Goal: Contribute content: Contribute content

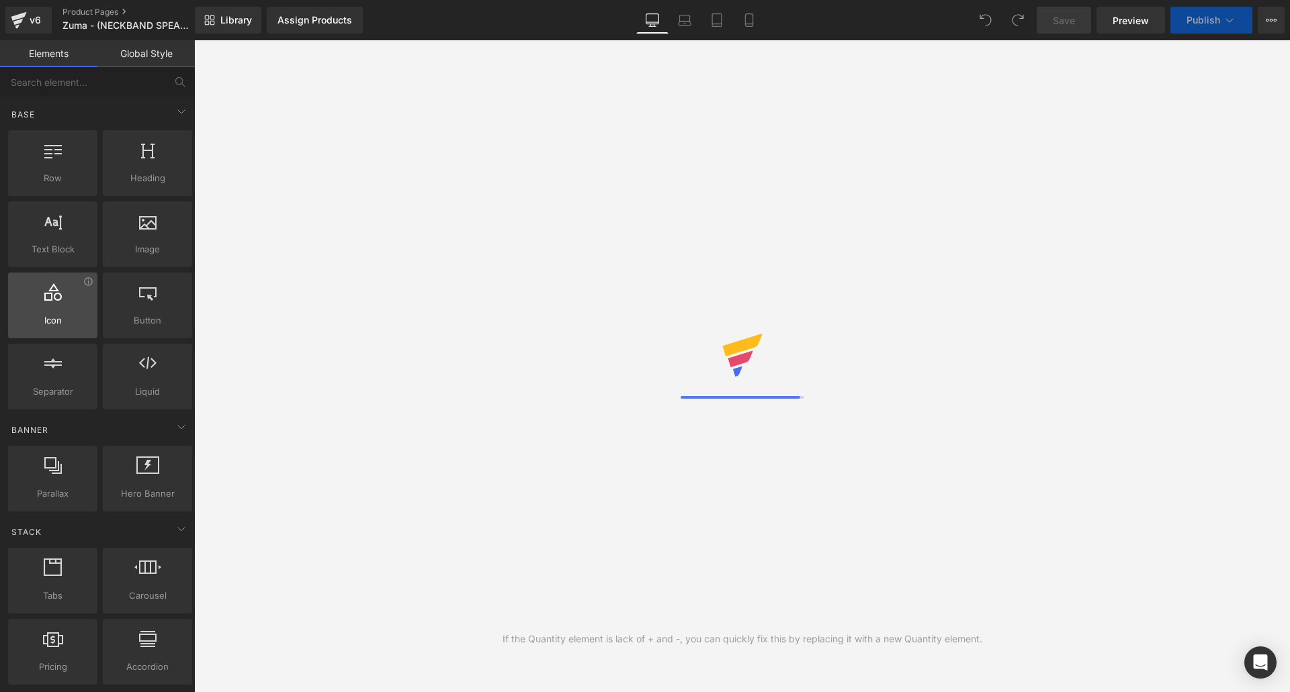
scroll to position [43, 1075]
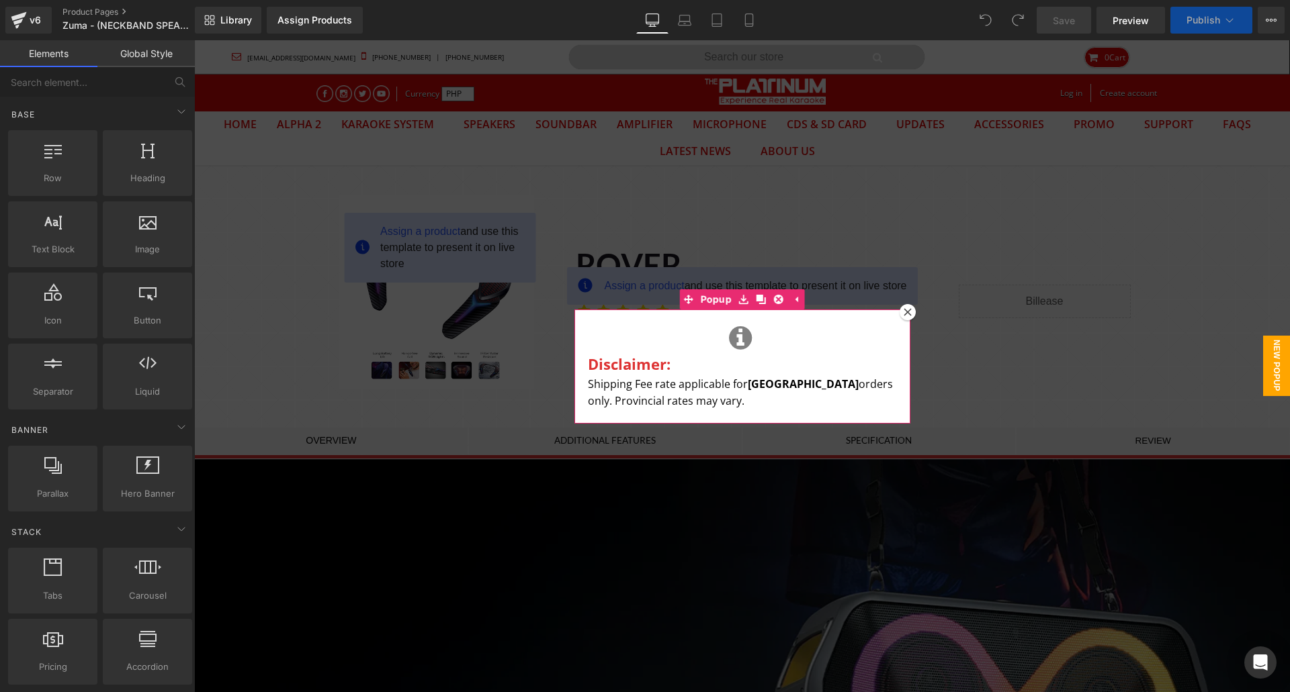
drag, startPoint x: 900, startPoint y: 310, endPoint x: 789, endPoint y: 291, distance: 112.5
click at [903, 311] on icon at bounding box center [907, 312] width 8 height 8
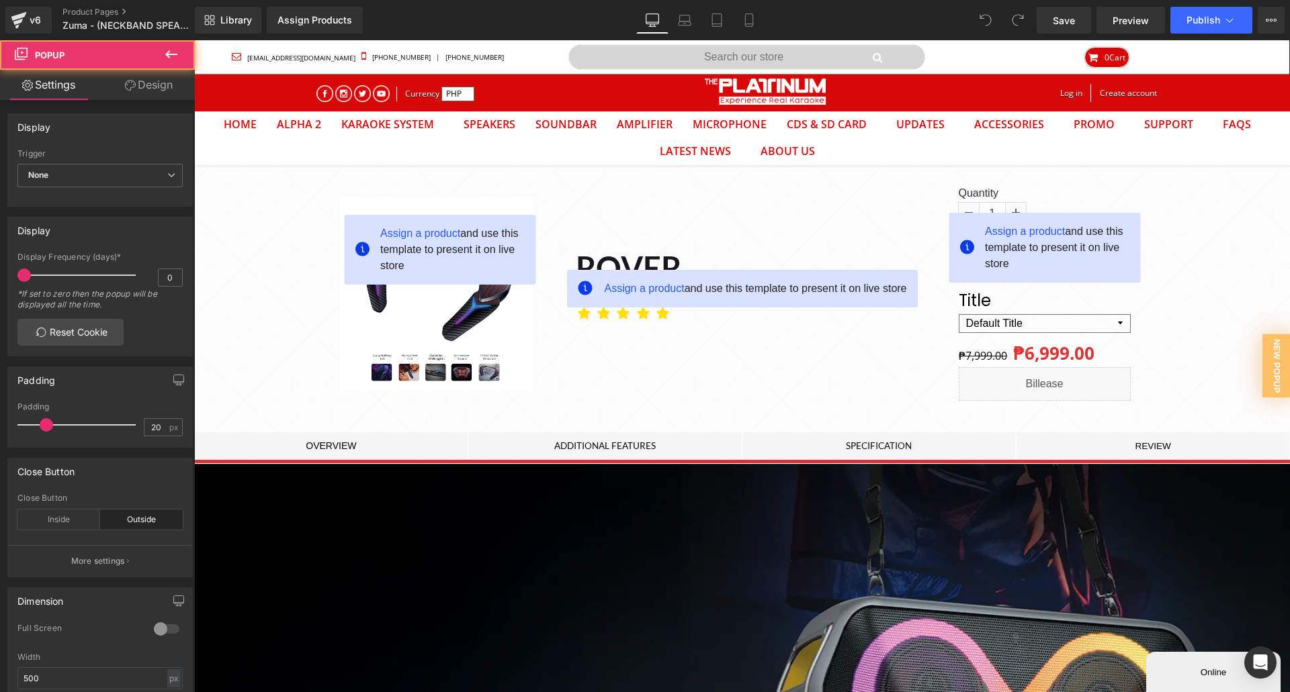
scroll to position [0, 0]
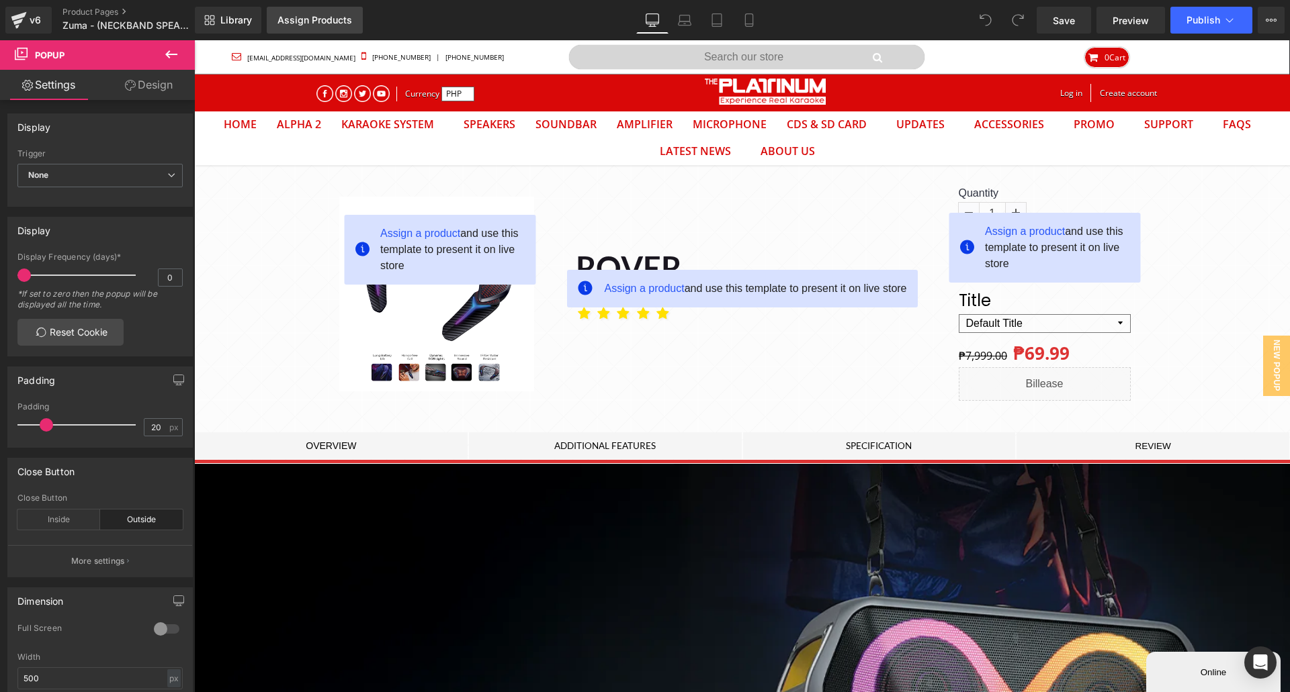
click at [292, 17] on div "Assign Products" at bounding box center [314, 20] width 75 height 11
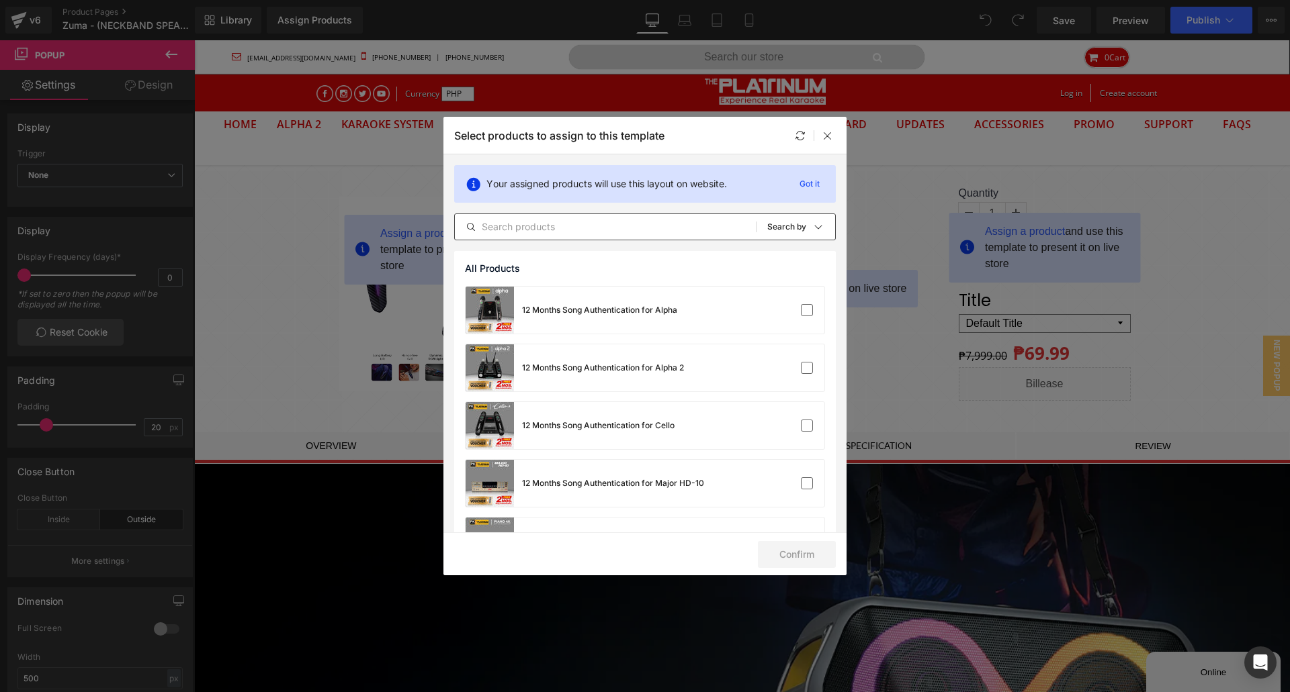
click at [598, 229] on input "text" at bounding box center [605, 227] width 301 height 16
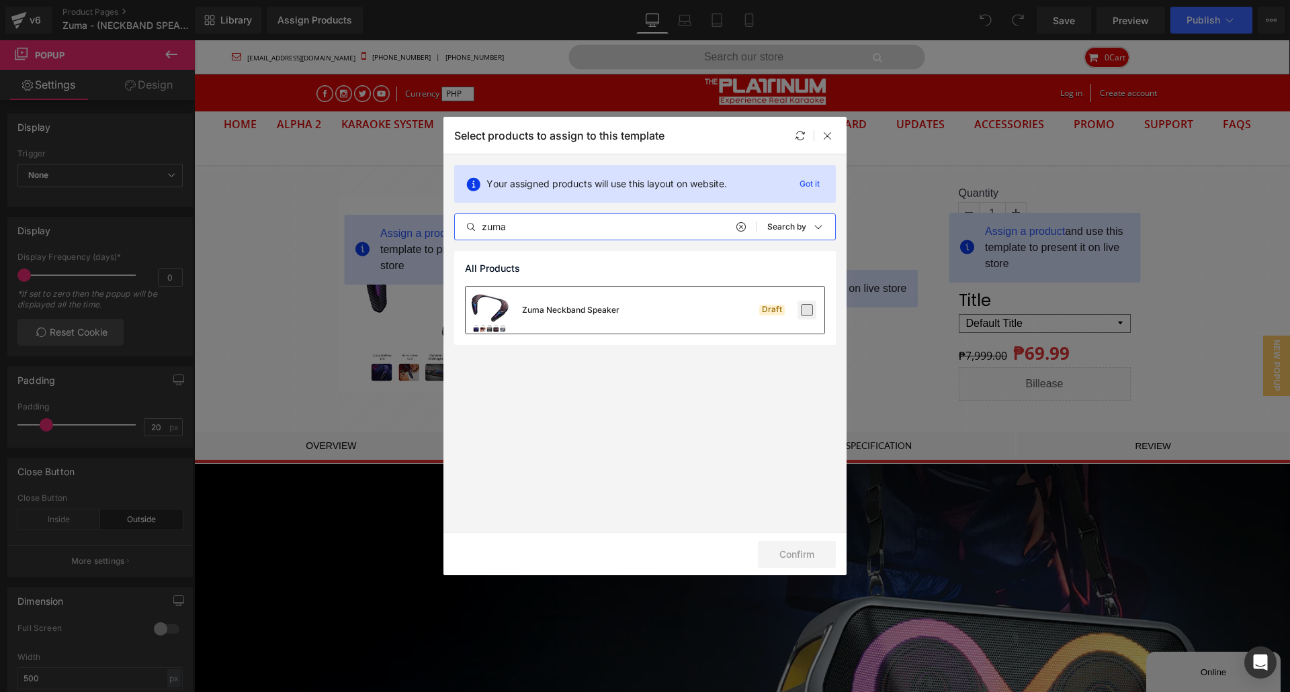
type input "zuma"
click at [806, 313] on label at bounding box center [807, 310] width 12 height 12
click at [807, 310] on input "checkbox" at bounding box center [807, 310] width 0 height 0
click at [814, 543] on button "Confirm" at bounding box center [797, 554] width 78 height 27
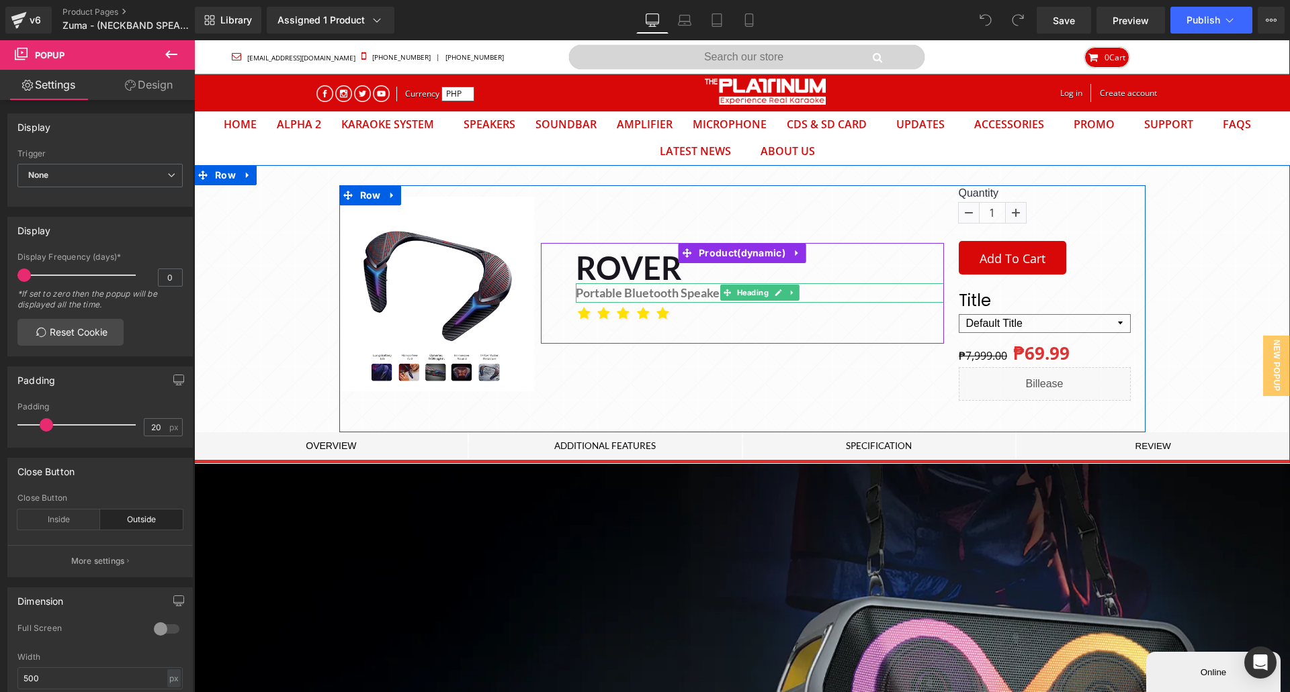
click at [666, 296] on h1 "Portable Bluetooth Speaker" at bounding box center [760, 292] width 368 height 19
click at [676, 298] on h1 "Portable Bluetooth Speaker" at bounding box center [760, 292] width 368 height 19
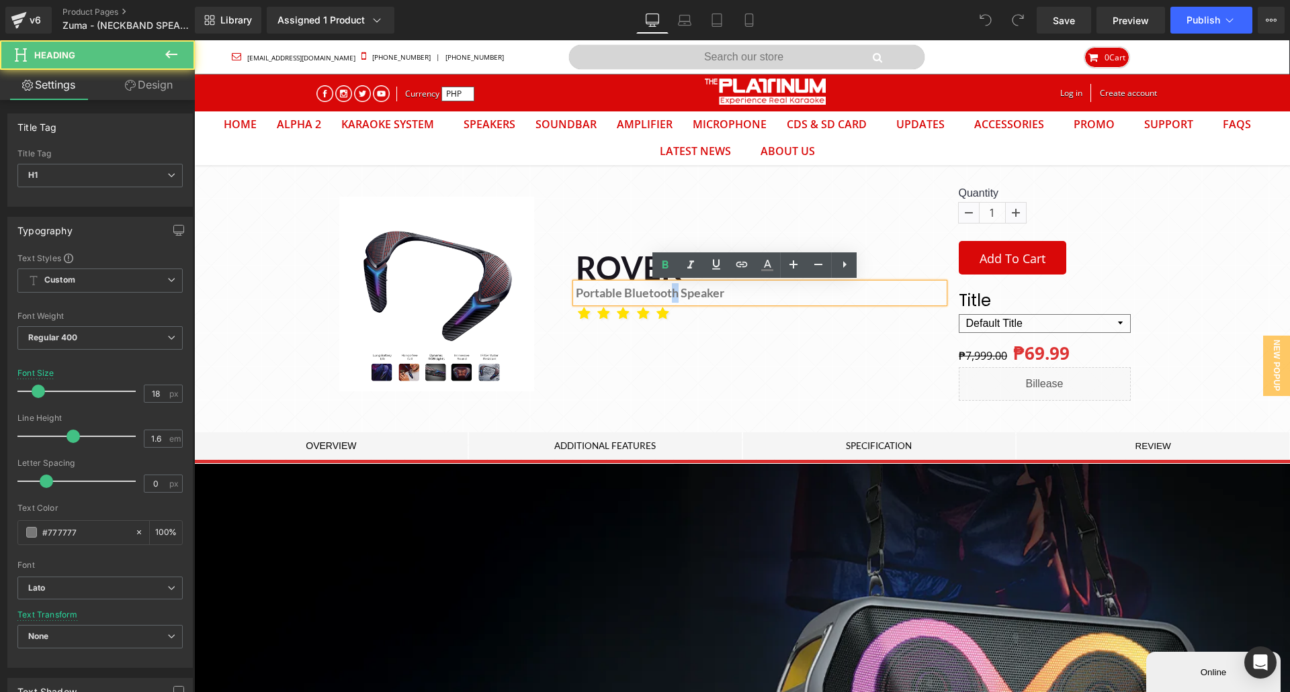
click at [671, 295] on h1 "Portable Bluetooth Speaker" at bounding box center [760, 292] width 368 height 19
click at [669, 294] on h1 "Portable Bluetooth Speaker" at bounding box center [760, 292] width 368 height 19
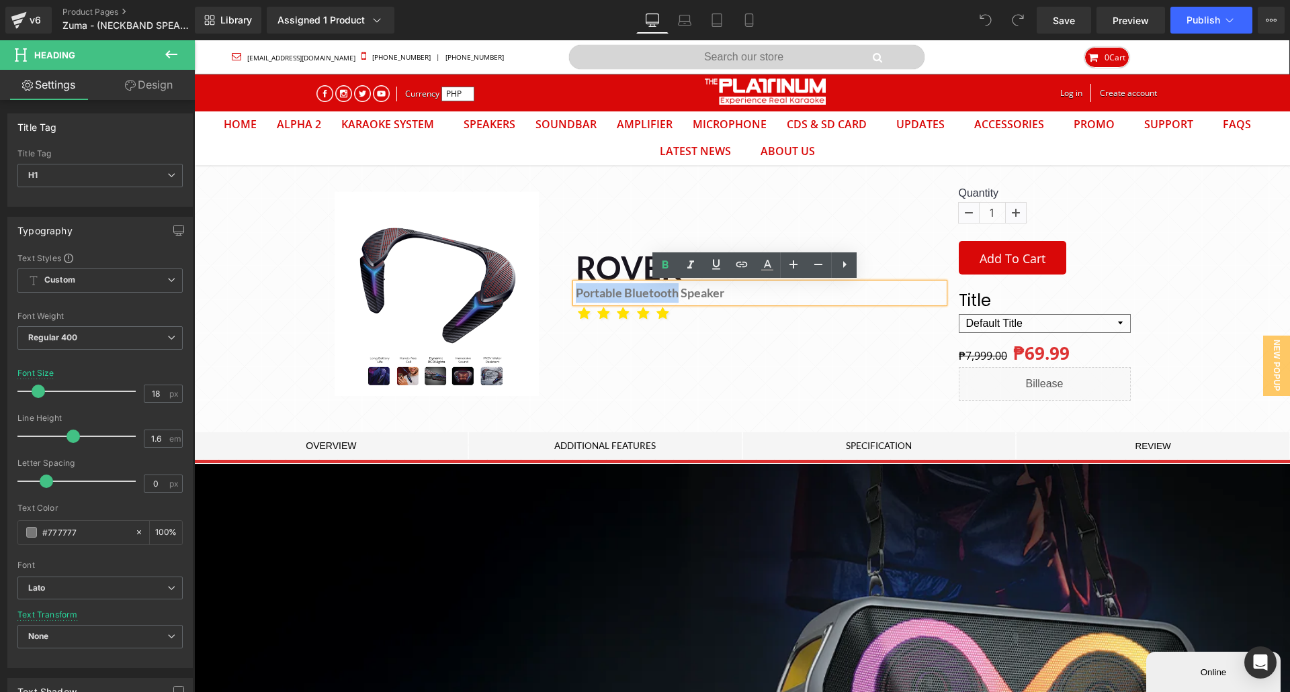
drag, startPoint x: 675, startPoint y: 294, endPoint x: 483, endPoint y: 294, distance: 192.1
click at [483, 294] on div "(P) Image Product ROVER Heading Portable Bluetooth Speaker Heading Icon" at bounding box center [742, 309] width 806 height 248
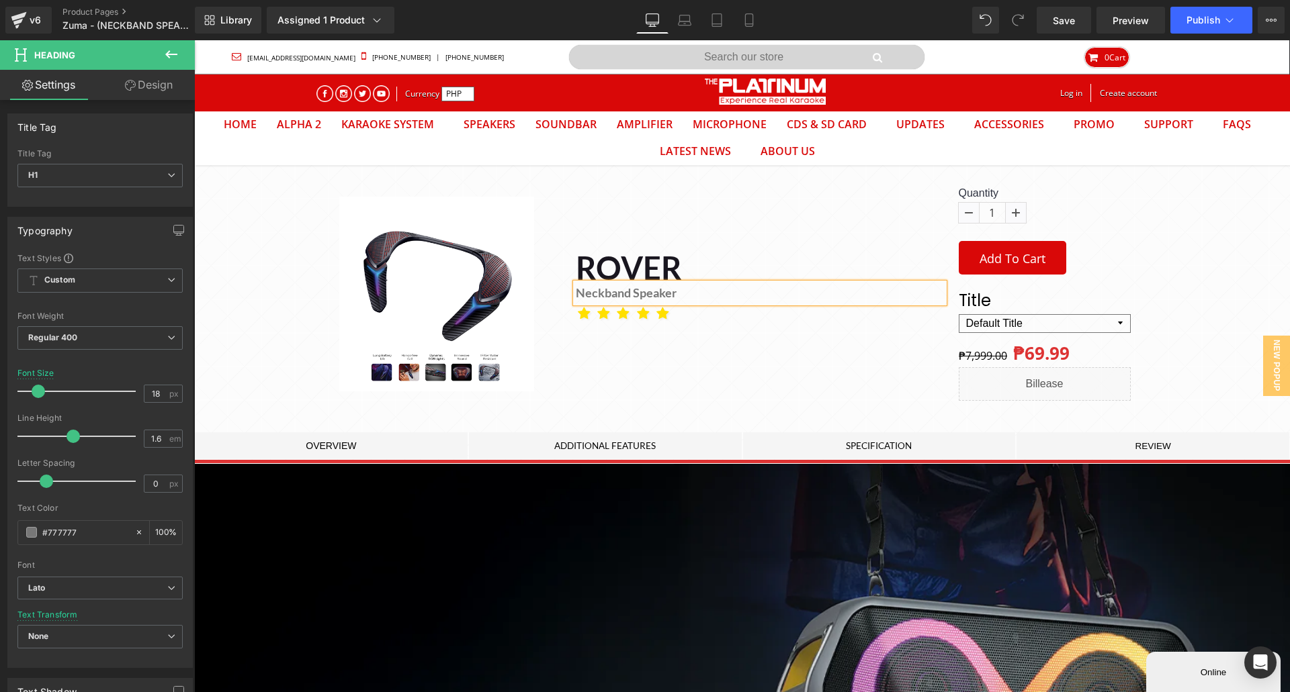
click at [1237, 269] on div "(P) Image Product ROVER Heading Neckband Speaker Heading Icon" at bounding box center [742, 324] width 1096 height 279
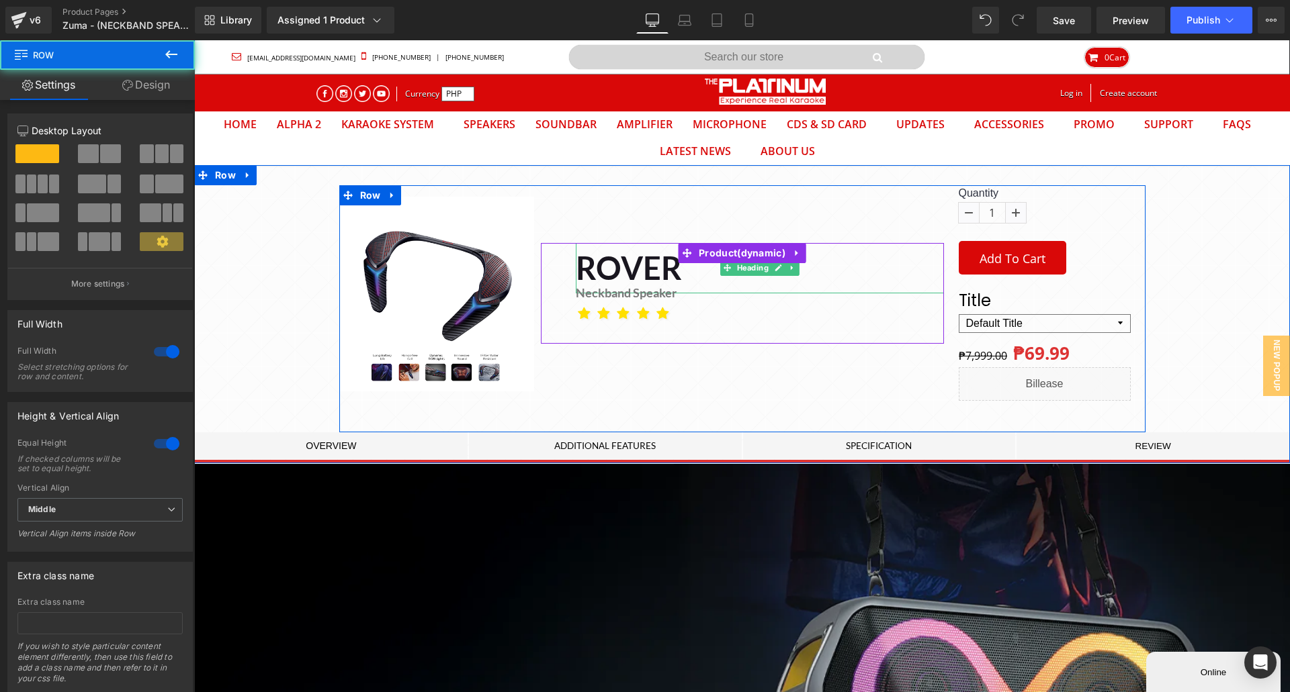
click at [650, 264] on h1 "ROVER" at bounding box center [760, 268] width 368 height 50
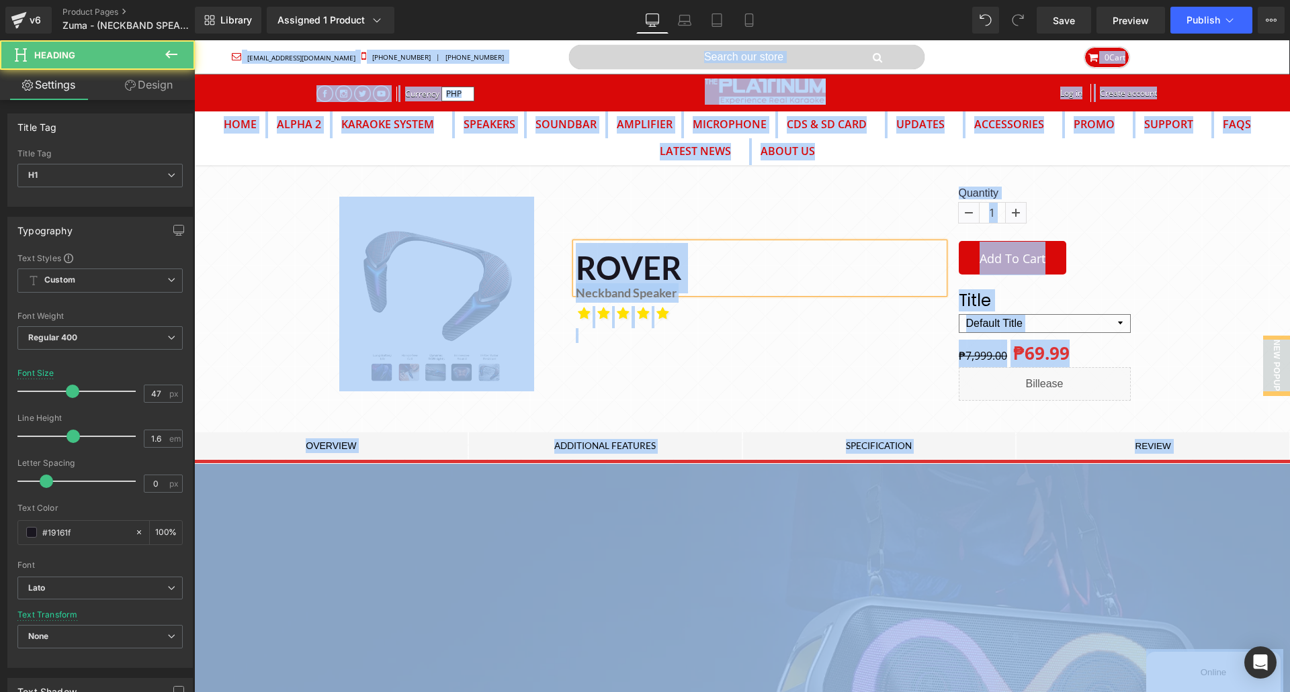
click at [664, 276] on h1 "ROVER" at bounding box center [760, 268] width 368 height 50
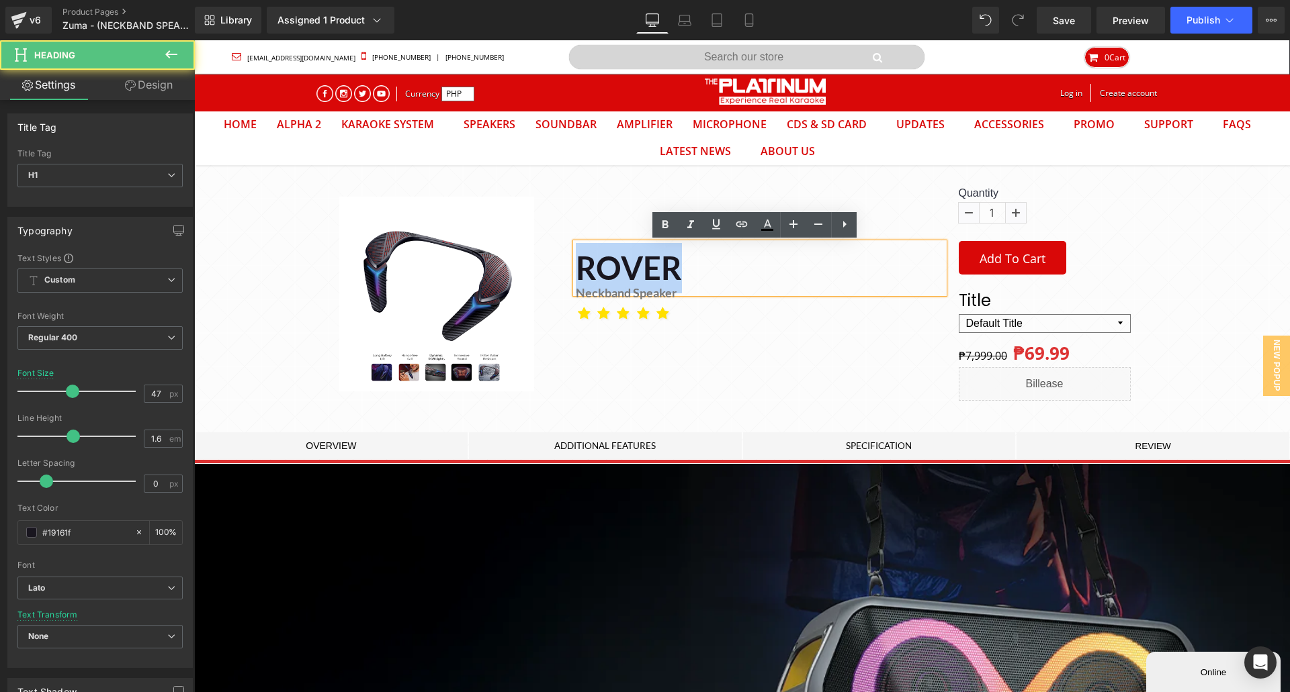
click at [664, 276] on h1 "ROVER" at bounding box center [760, 268] width 368 height 50
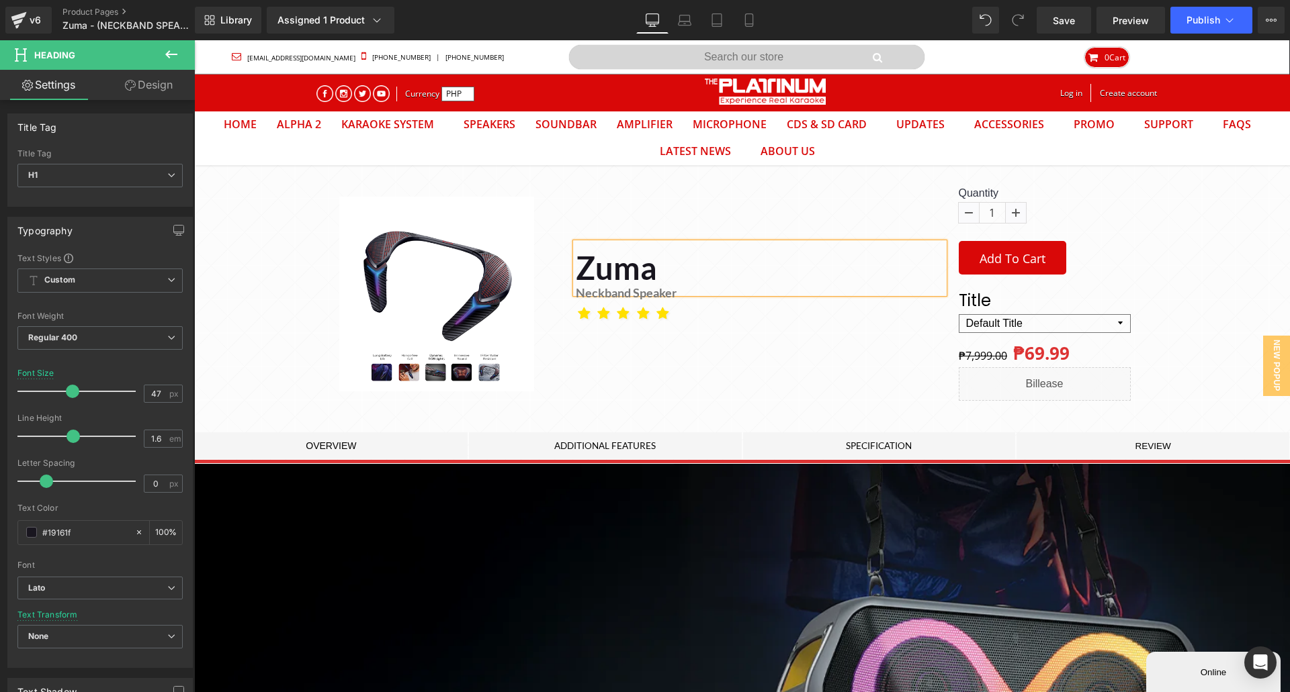
click at [1231, 261] on div "(P) Image Product Zuma Heading Neckband Speaker Heading Icon" at bounding box center [742, 324] width 1096 height 279
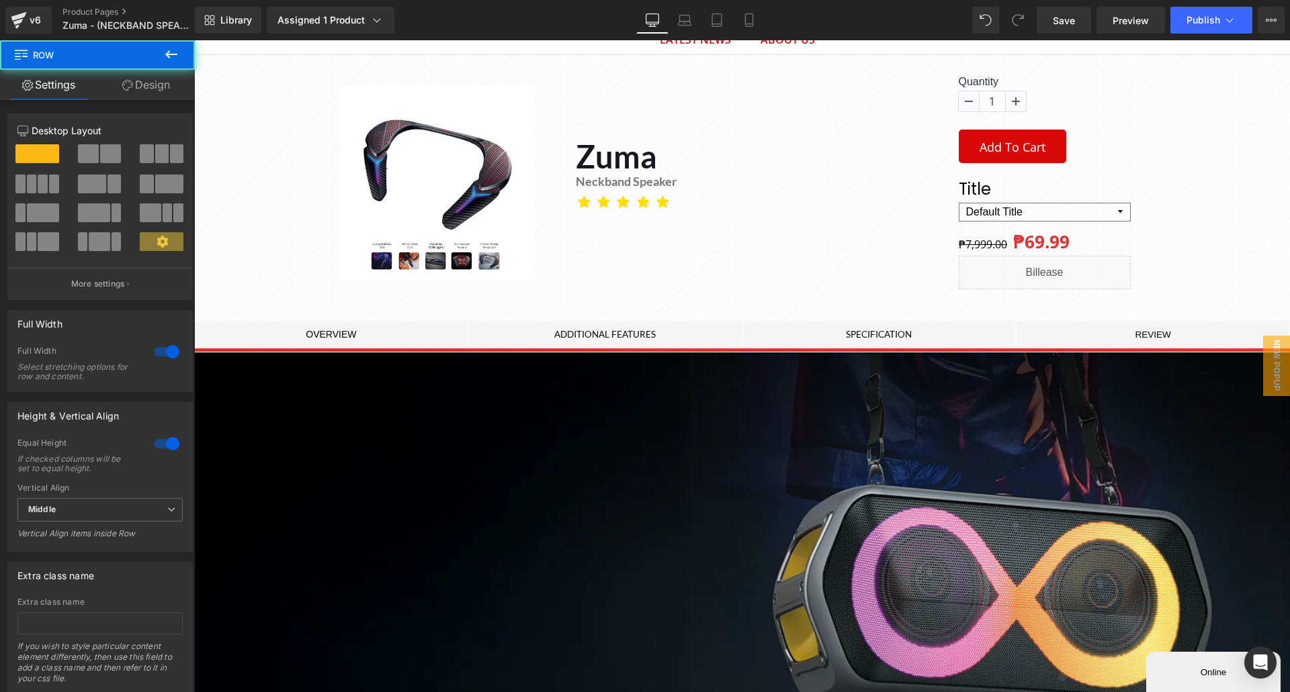
scroll to position [202, 0]
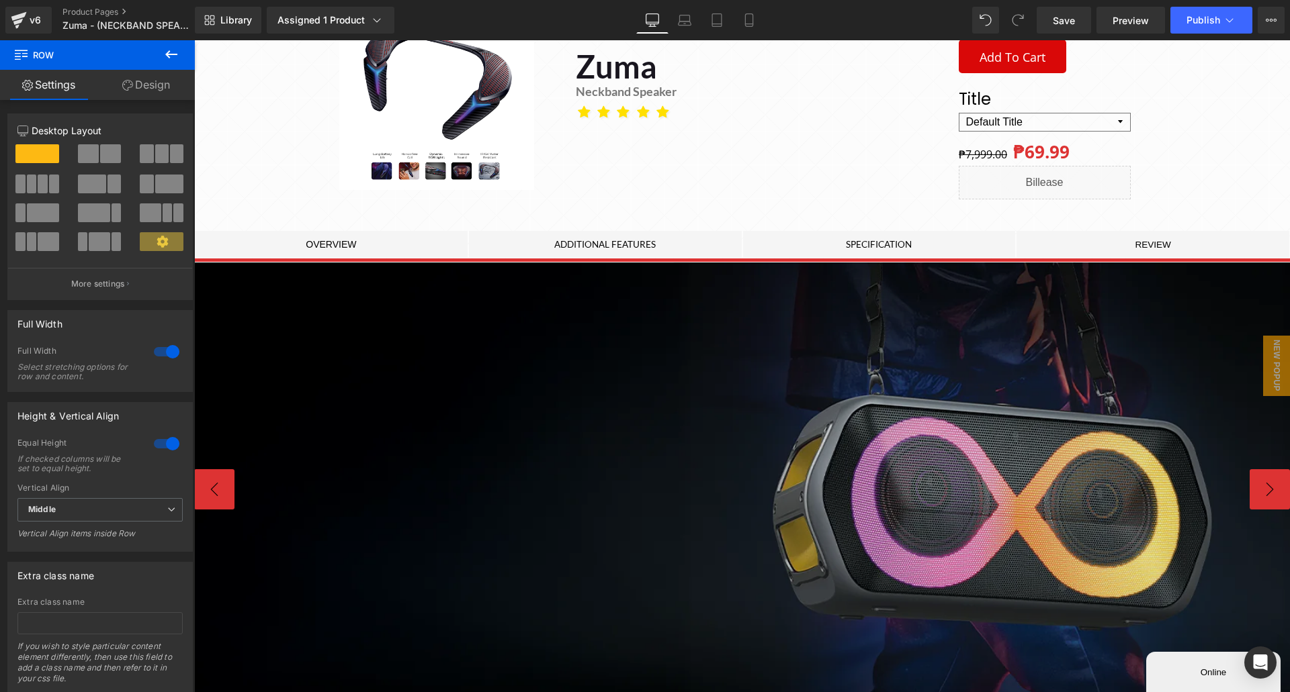
click at [650, 494] on img at bounding box center [1011, 490] width 1634 height 454
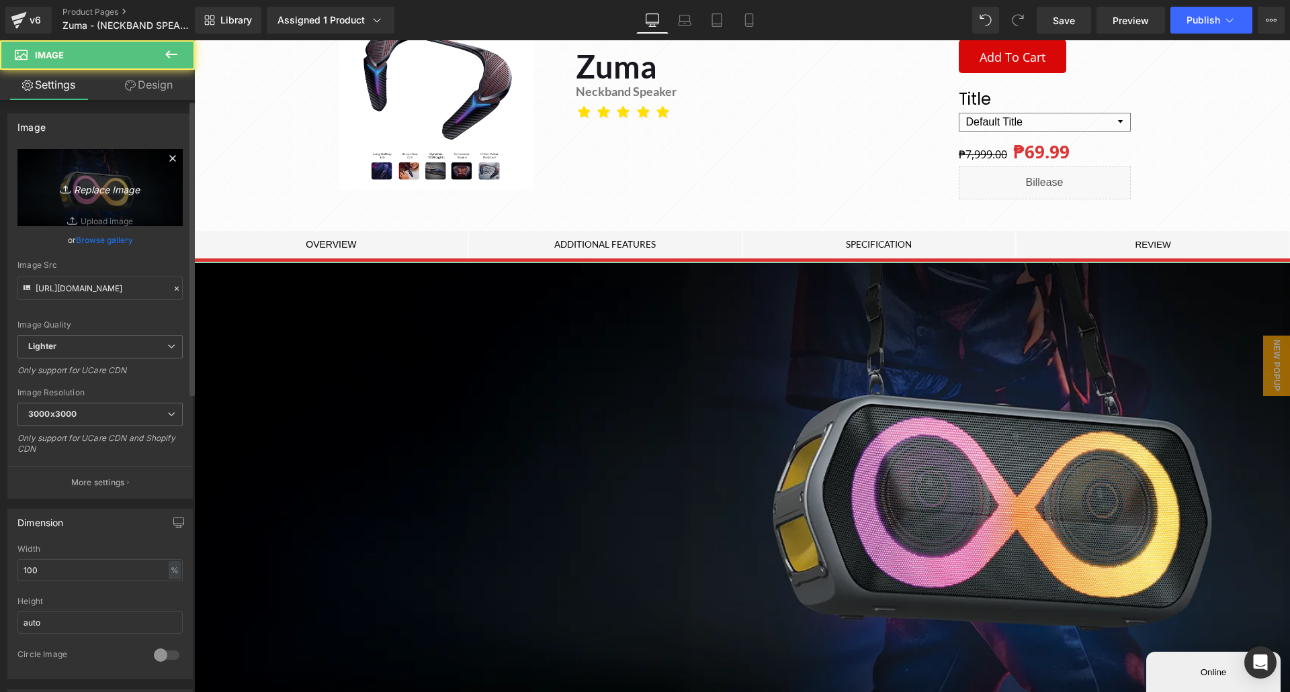
click at [75, 178] on link "Replace Image" at bounding box center [99, 187] width 165 height 77
type input "C:\fakepath\Artboard 3.webp"
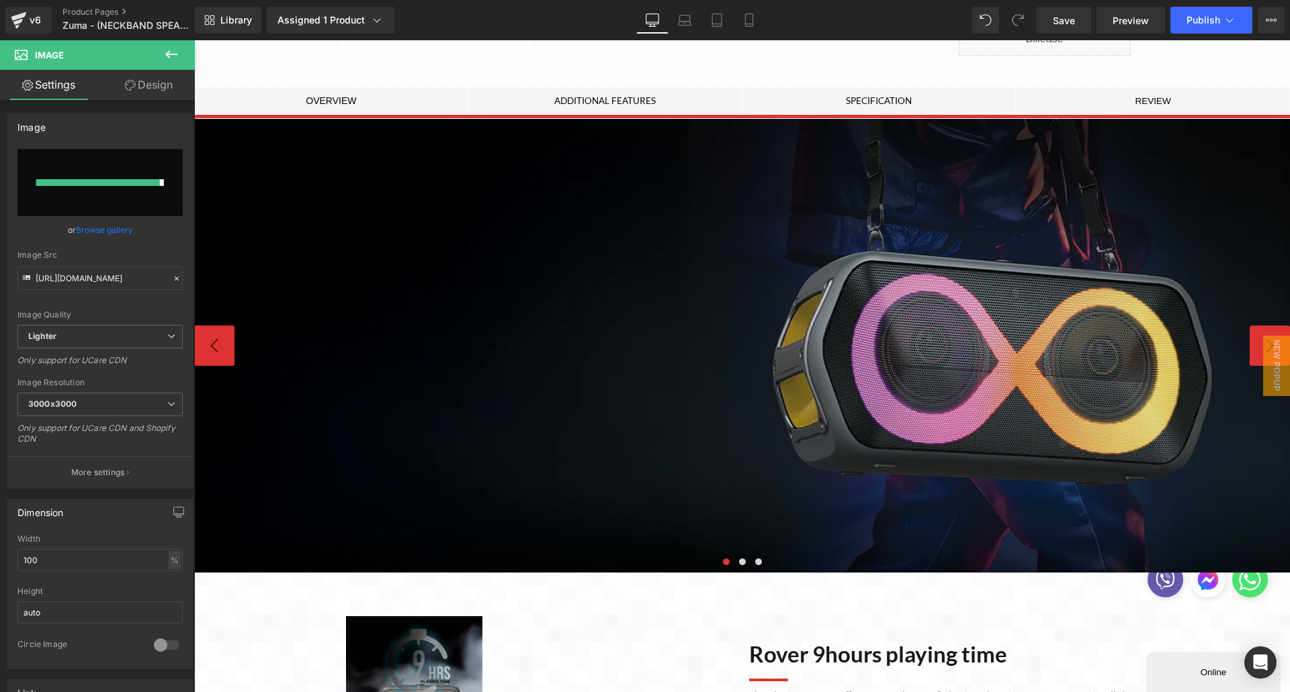
type input "[URL][DOMAIN_NAME]"
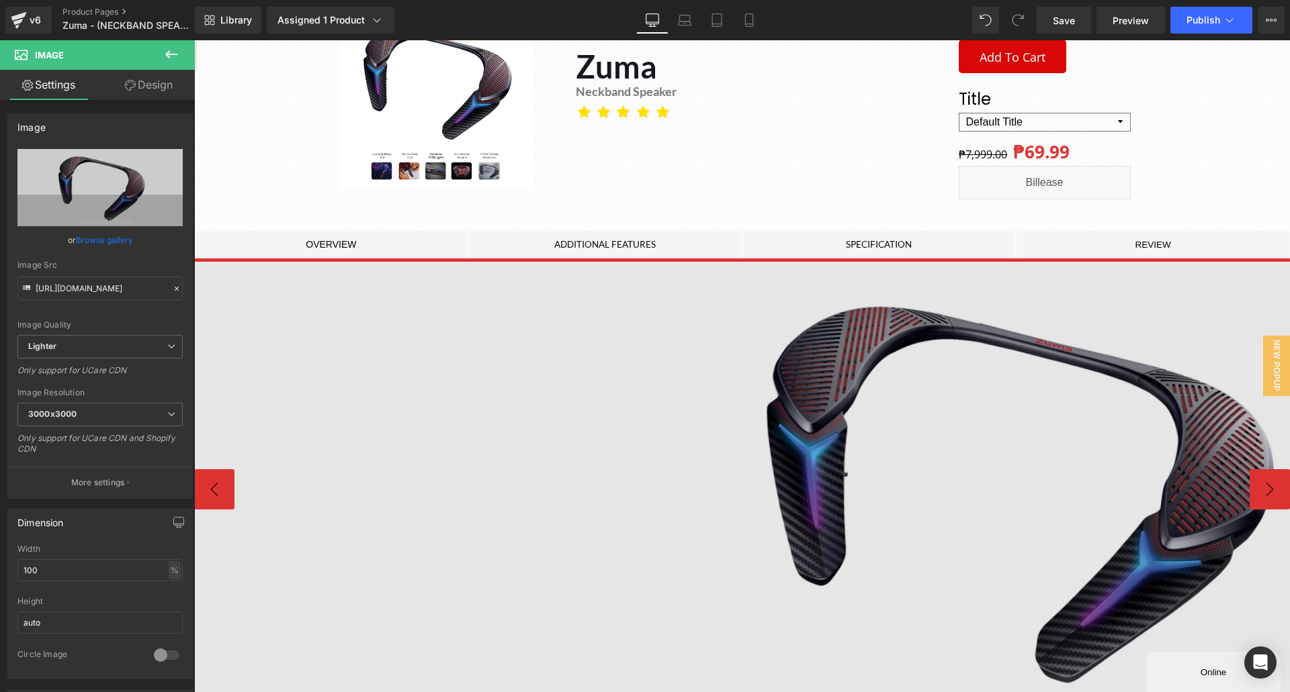
click at [755, 382] on img at bounding box center [1011, 490] width 1634 height 454
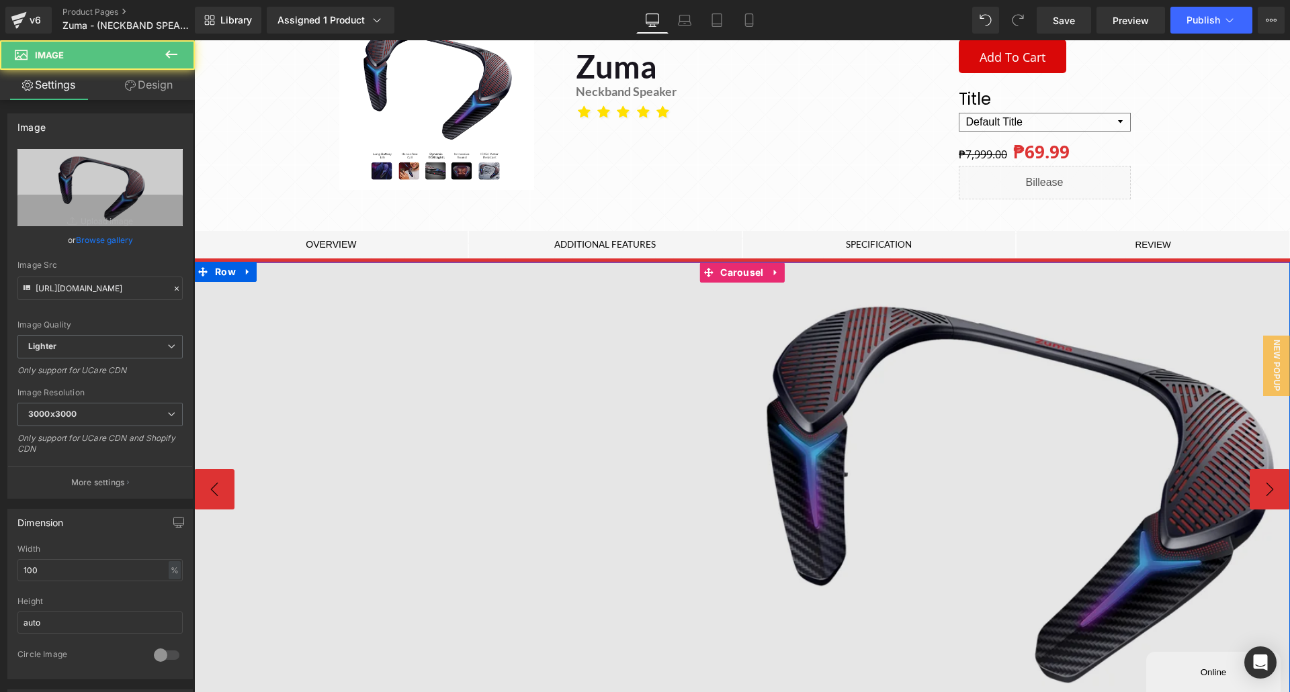
click at [741, 276] on span "Carousel" at bounding box center [742, 273] width 50 height 20
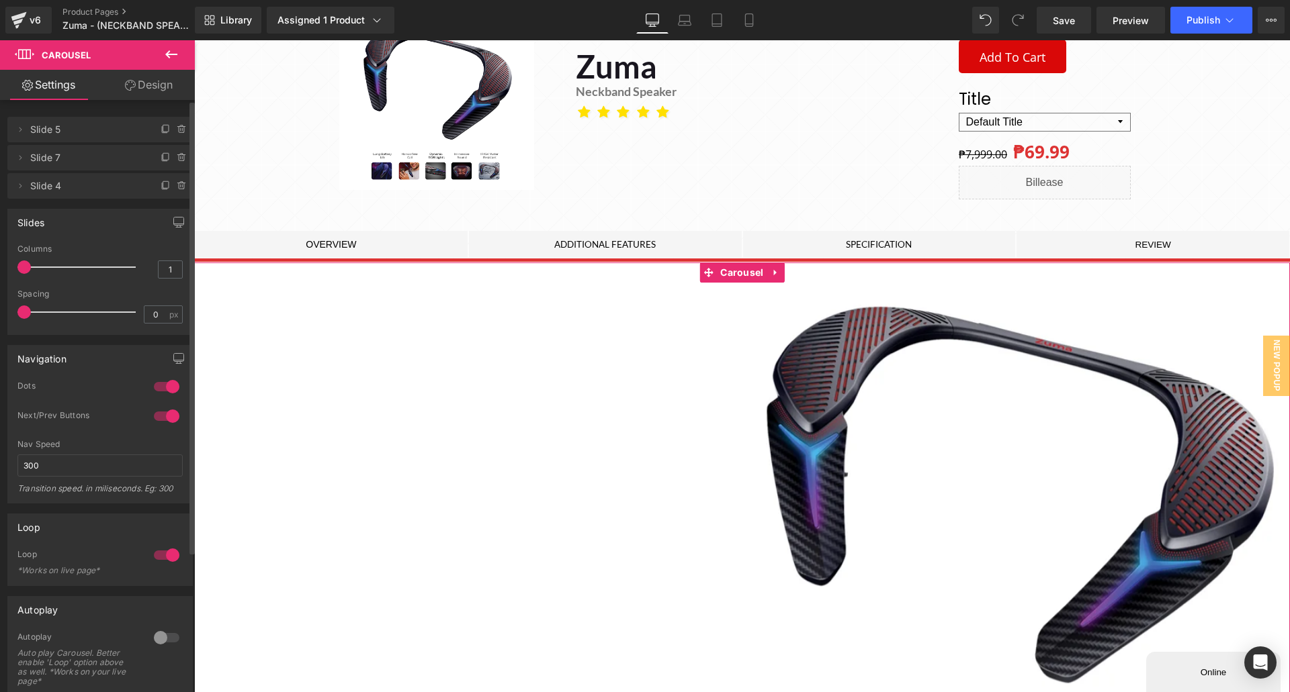
click at [174, 155] on span at bounding box center [182, 158] width 16 height 16
click at [175, 159] on button "Delete" at bounding box center [167, 158] width 42 height 17
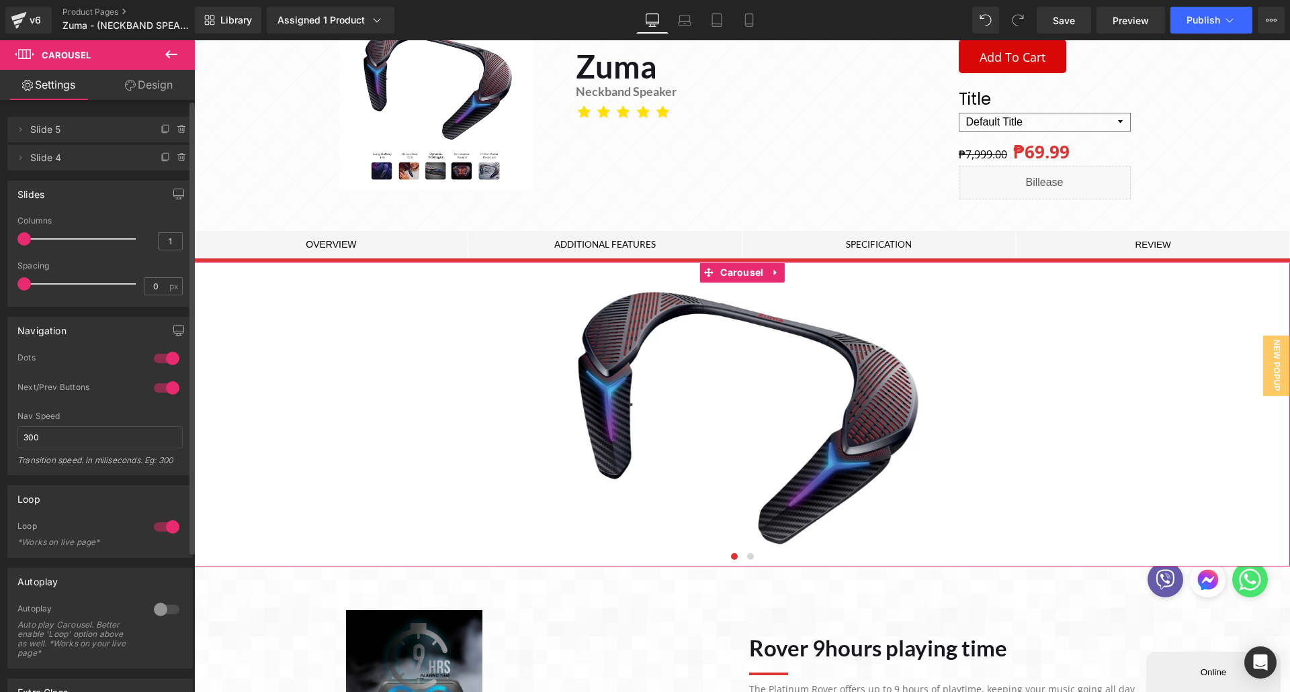
click at [179, 161] on icon at bounding box center [181, 158] width 5 height 6
click at [176, 163] on button "Delete" at bounding box center [167, 158] width 42 height 17
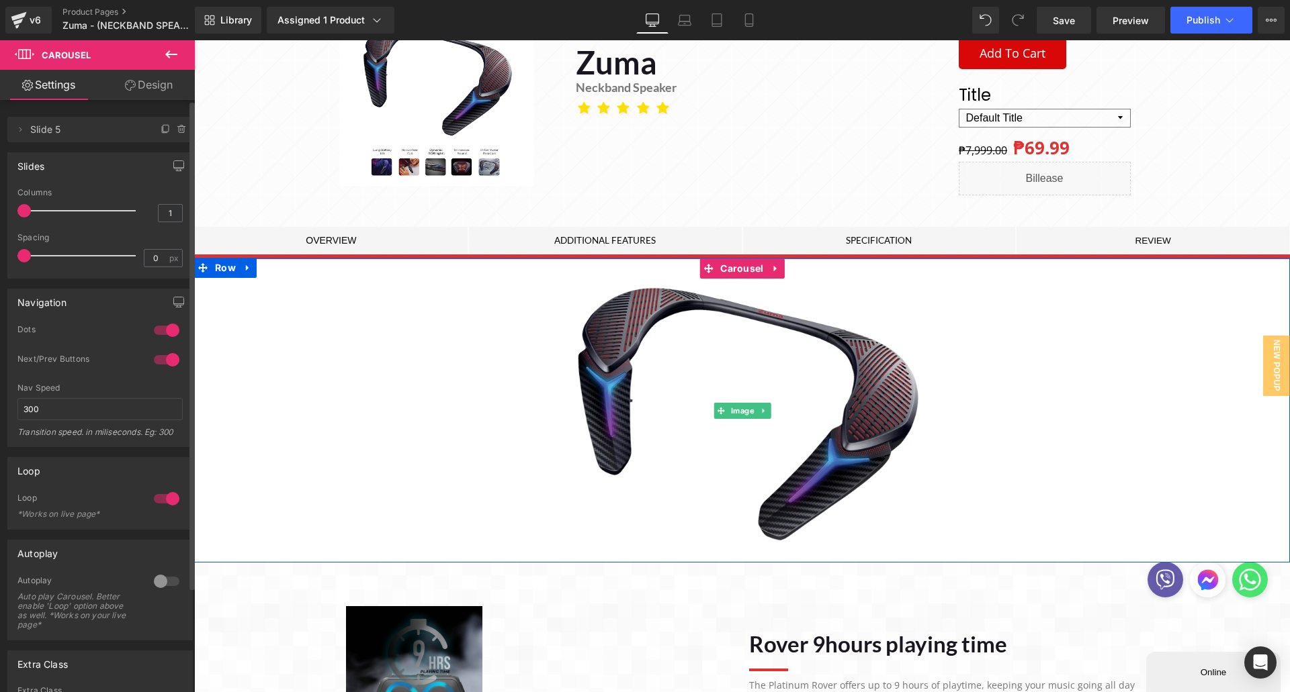
scroll to position [336, 0]
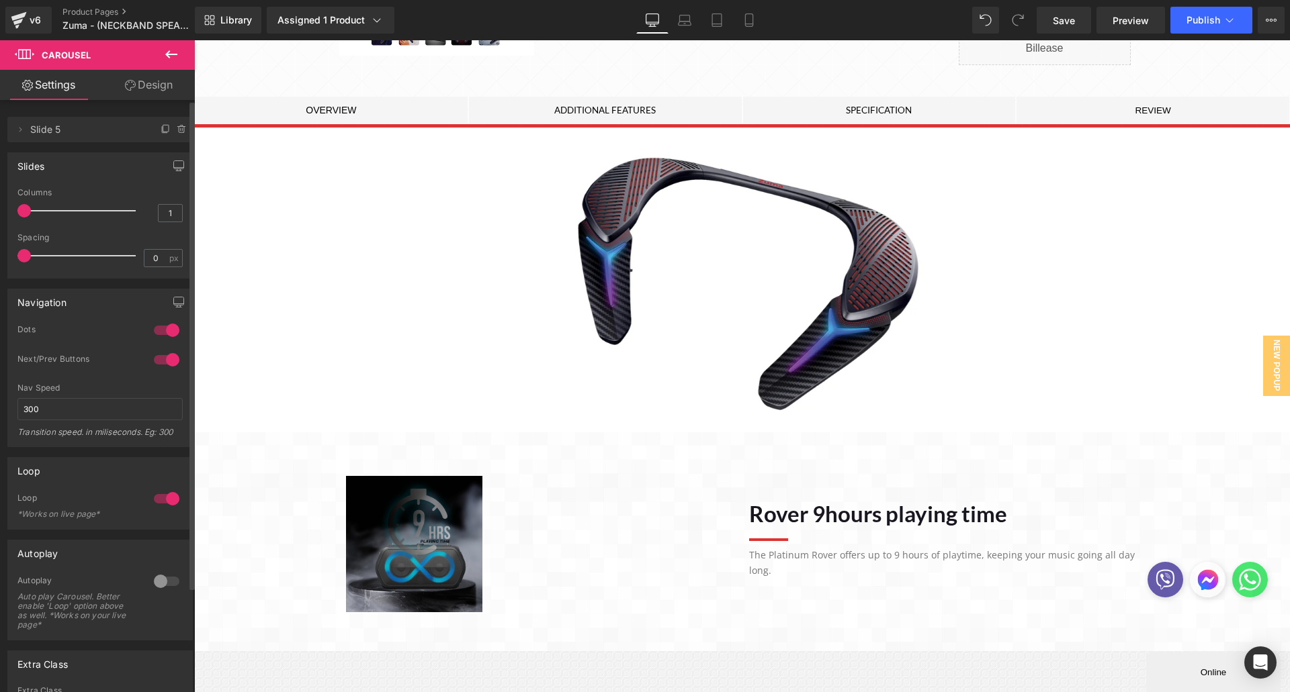
click at [446, 543] on img at bounding box center [414, 544] width 136 height 136
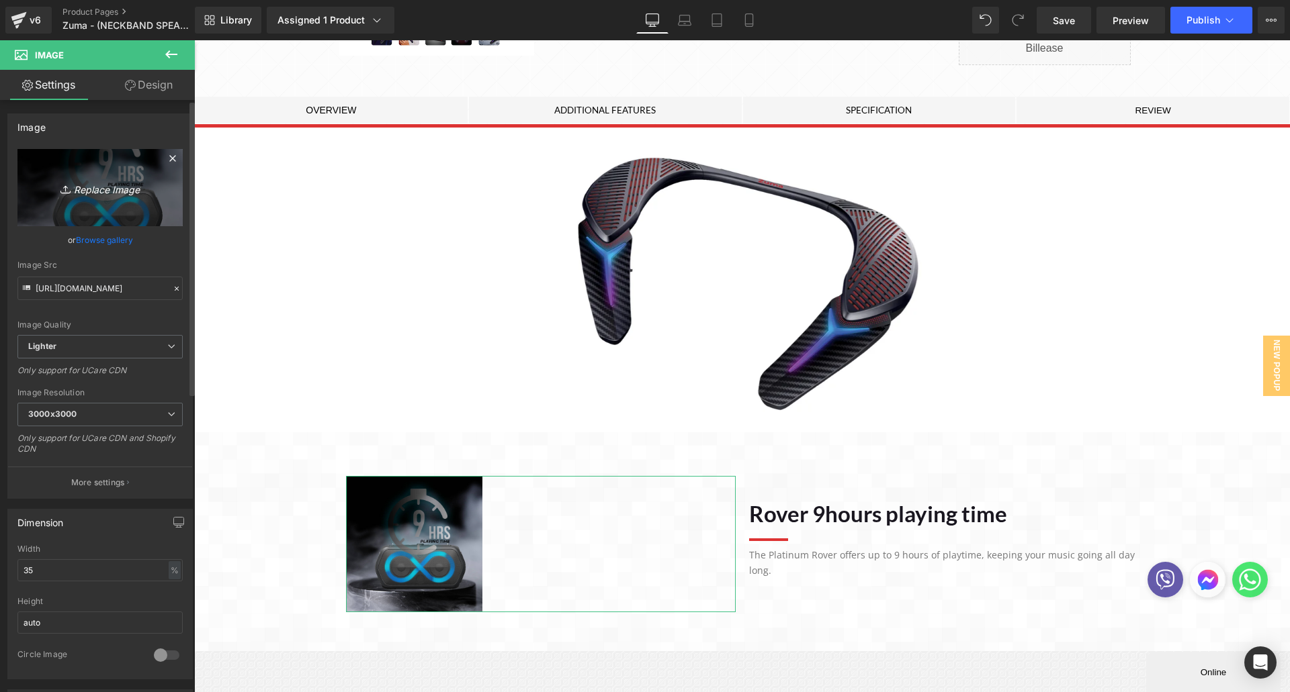
click at [118, 189] on icon "Replace Image" at bounding box center [99, 187] width 107 height 17
type input "C:\fakepath\Asset 16.webp"
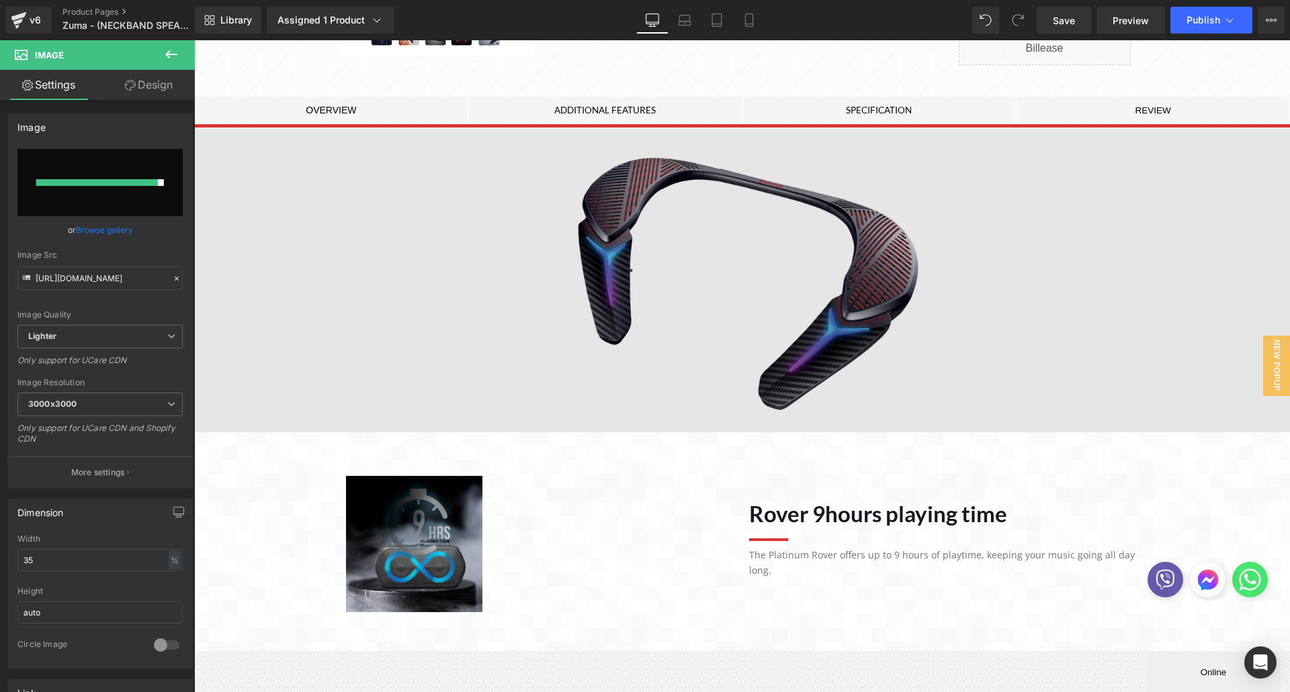
type input "[URL][DOMAIN_NAME]"
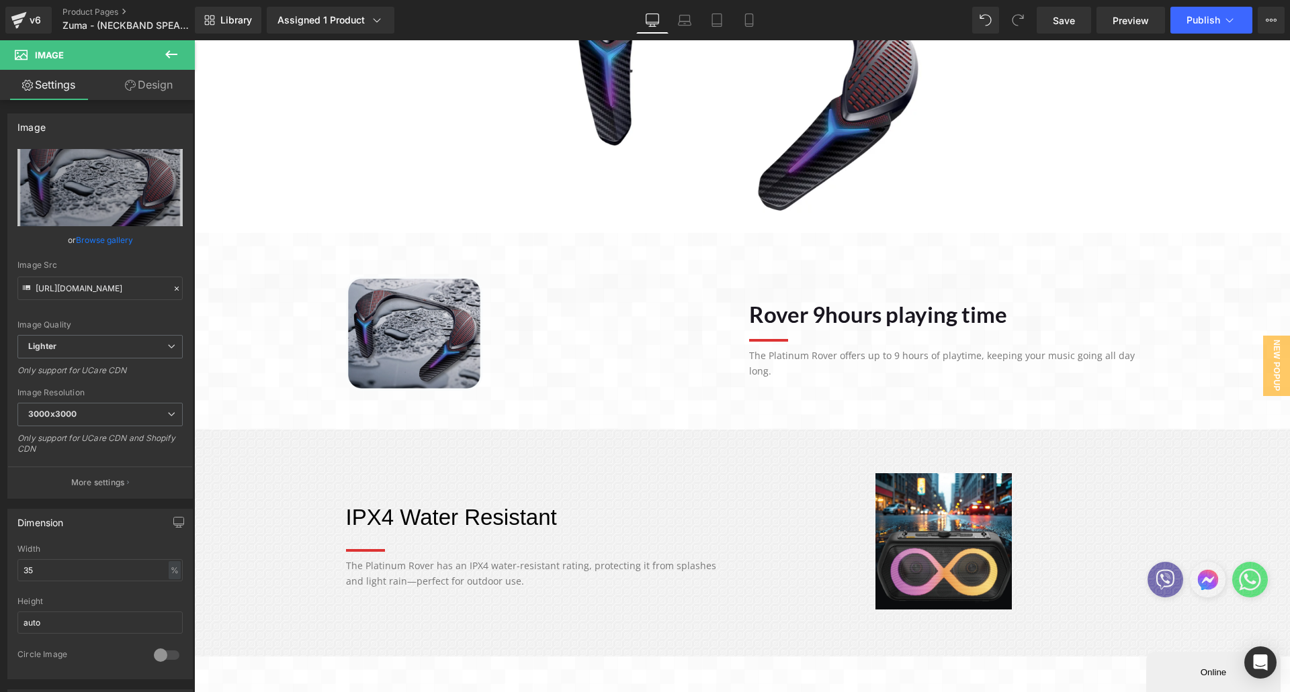
scroll to position [605, 0]
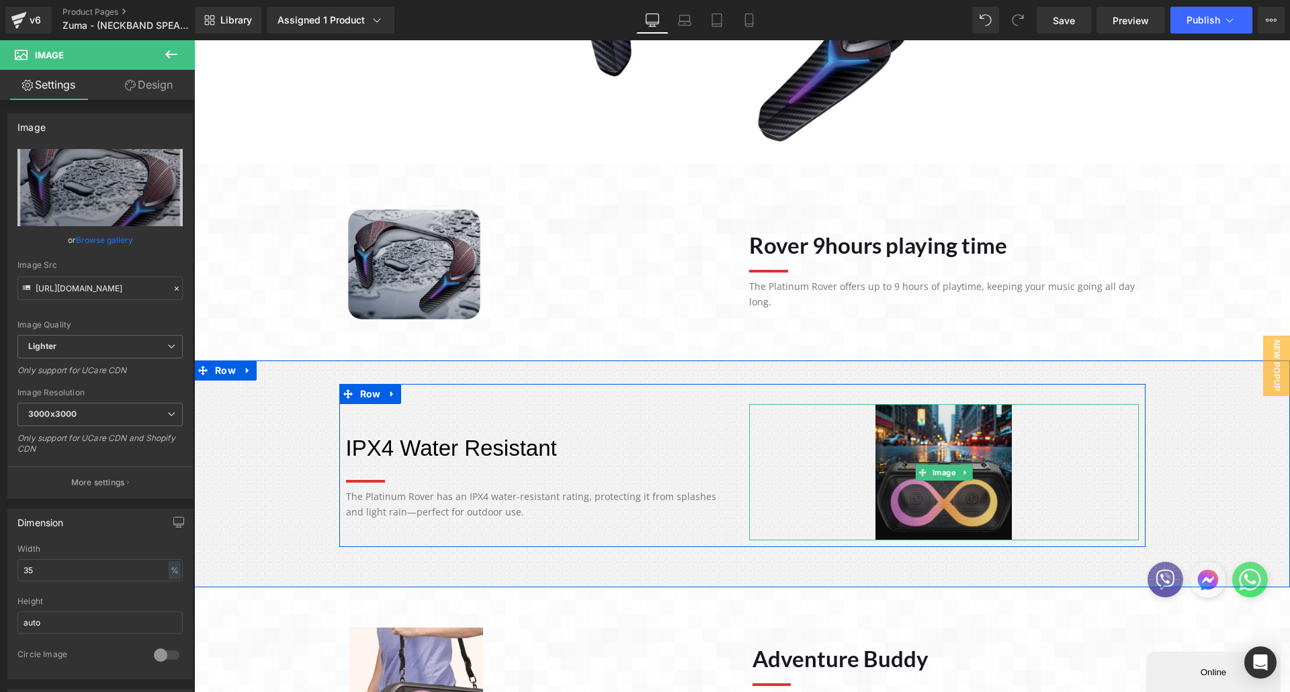
click at [938, 470] on span "Image" at bounding box center [943, 473] width 29 height 16
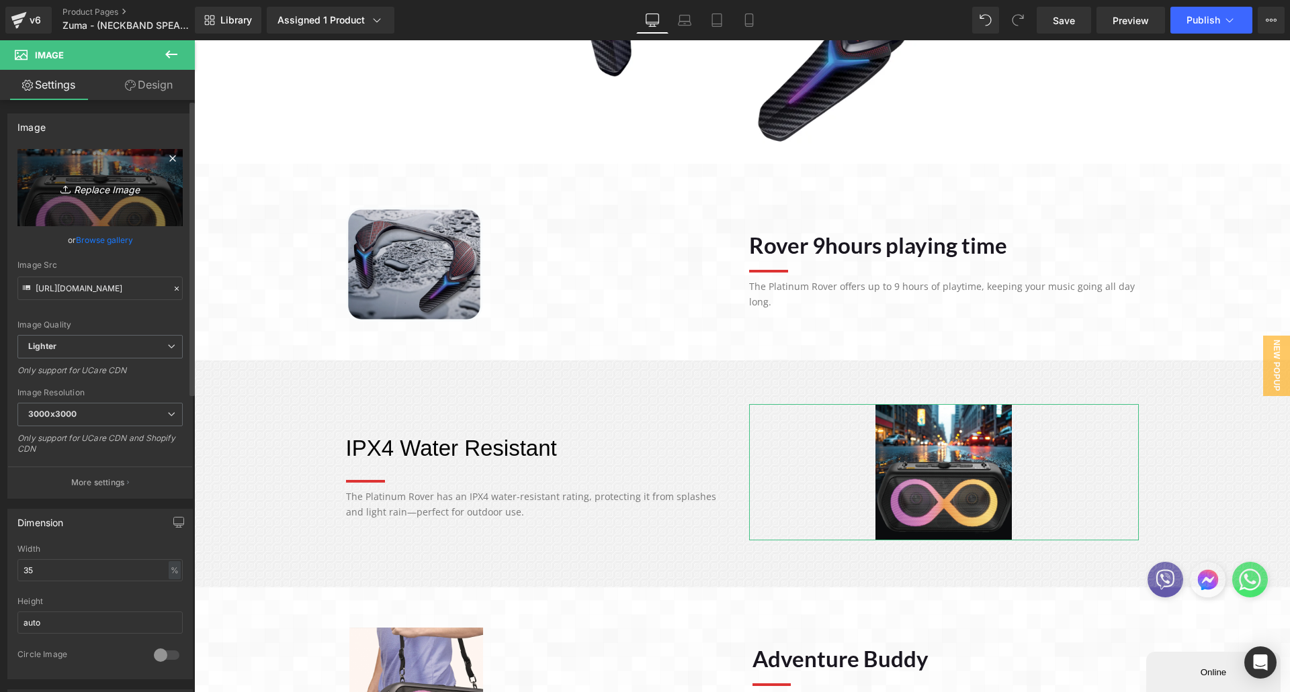
click at [99, 185] on icon "Replace Image" at bounding box center [99, 187] width 107 height 17
type input "C:\fakepath\Asset 17.webp"
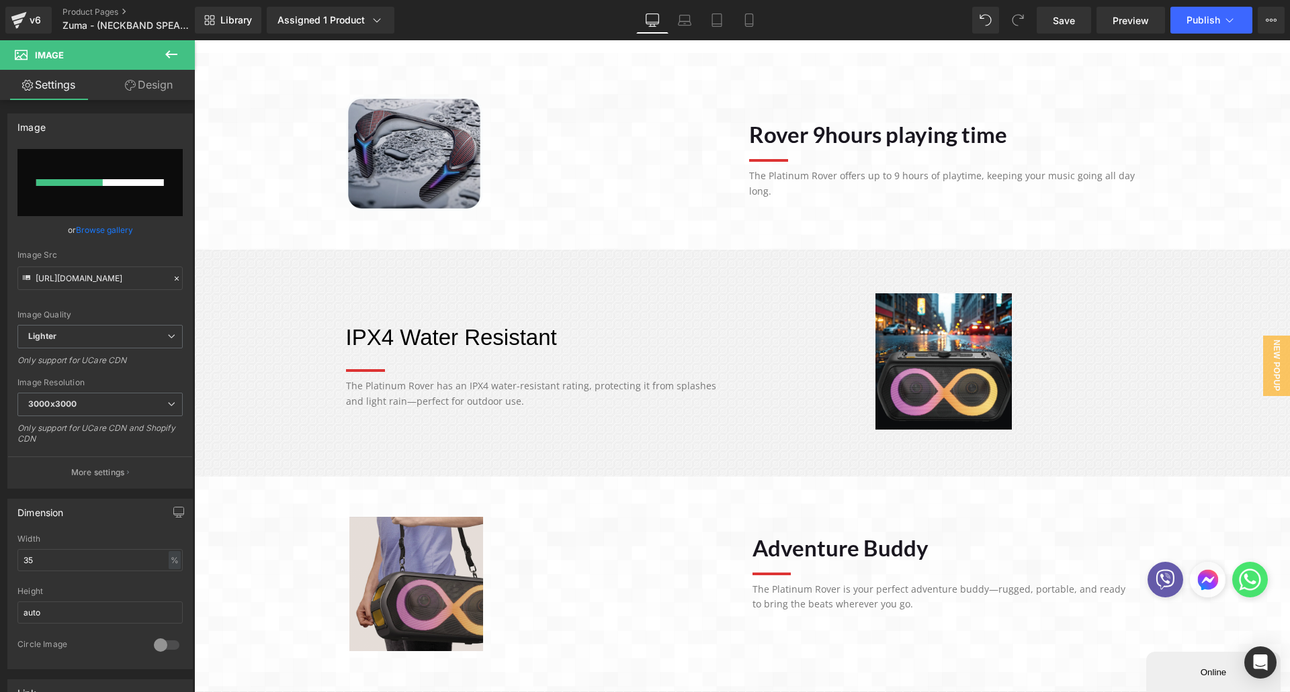
scroll to position [739, 0]
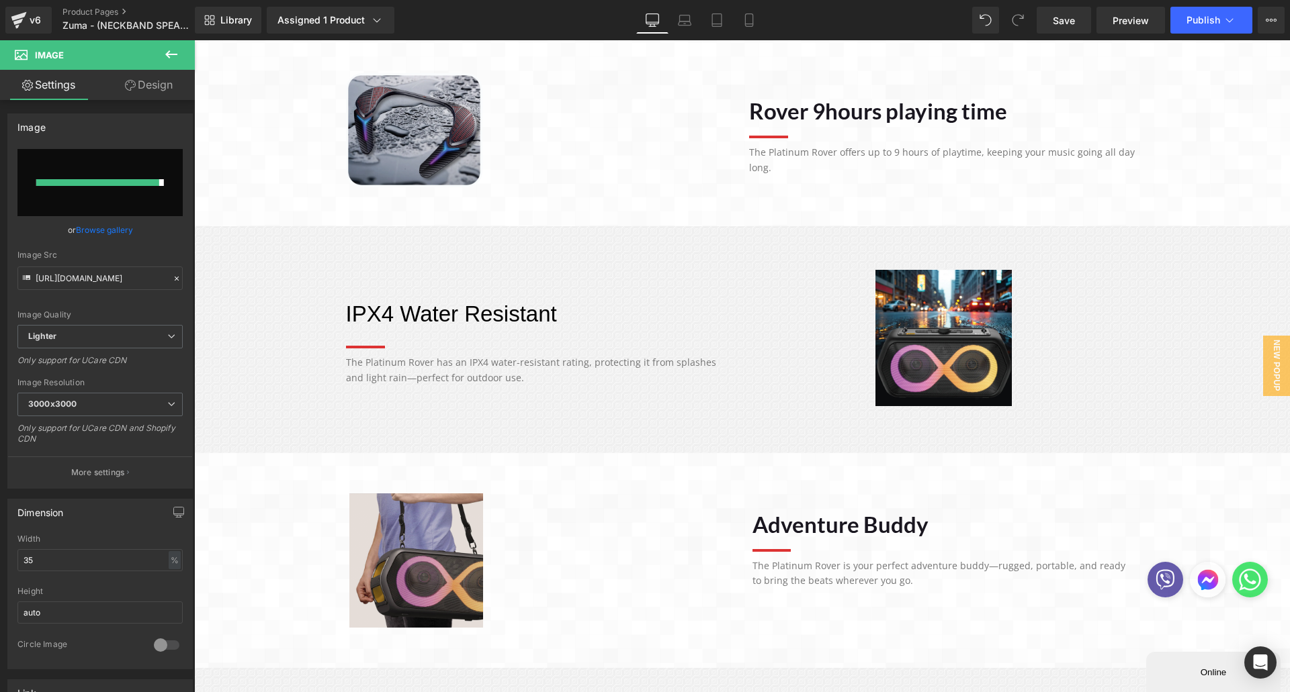
type input "[URL][DOMAIN_NAME]"
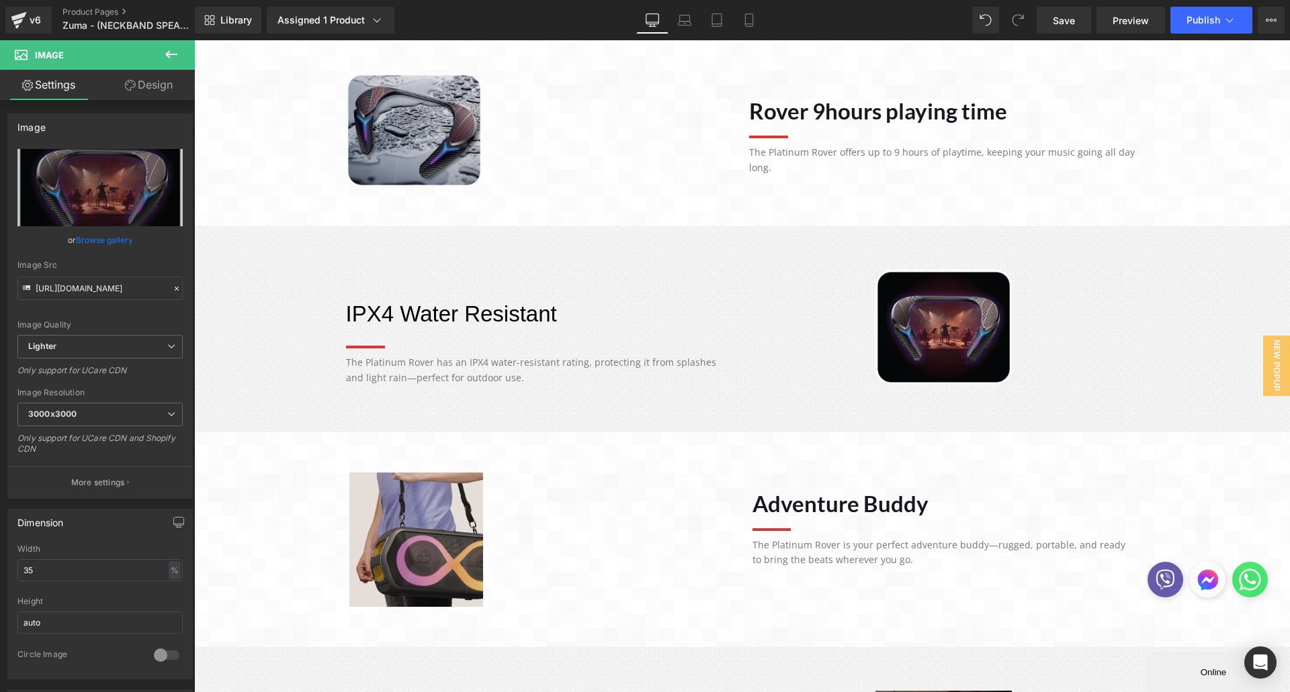
click at [434, 560] on img at bounding box center [416, 540] width 134 height 134
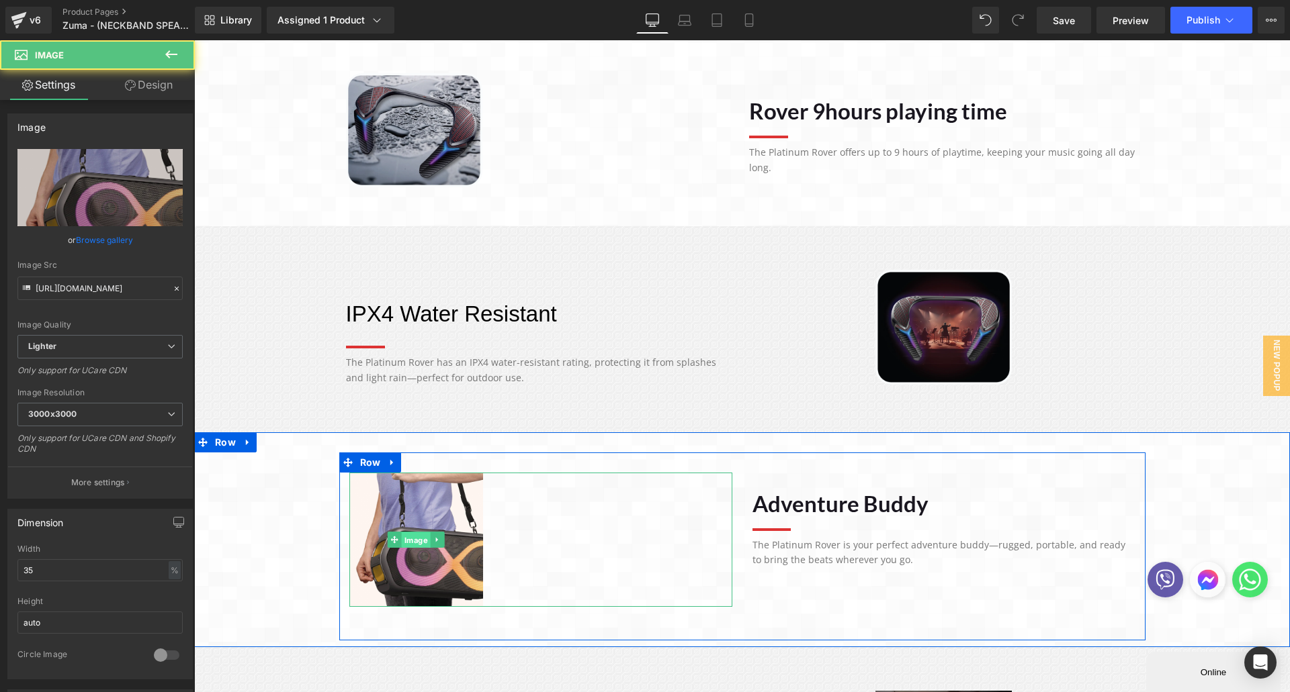
click at [406, 539] on div "Image" at bounding box center [540, 540] width 383 height 134
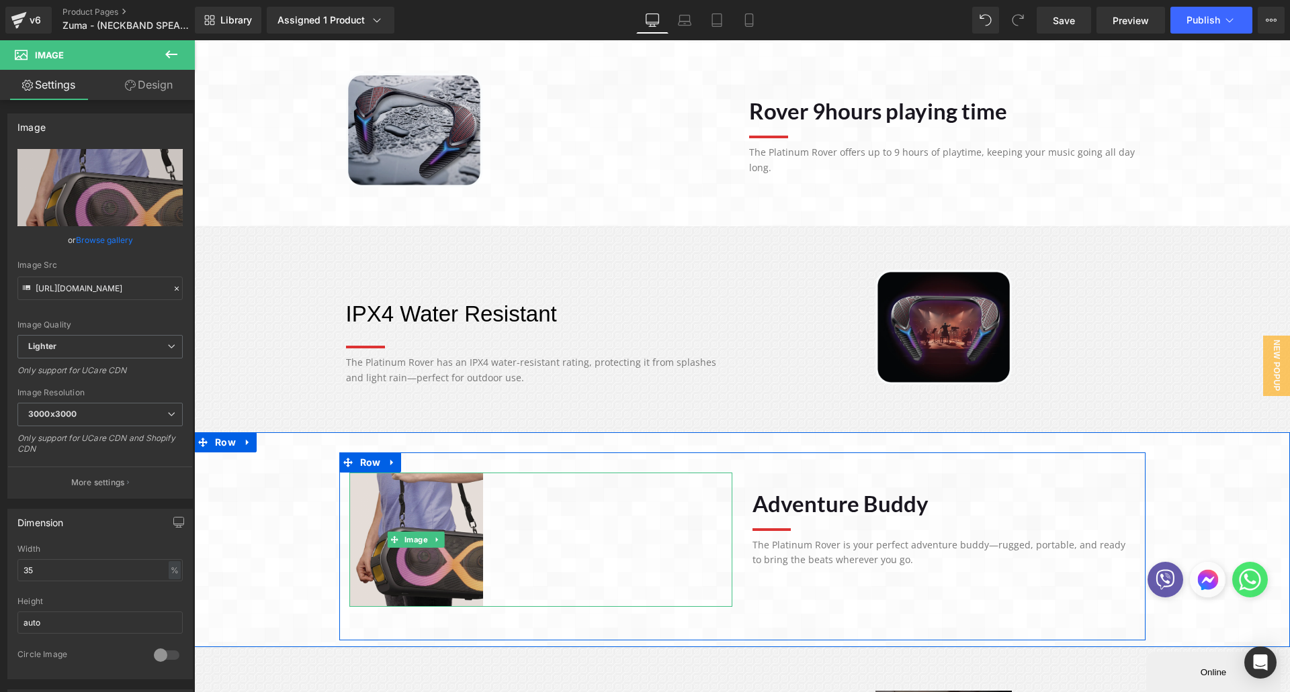
drag, startPoint x: 408, startPoint y: 539, endPoint x: 383, endPoint y: 510, distance: 38.5
click at [409, 539] on span "Image" at bounding box center [416, 540] width 29 height 16
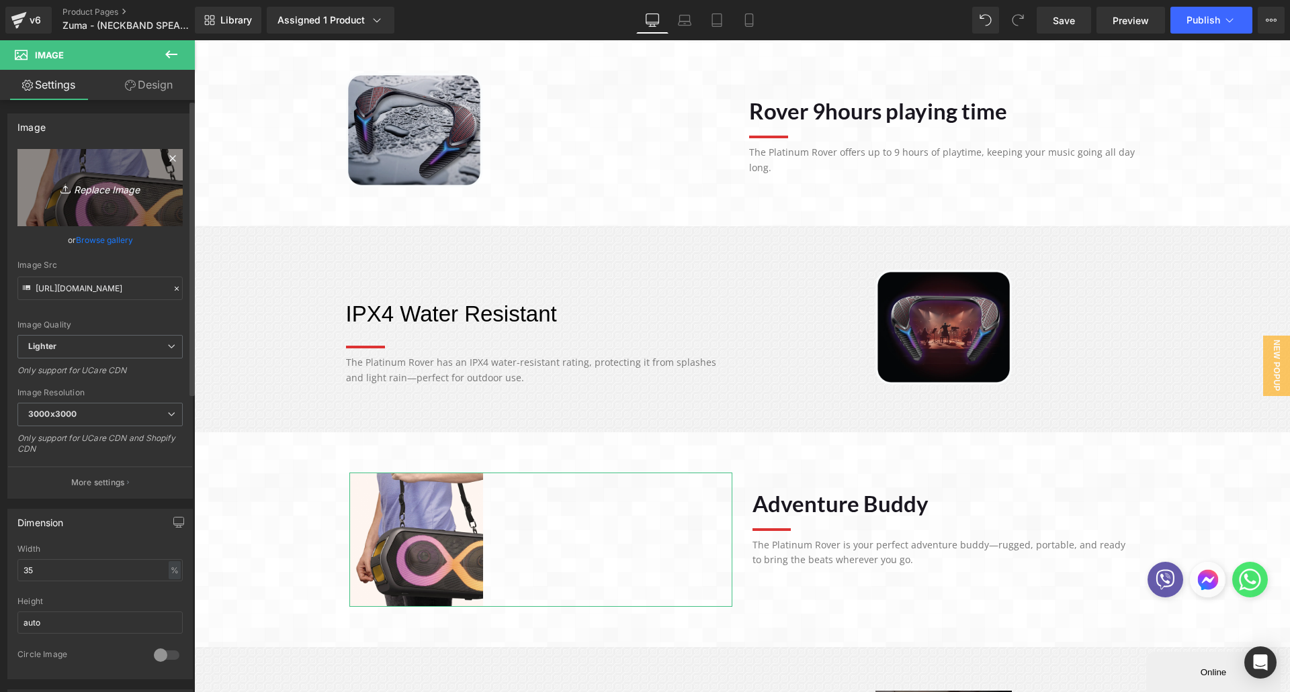
click at [73, 184] on icon "Replace Image" at bounding box center [99, 187] width 107 height 17
type input "C:\fakepath\Asset 18.webp"
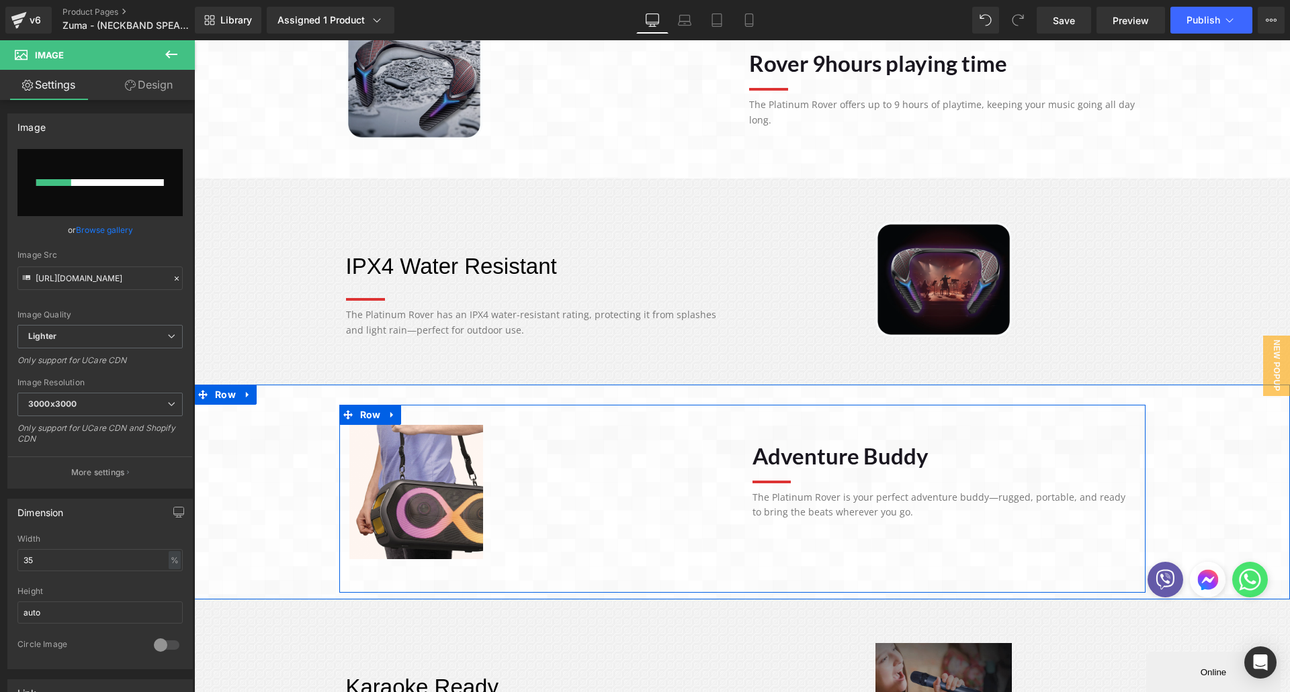
scroll to position [940, 0]
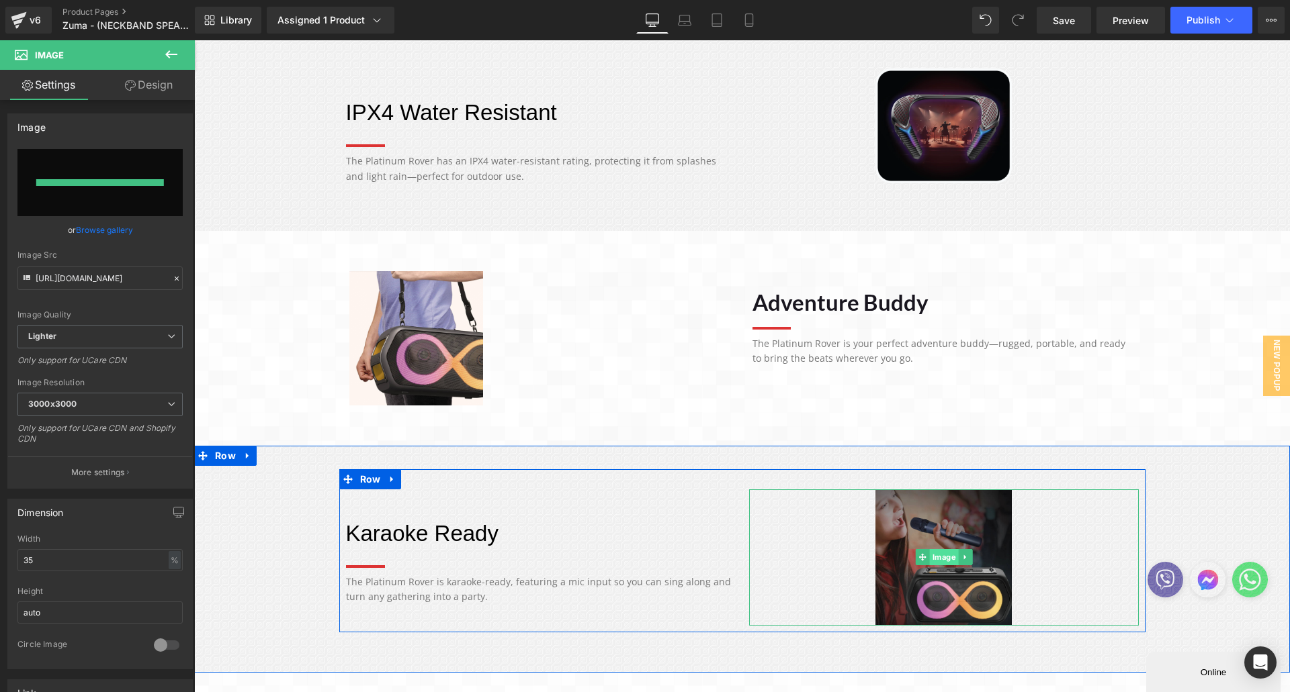
type input "[URL][DOMAIN_NAME]"
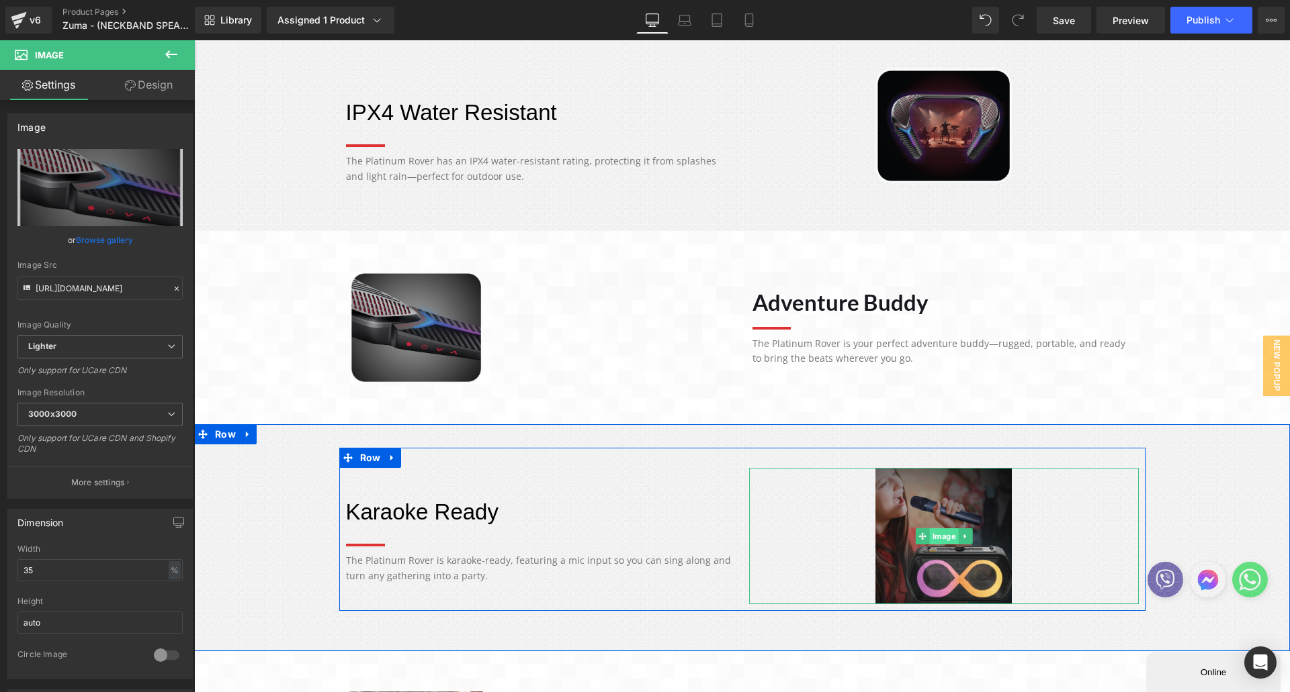
click at [934, 544] on span "Image" at bounding box center [943, 537] width 29 height 16
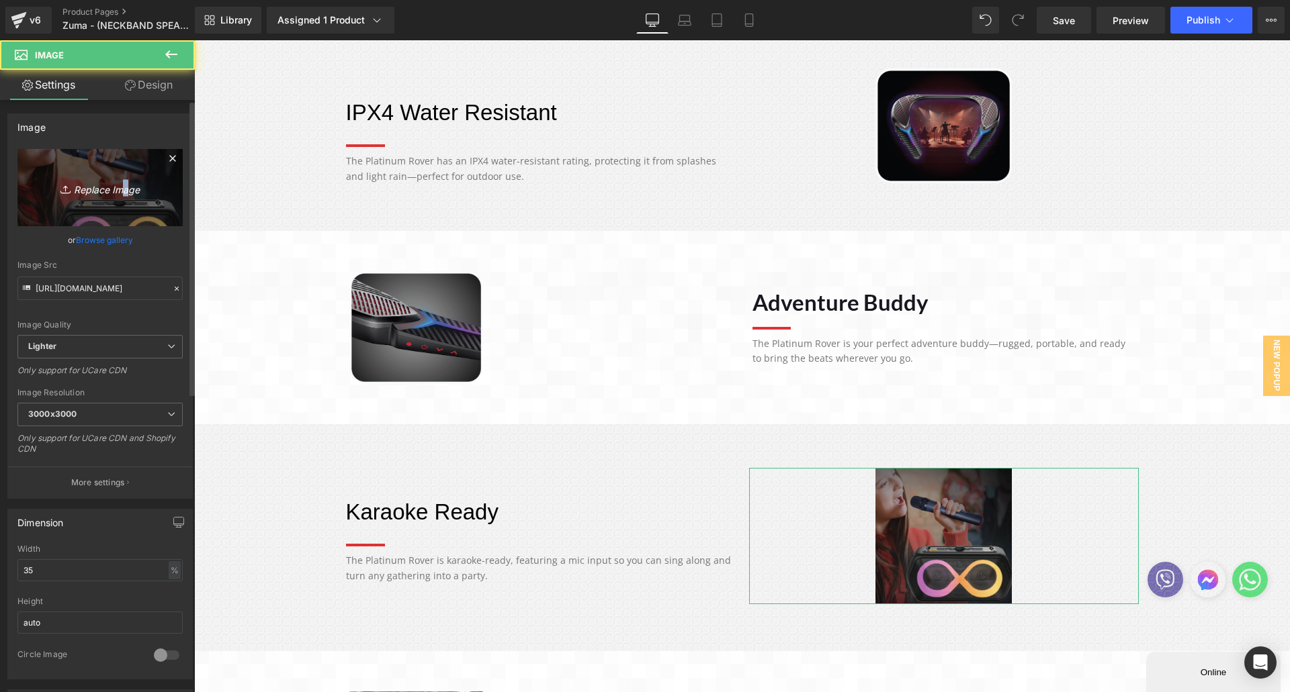
click at [117, 194] on icon "Replace Image" at bounding box center [99, 187] width 107 height 17
type input "C:\fakepath\Asset 19.webp"
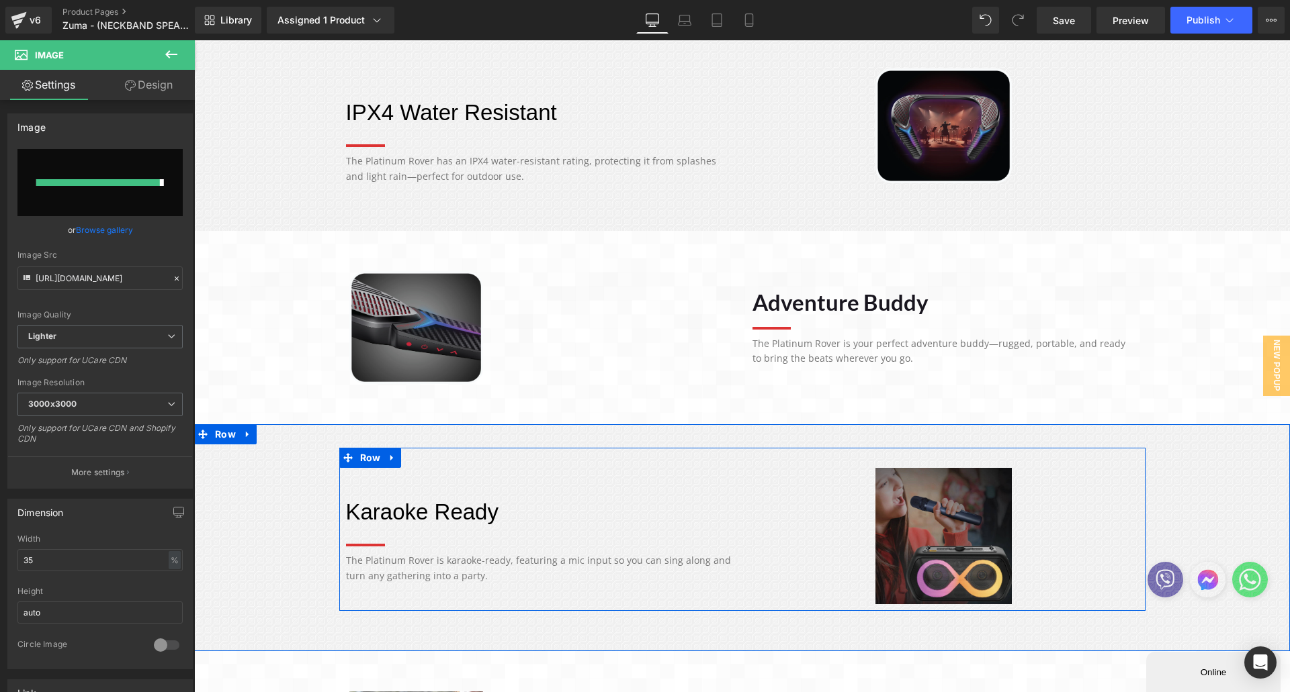
type input "[URL][DOMAIN_NAME]"
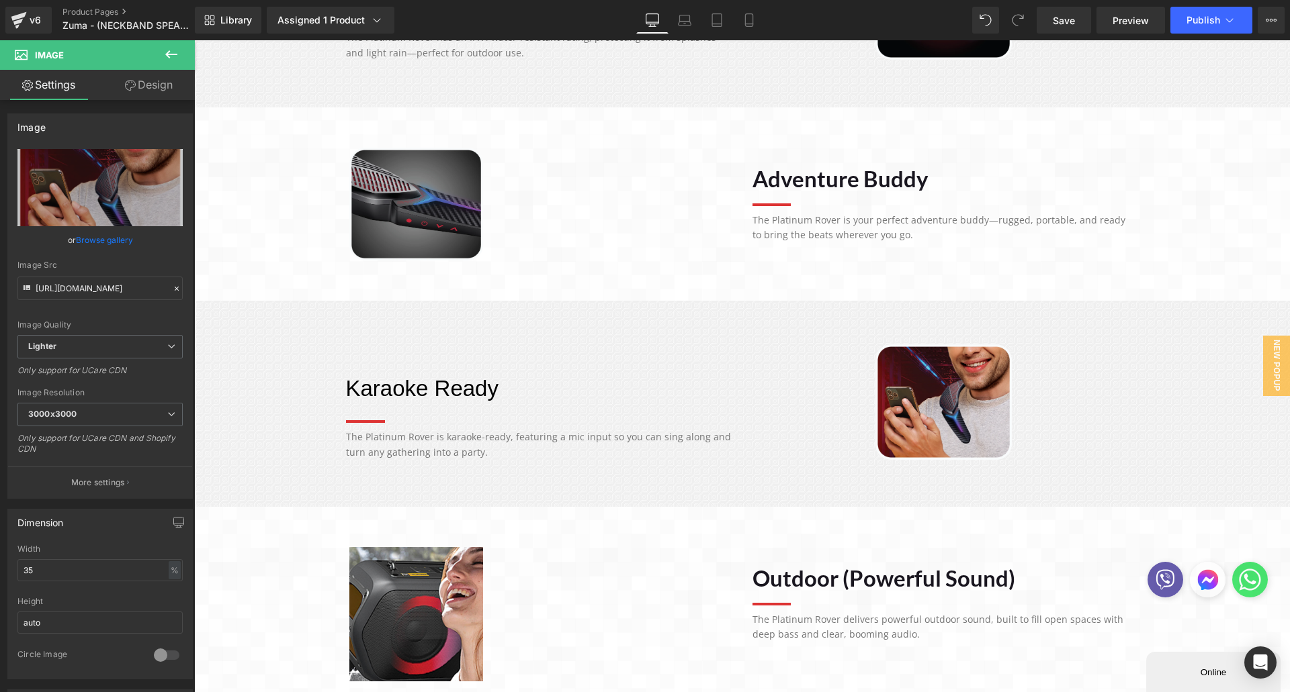
scroll to position [1075, 0]
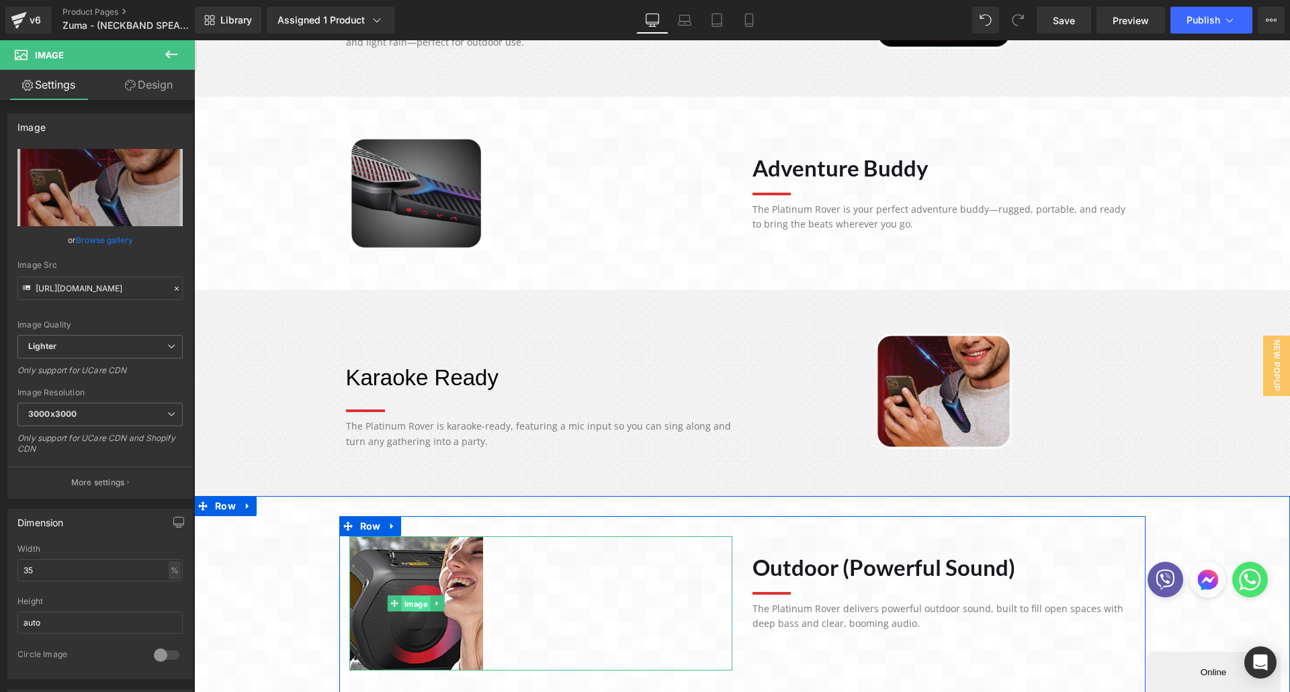
click at [405, 600] on span "Image" at bounding box center [416, 604] width 29 height 16
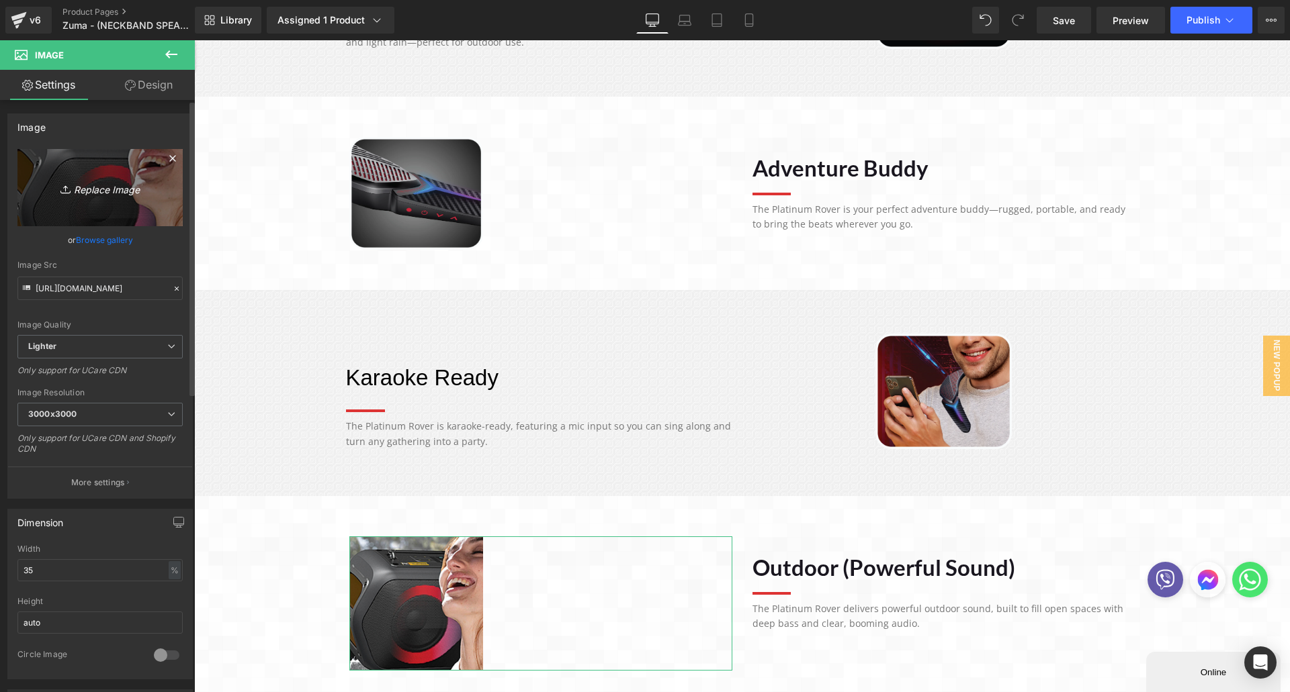
click at [104, 190] on icon "Replace Image" at bounding box center [99, 187] width 107 height 17
type input "C:\fakepath\Asset 20.webp"
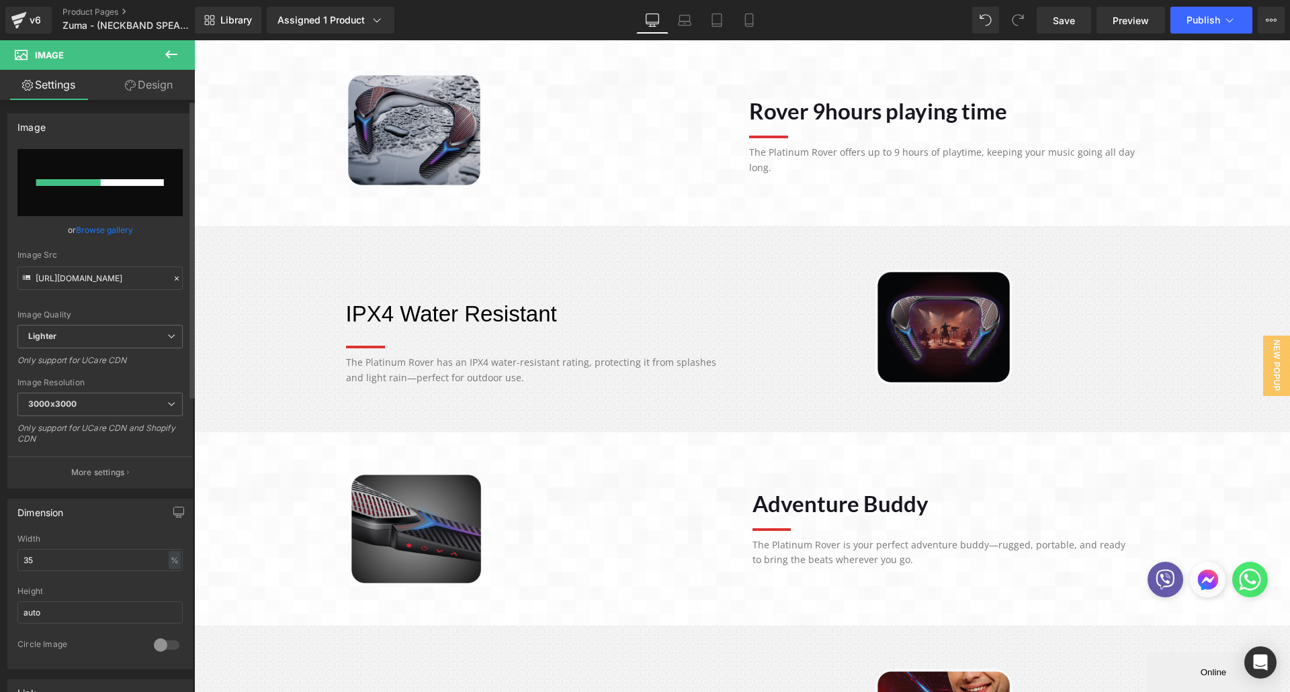
scroll to position [672, 0]
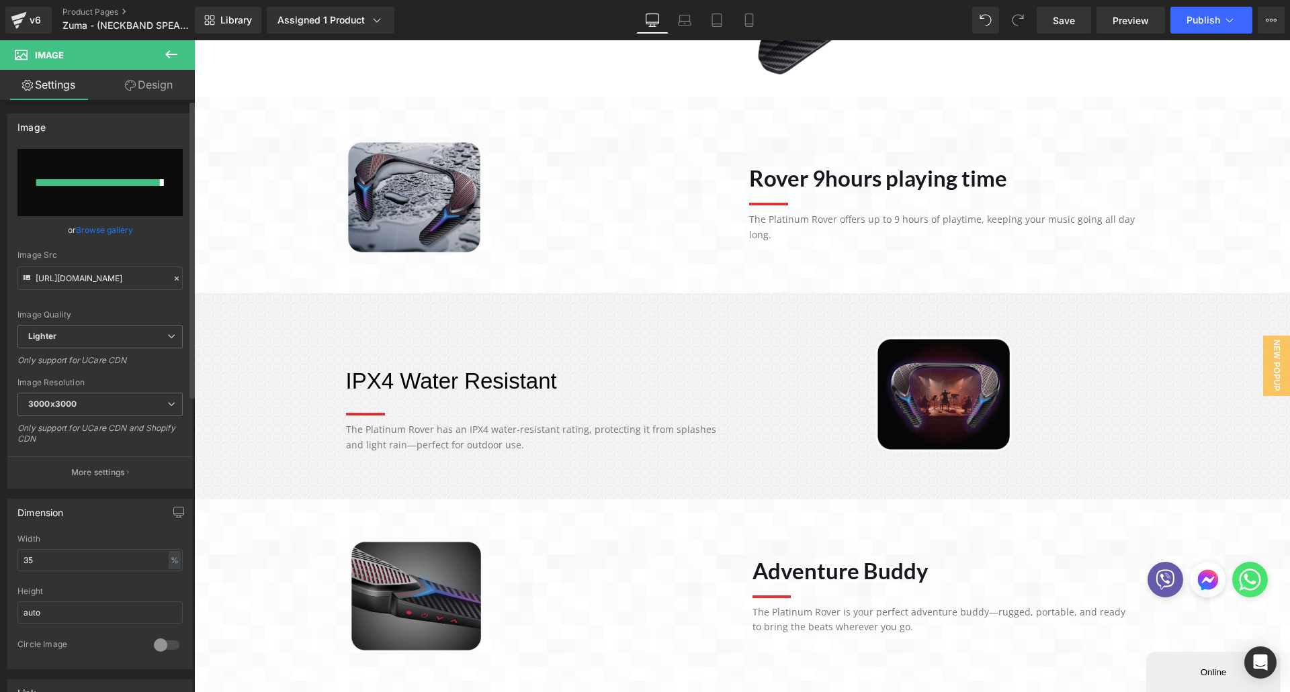
type input "[URL][DOMAIN_NAME]"
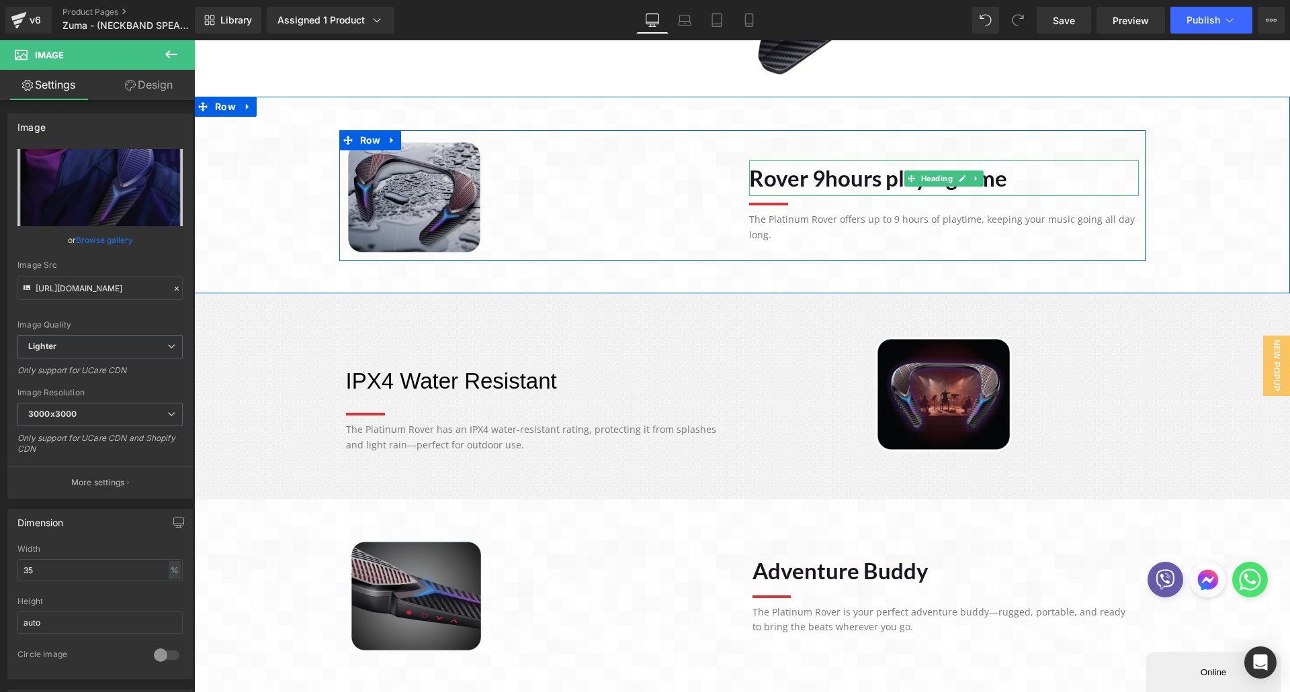
click at [885, 183] on h1 "Rover 9hours playing time" at bounding box center [944, 179] width 390 height 36
click at [884, 183] on h1 "Rover 9hours playing time" at bounding box center [944, 179] width 390 height 36
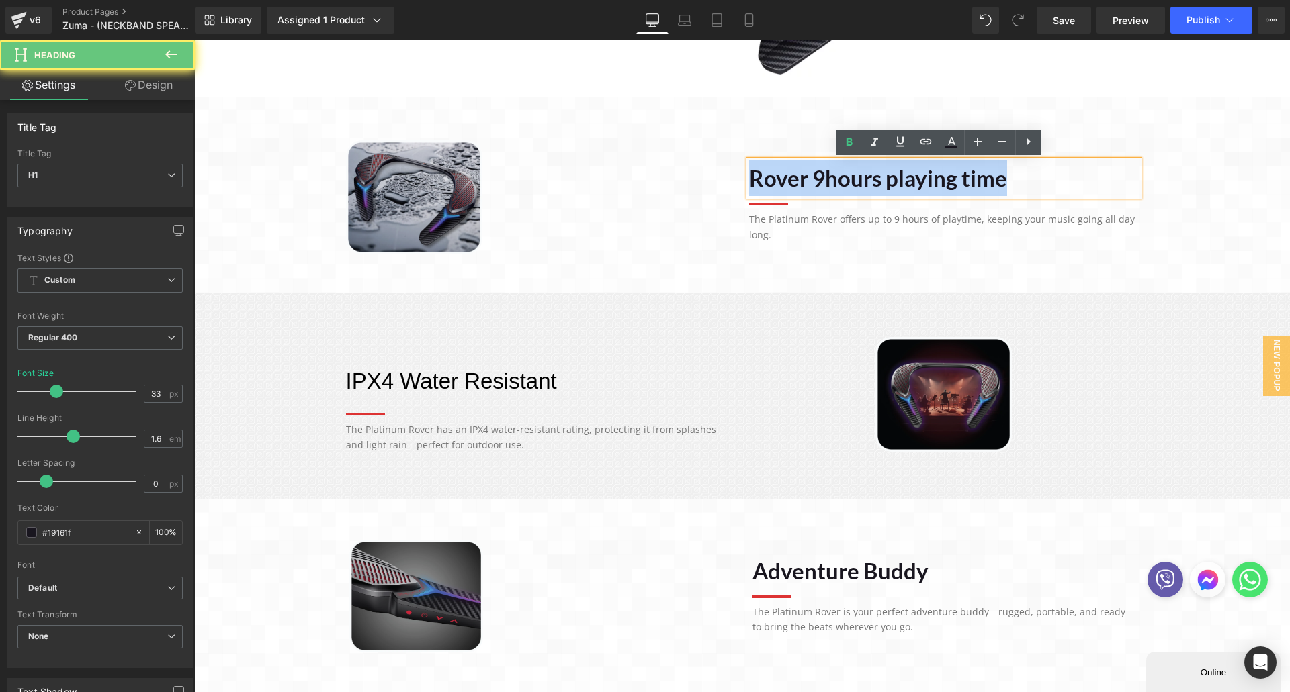
paste div
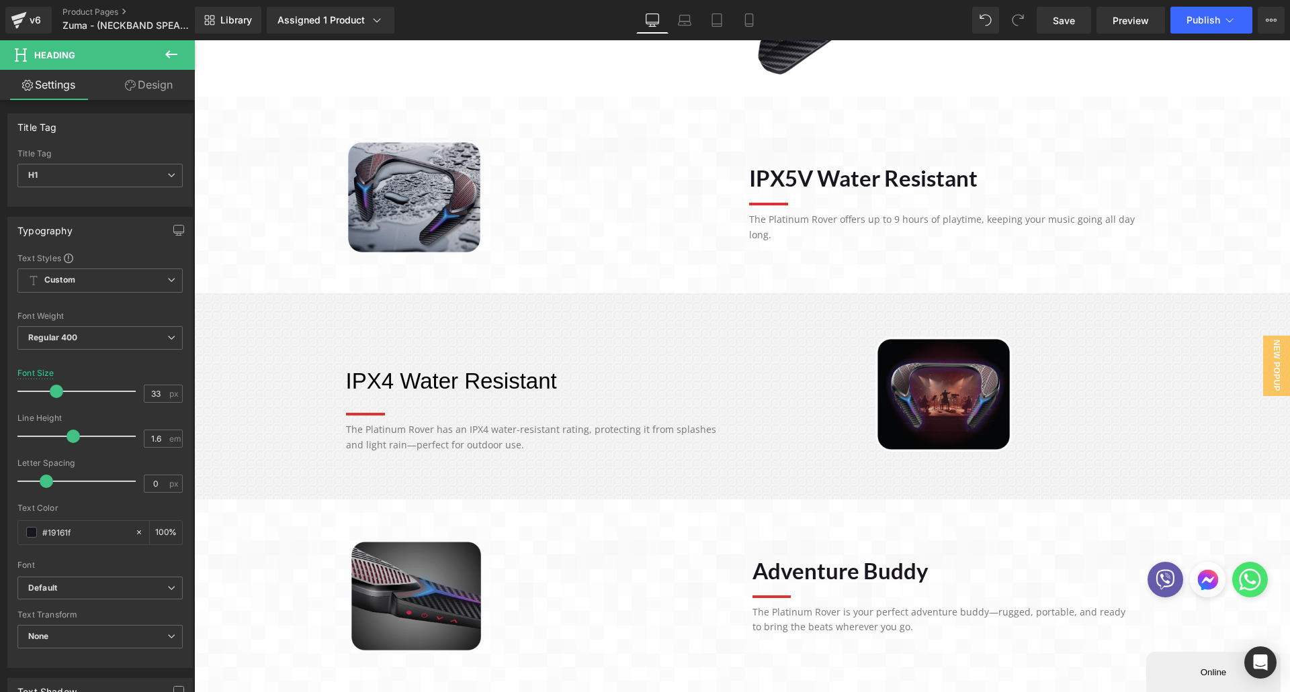
click at [783, 225] on p "The Platinum Rover offers up to 9 hours of playtime, keeping your music going a…" at bounding box center [944, 227] width 390 height 30
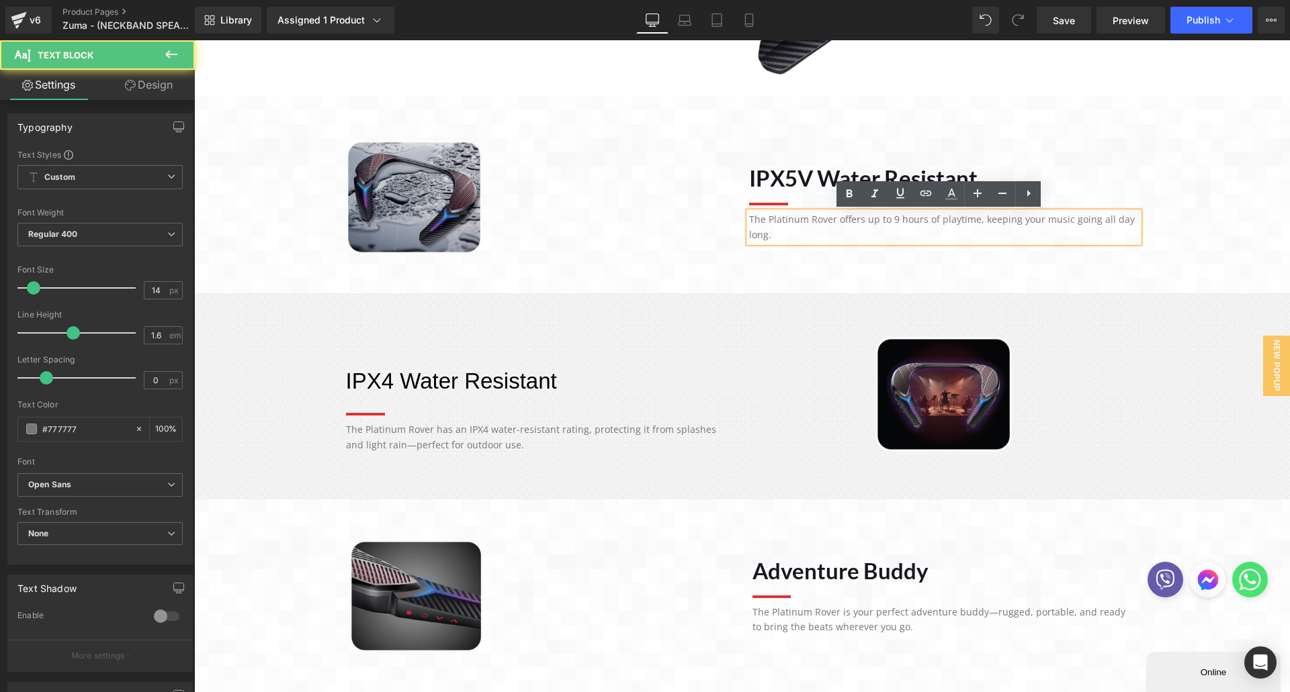
click at [782, 222] on p "The Platinum Rover offers up to 9 hours of playtime, keeping your music going a…" at bounding box center [944, 227] width 390 height 30
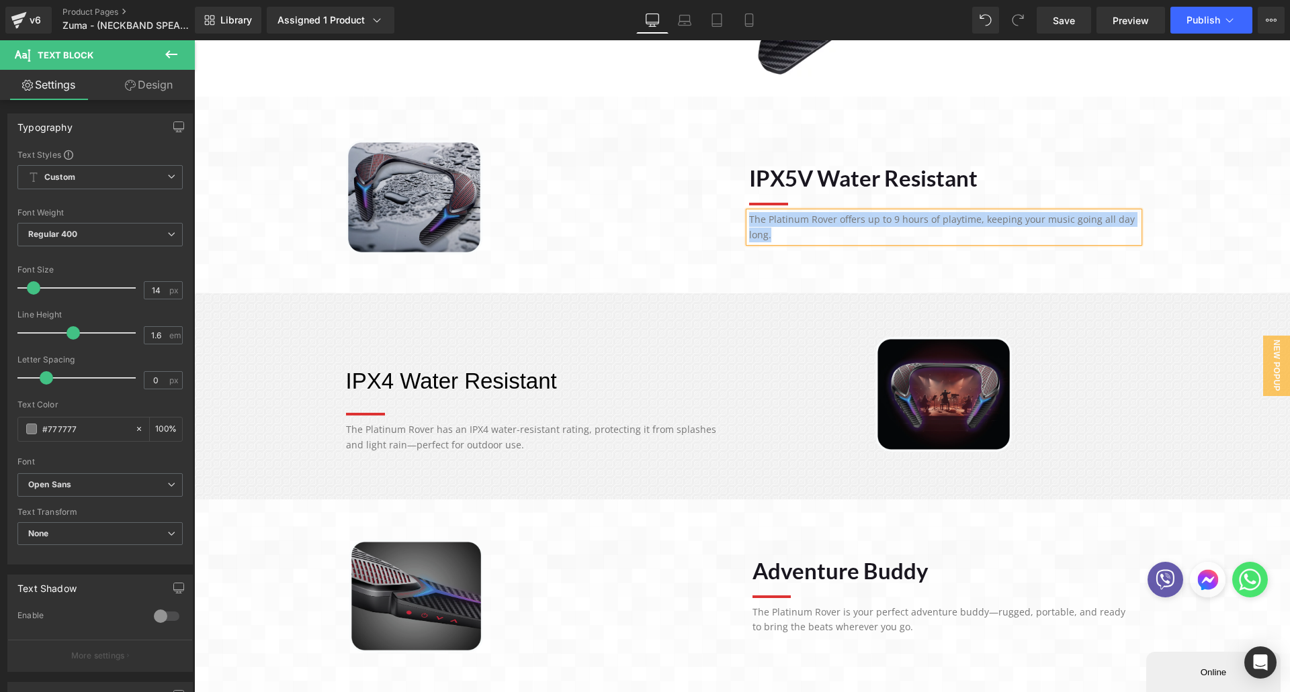
paste div
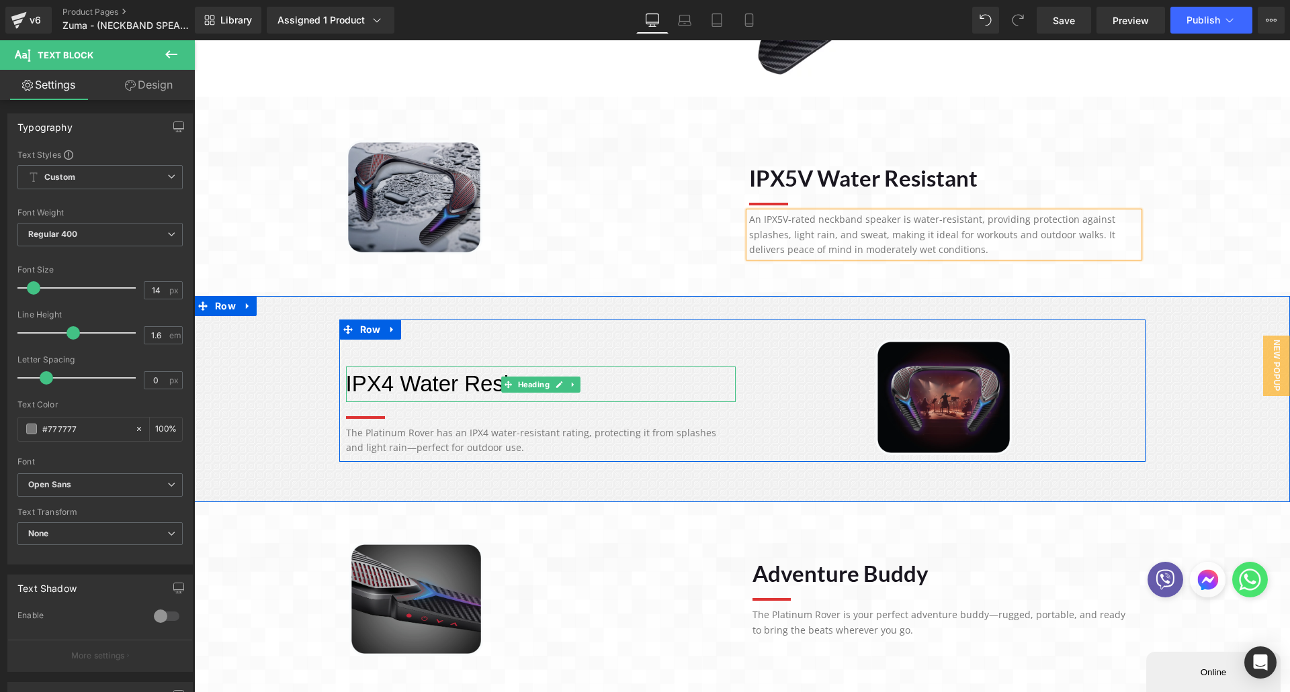
click at [442, 386] on p "​IPX4 Water Resistant" at bounding box center [541, 385] width 390 height 36
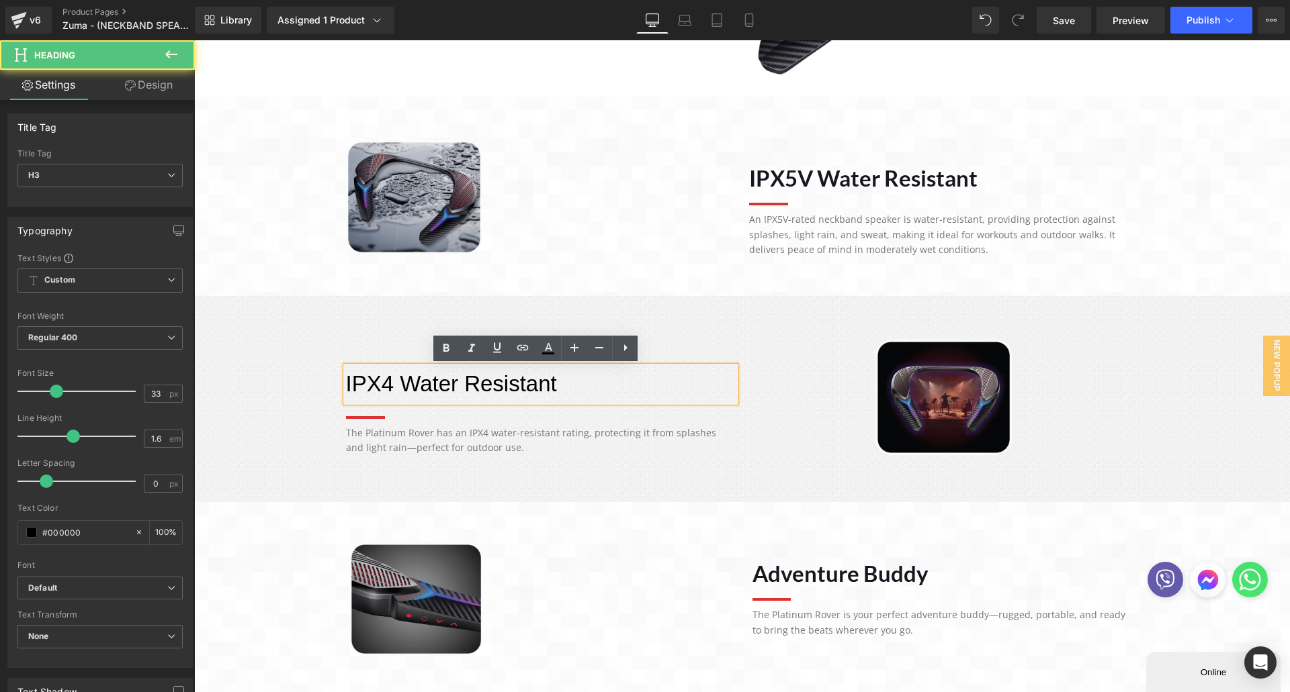
click at [449, 393] on p "​IPX4 Water Resistant" at bounding box center [541, 385] width 390 height 36
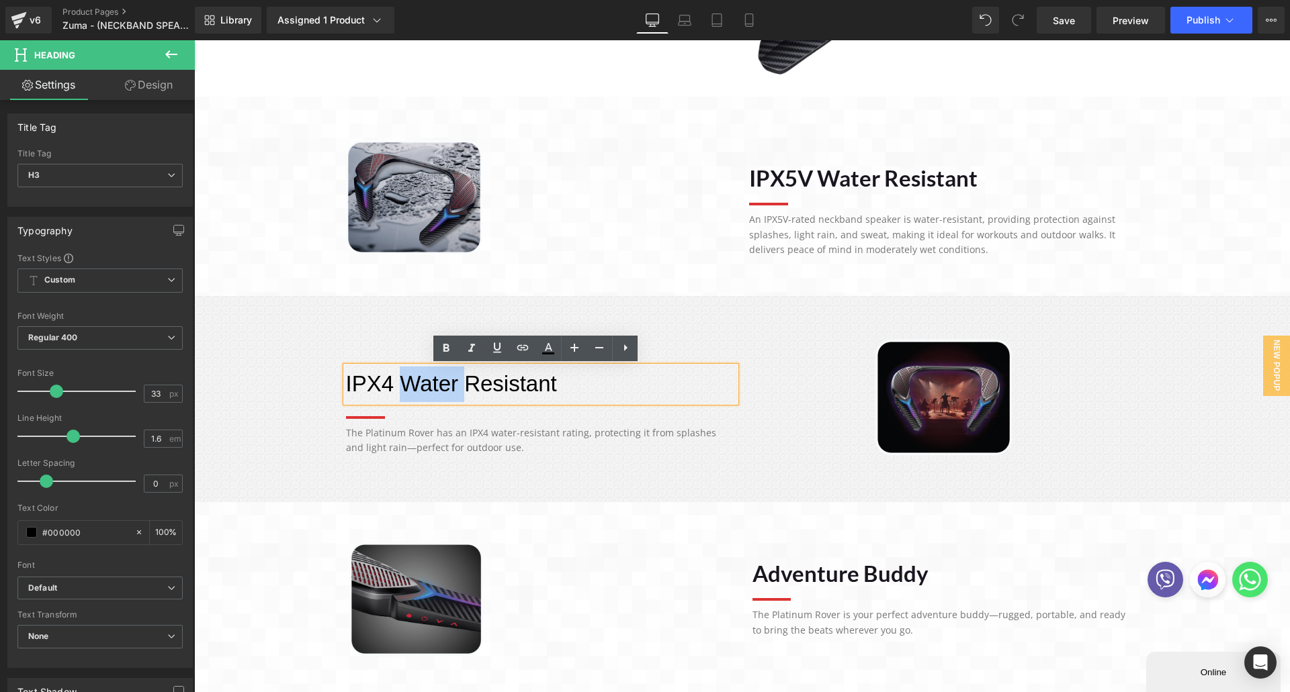
click at [459, 390] on p "​IPX4 Water Resistant" at bounding box center [541, 385] width 390 height 36
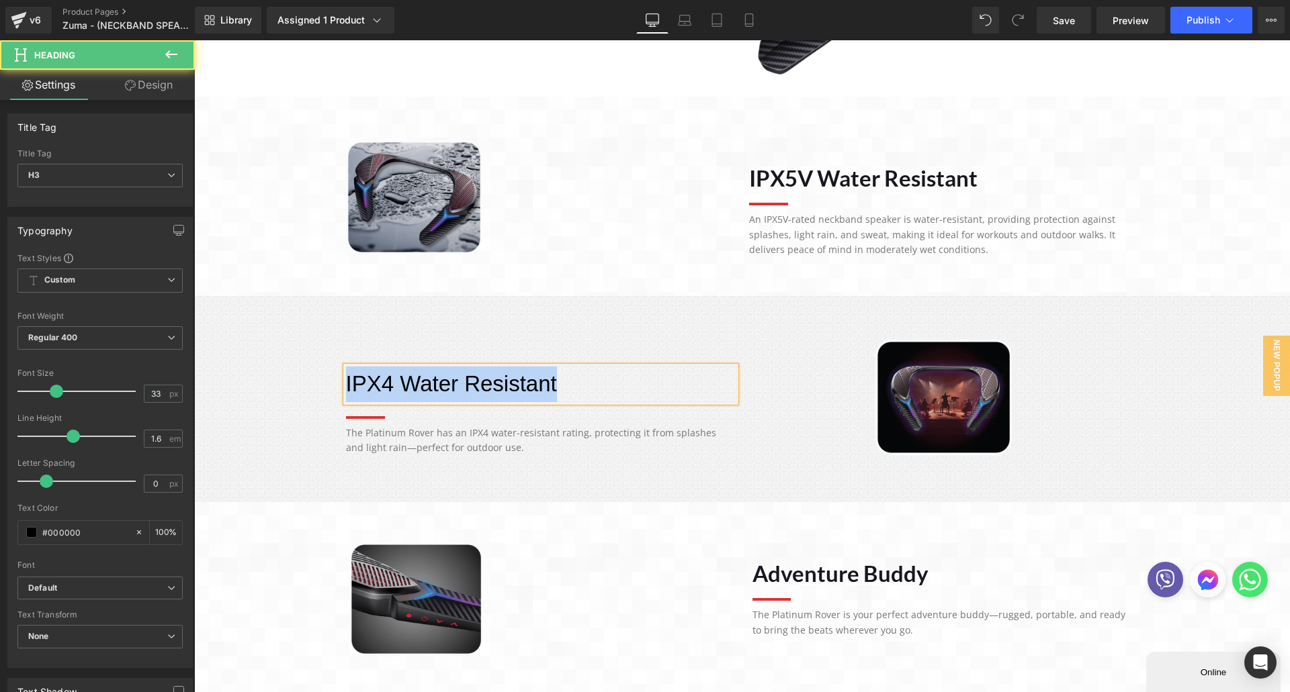
paste div
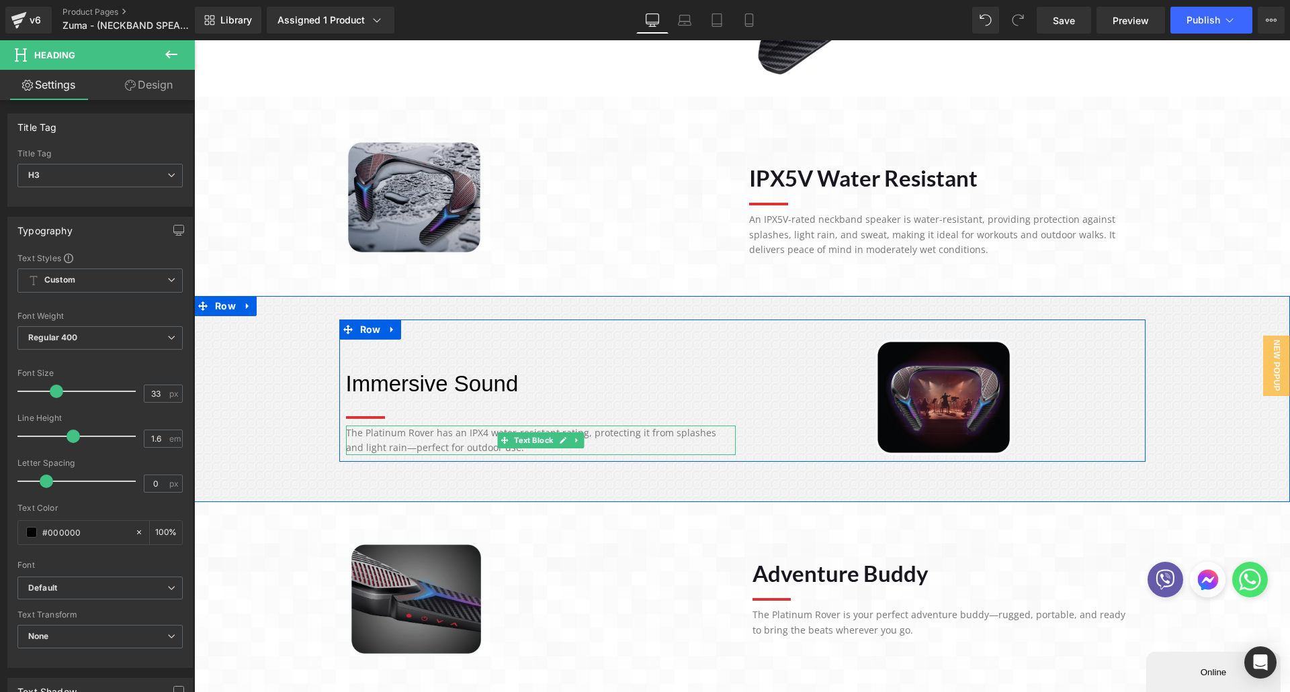
drag, startPoint x: 464, startPoint y: 436, endPoint x: 478, endPoint y: 443, distance: 15.3
click at [464, 436] on p "The Platinum Rover has an IPX4 water-resistant rating, protecting it from splas…" at bounding box center [541, 441] width 390 height 30
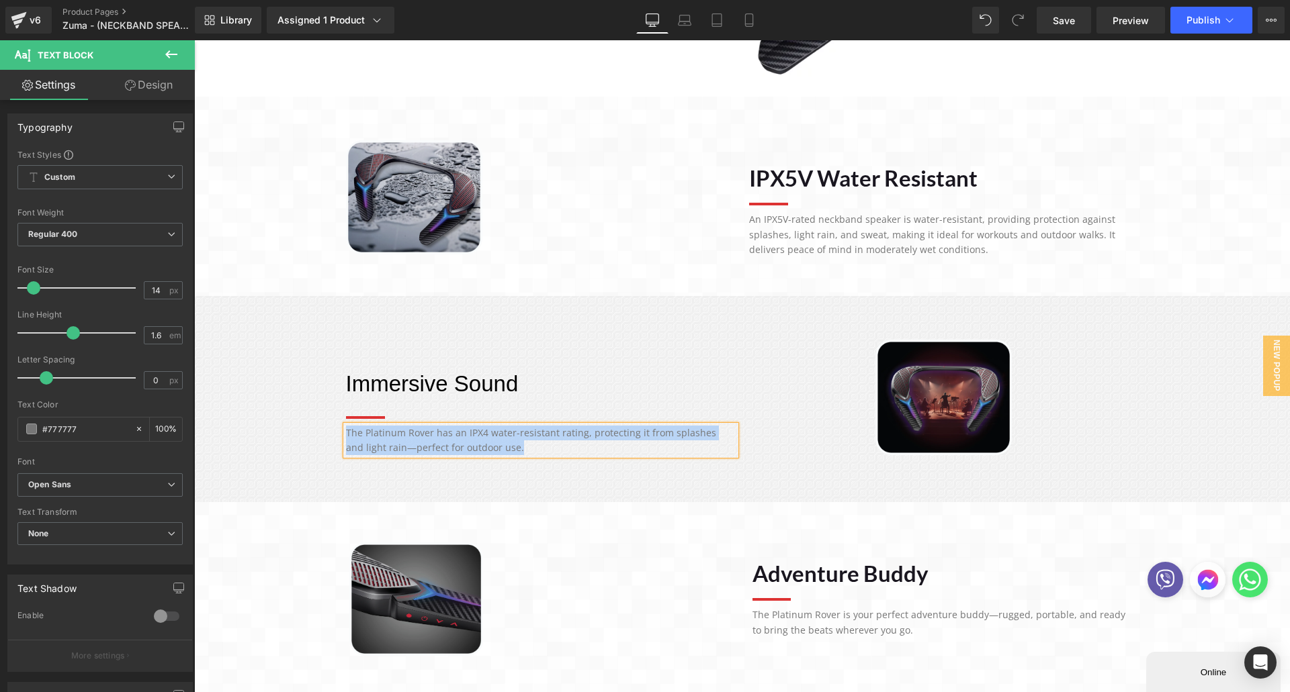
paste div
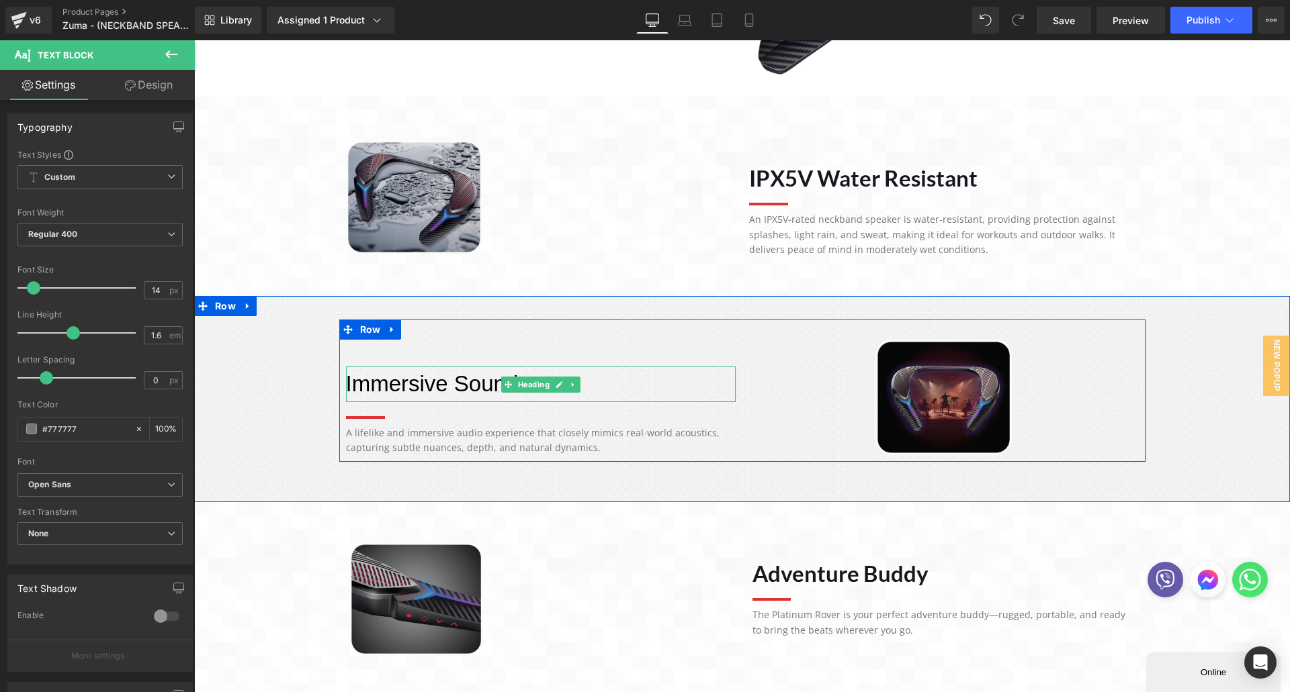
click at [402, 391] on p "Immersive Sound" at bounding box center [541, 385] width 390 height 36
click at [402, 390] on p "Immersive Sound" at bounding box center [541, 385] width 390 height 36
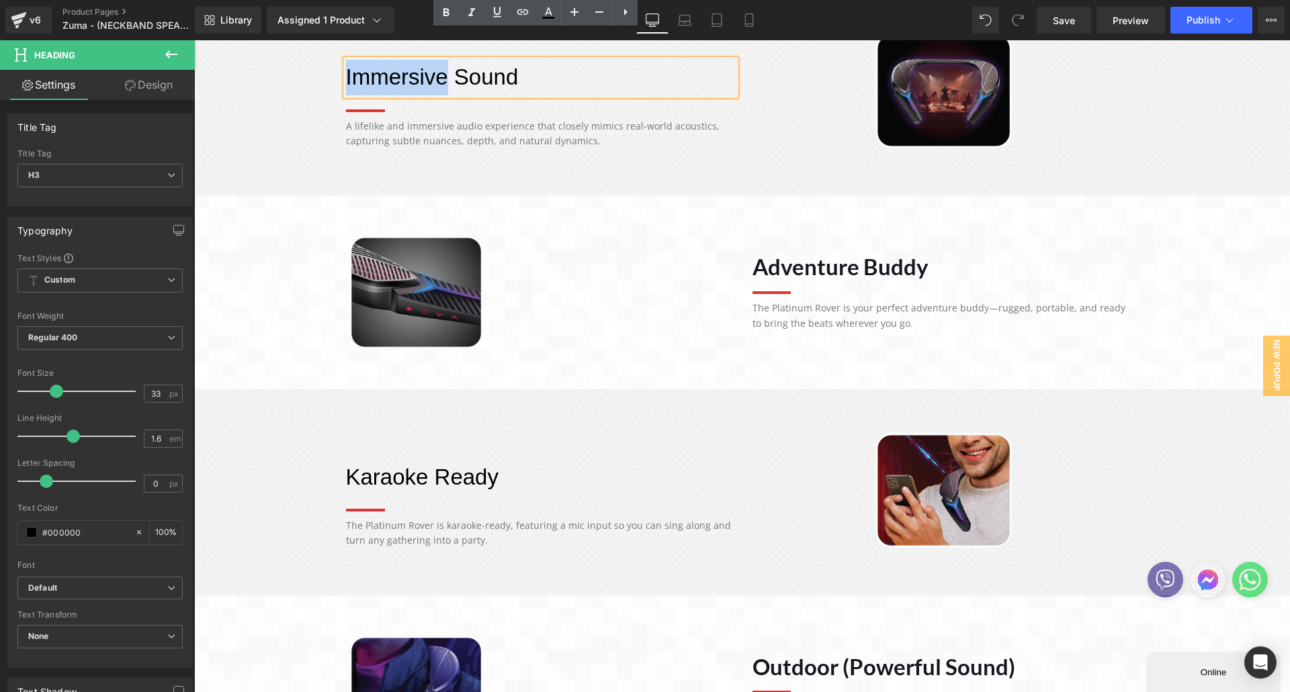
scroll to position [1008, 0]
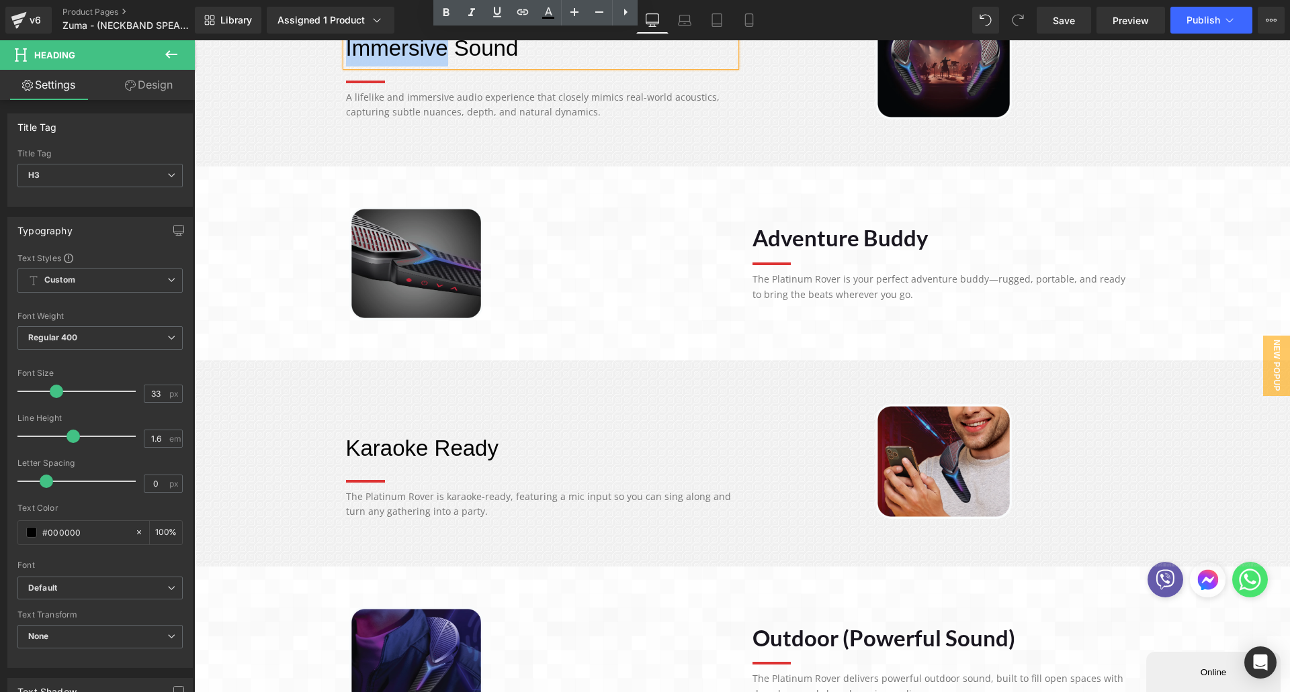
click at [866, 245] on h1 "Adventure Buddy" at bounding box center [943, 238] width 383 height 36
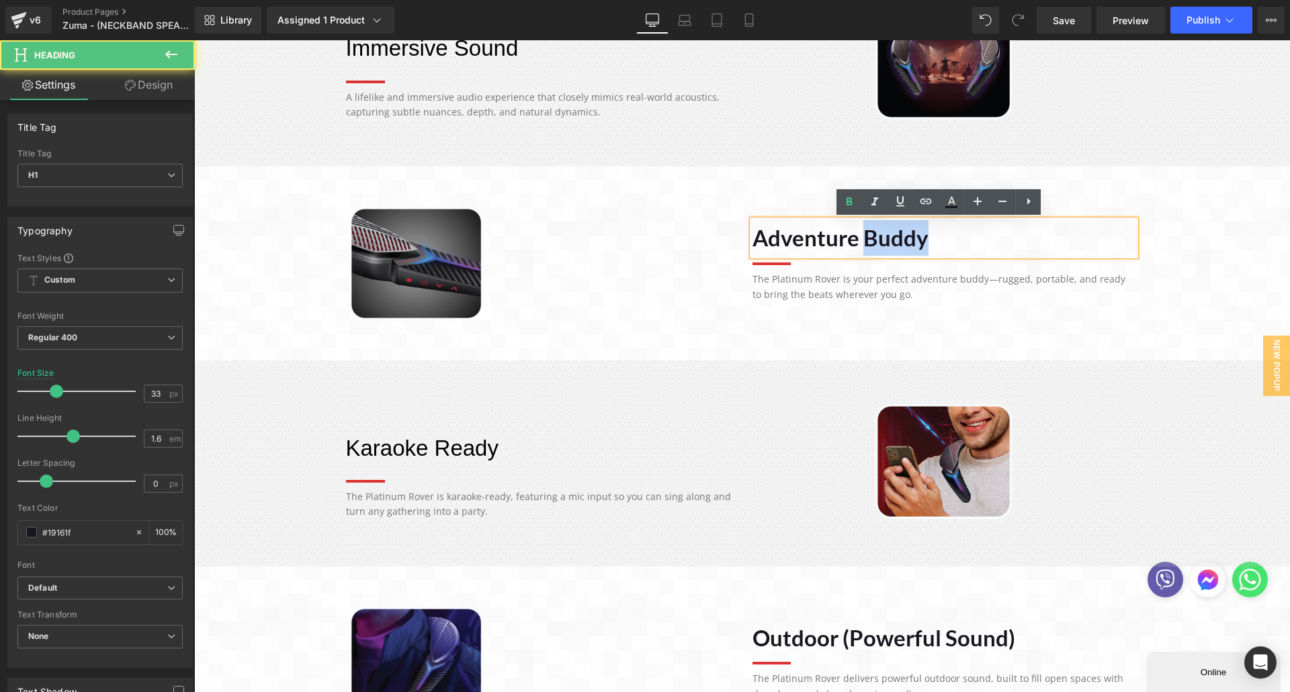
click at [866, 245] on h1 "Adventure Buddy" at bounding box center [943, 238] width 383 height 36
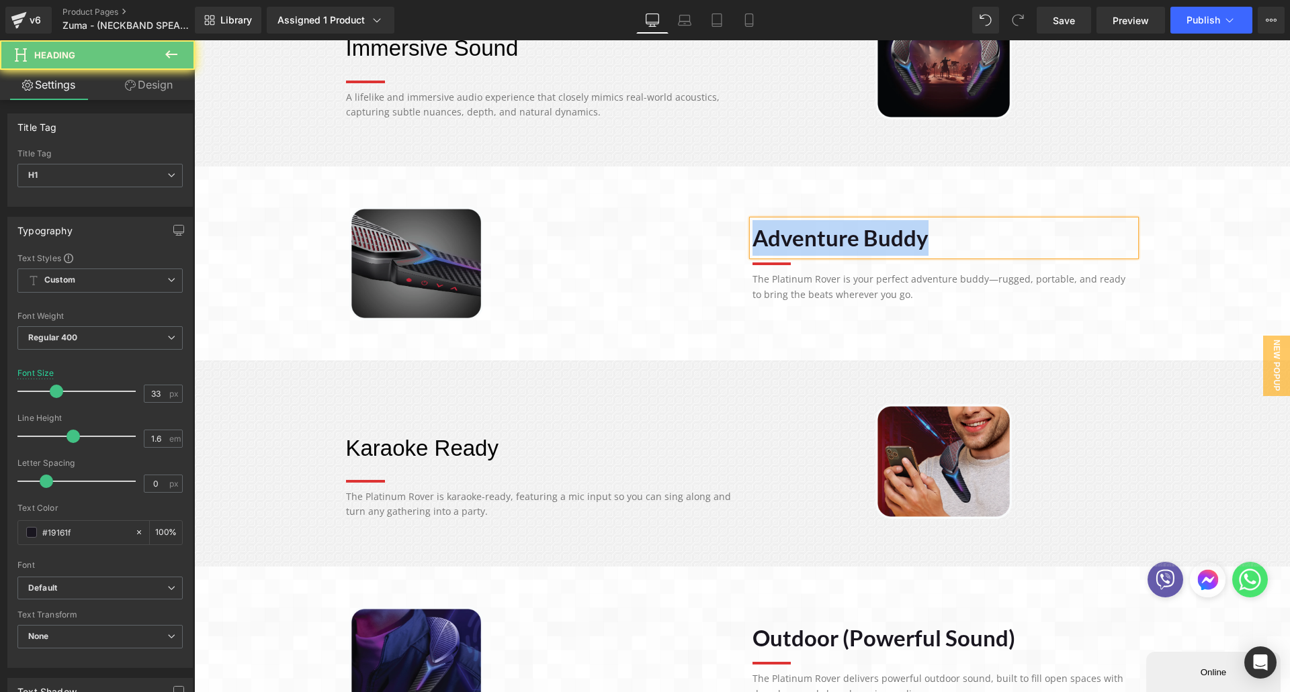
paste div
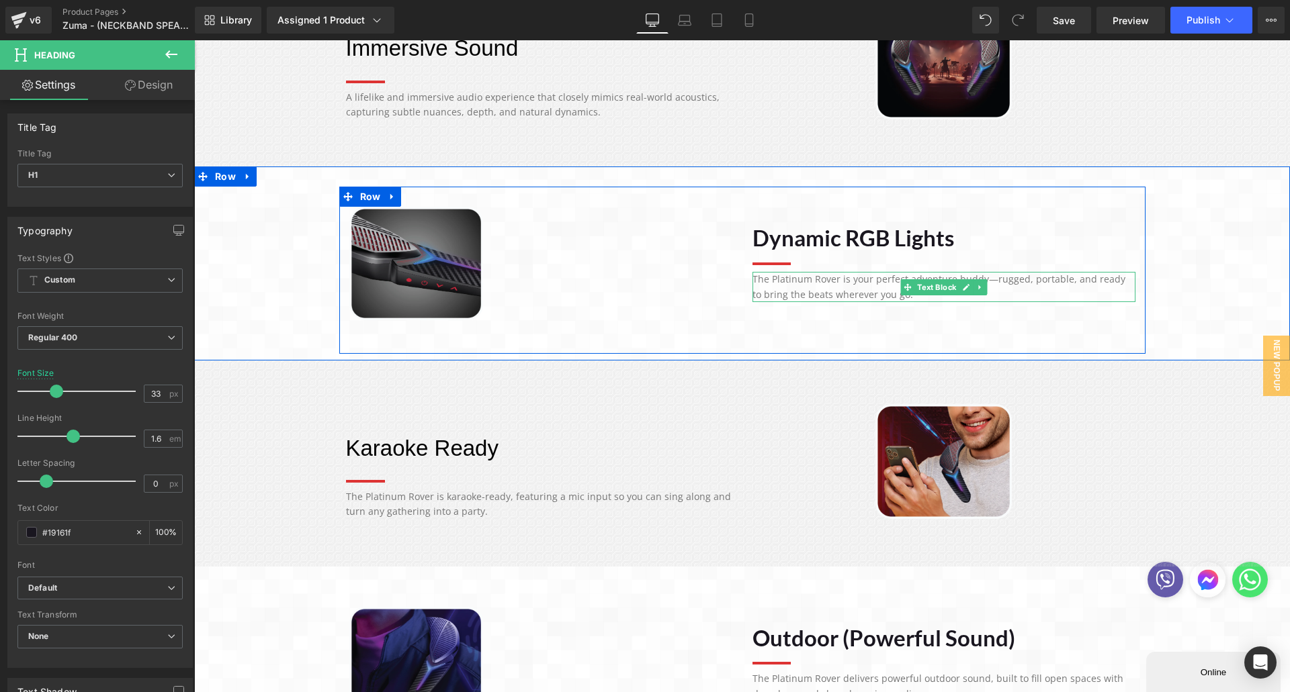
click at [826, 296] on p "The Platinum Rover is your perfect adventure buddy—rugged, portable, and ready …" at bounding box center [943, 287] width 383 height 30
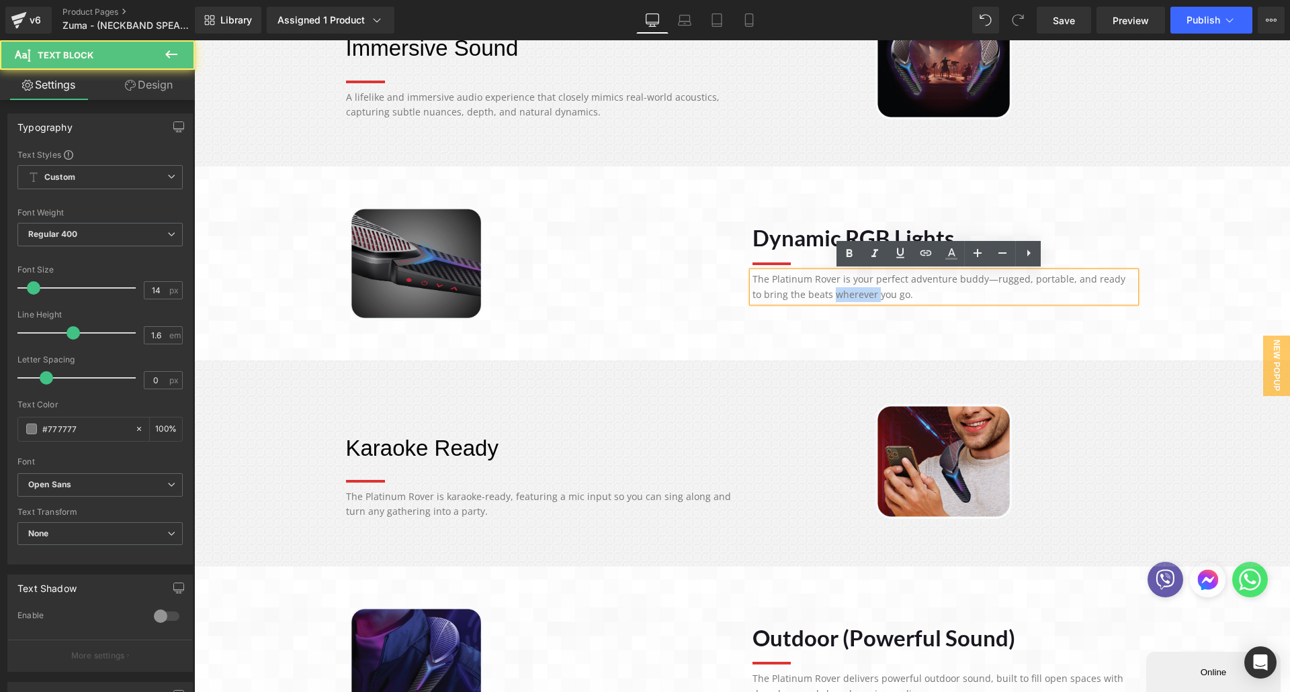
click at [825, 295] on p "The Platinum Rover is your perfect adventure buddy—rugged, portable, and ready …" at bounding box center [943, 287] width 383 height 30
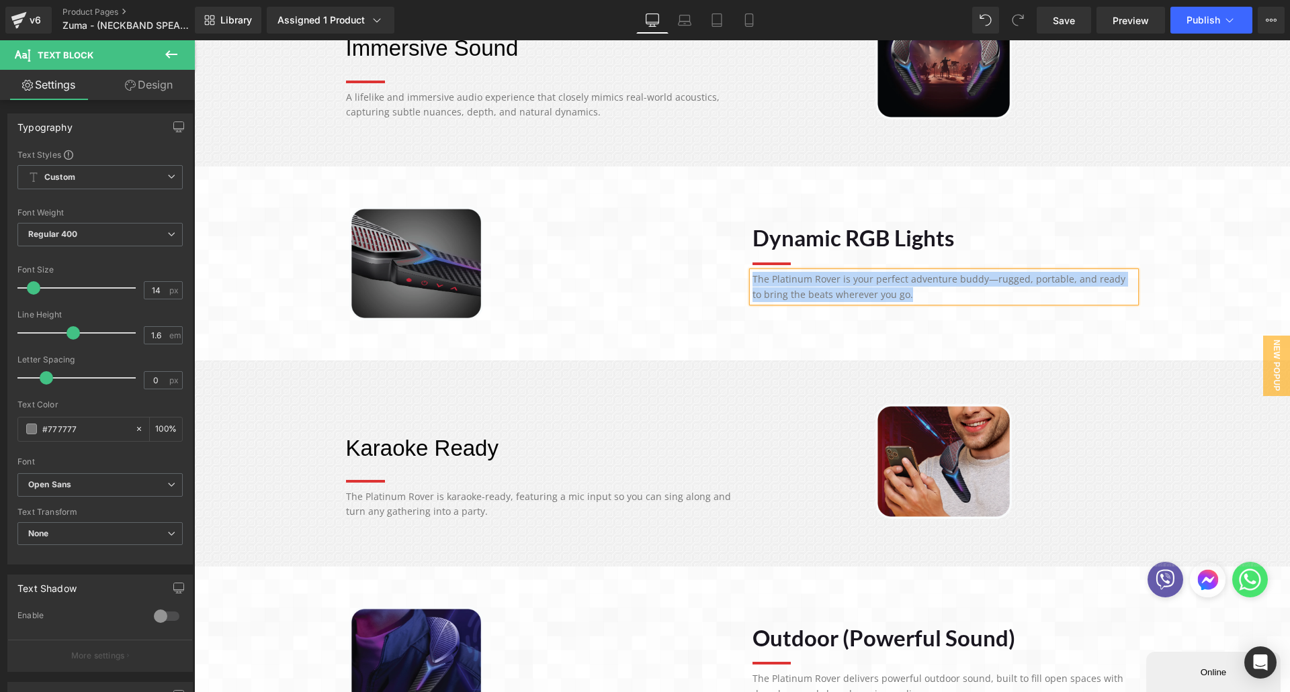
paste div
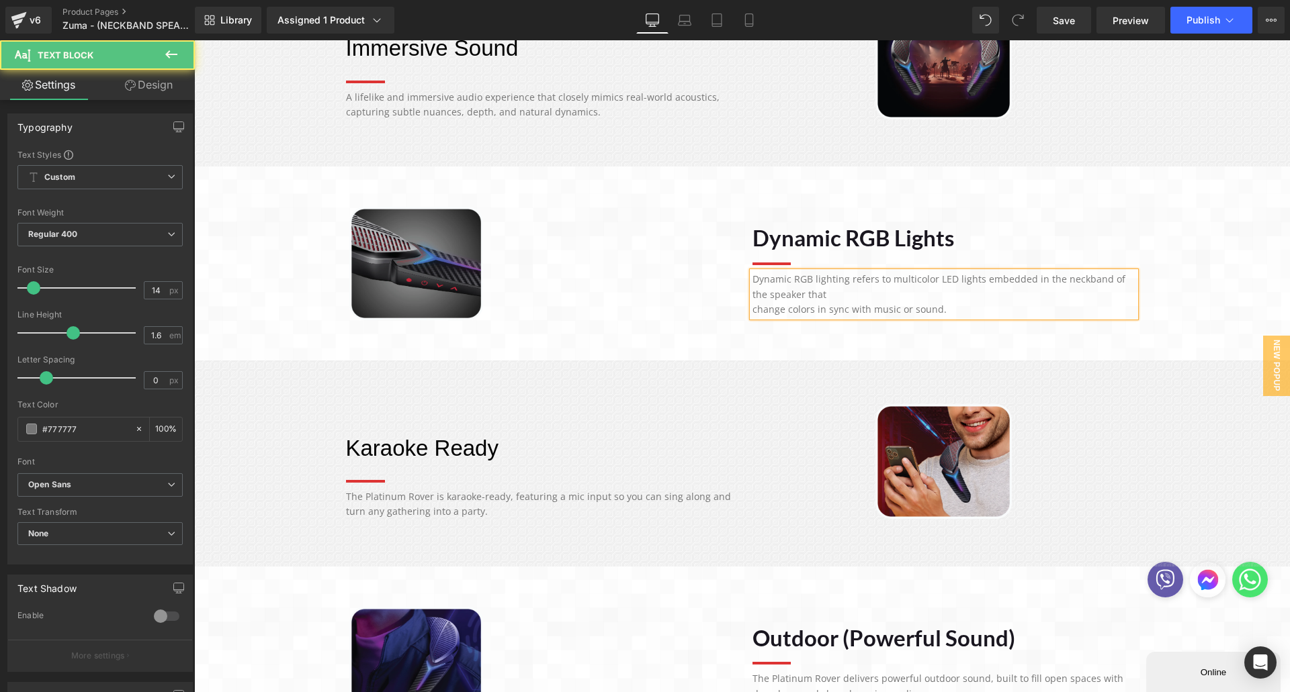
click at [834, 295] on p "Dynamic RGB lighting refers to multicolor LED lights embedded in the neckband o…" at bounding box center [943, 287] width 383 height 30
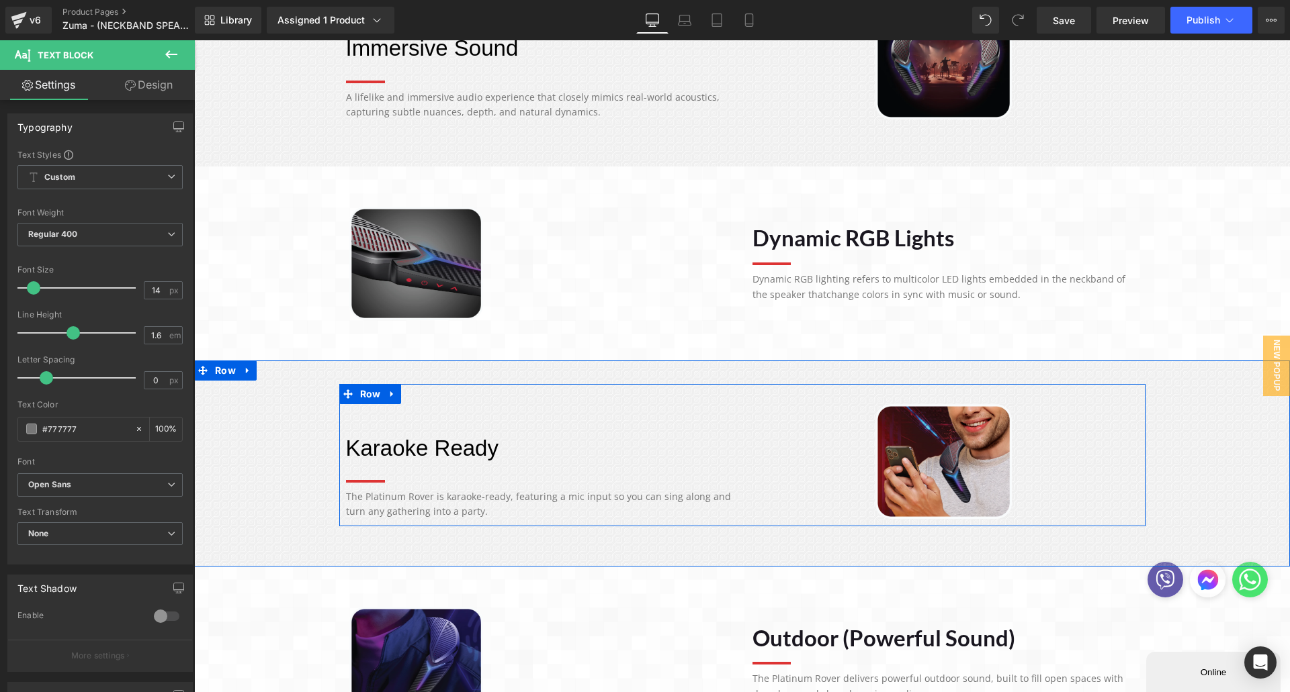
click at [429, 447] on p "Karaoke Ready" at bounding box center [541, 449] width 390 height 36
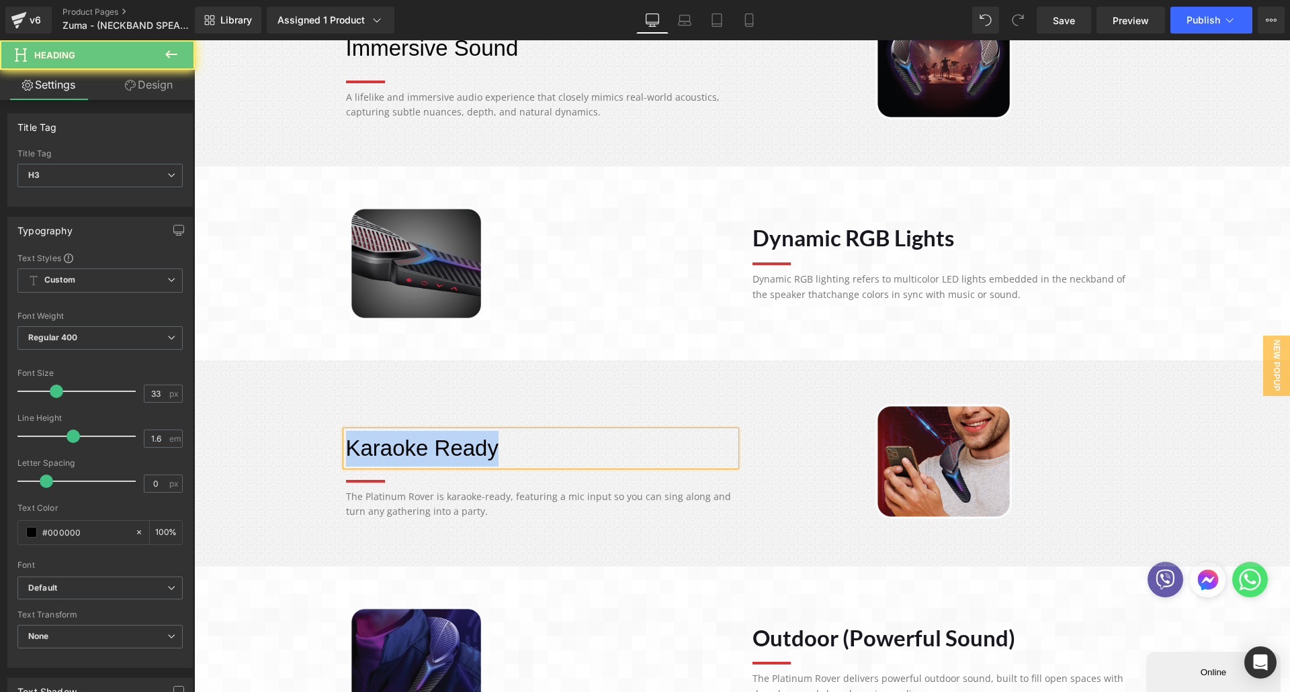
paste div
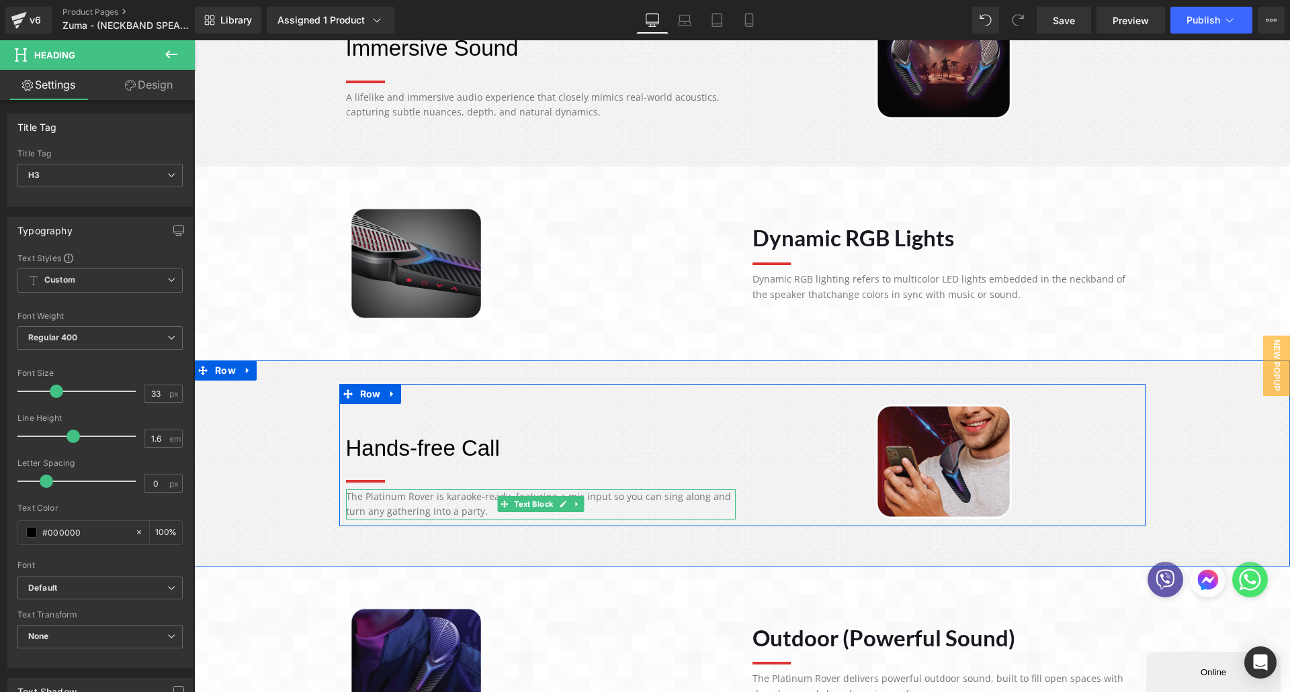
click at [474, 512] on p "The Platinum Rover is karaoke-ready, featuring a mic input so you can sing alon…" at bounding box center [541, 505] width 390 height 30
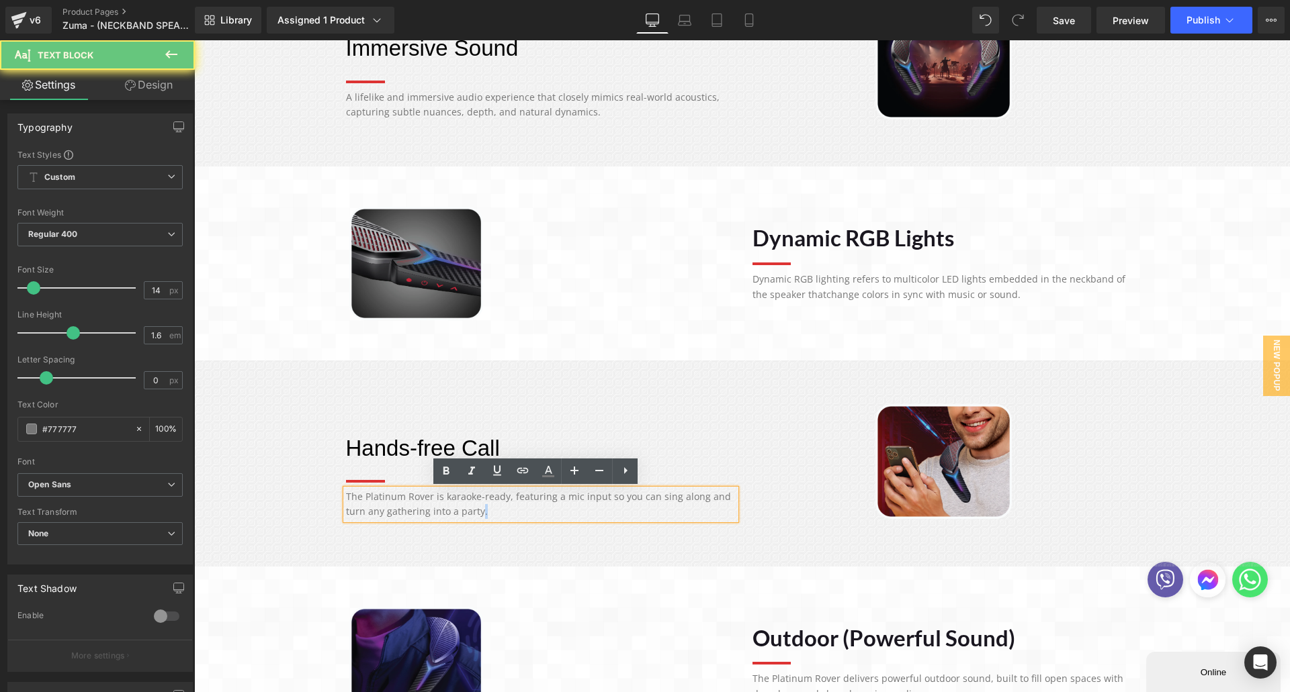
click at [474, 512] on p "The Platinum Rover is karaoke-ready, featuring a mic input so you can sing alon…" at bounding box center [541, 505] width 390 height 30
click at [459, 503] on p "The Platinum Rover is karaoke-ready, featuring a mic input so you can sing alon…" at bounding box center [541, 505] width 390 height 30
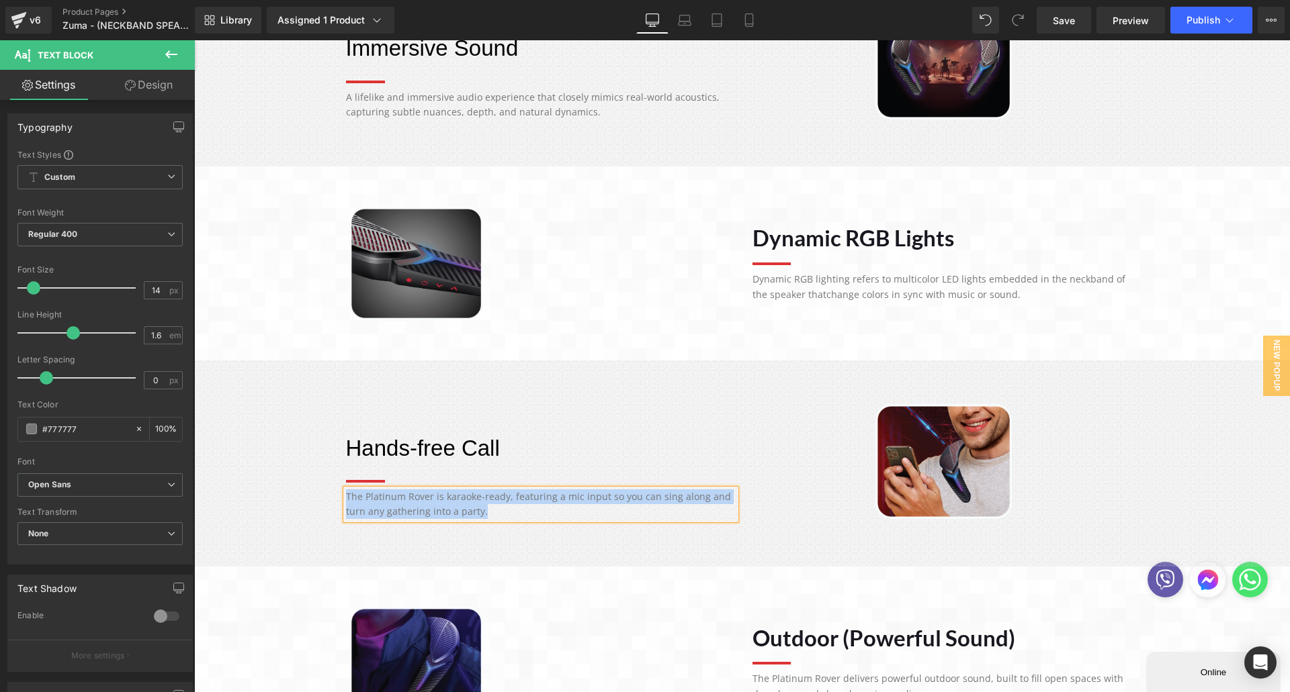
paste div
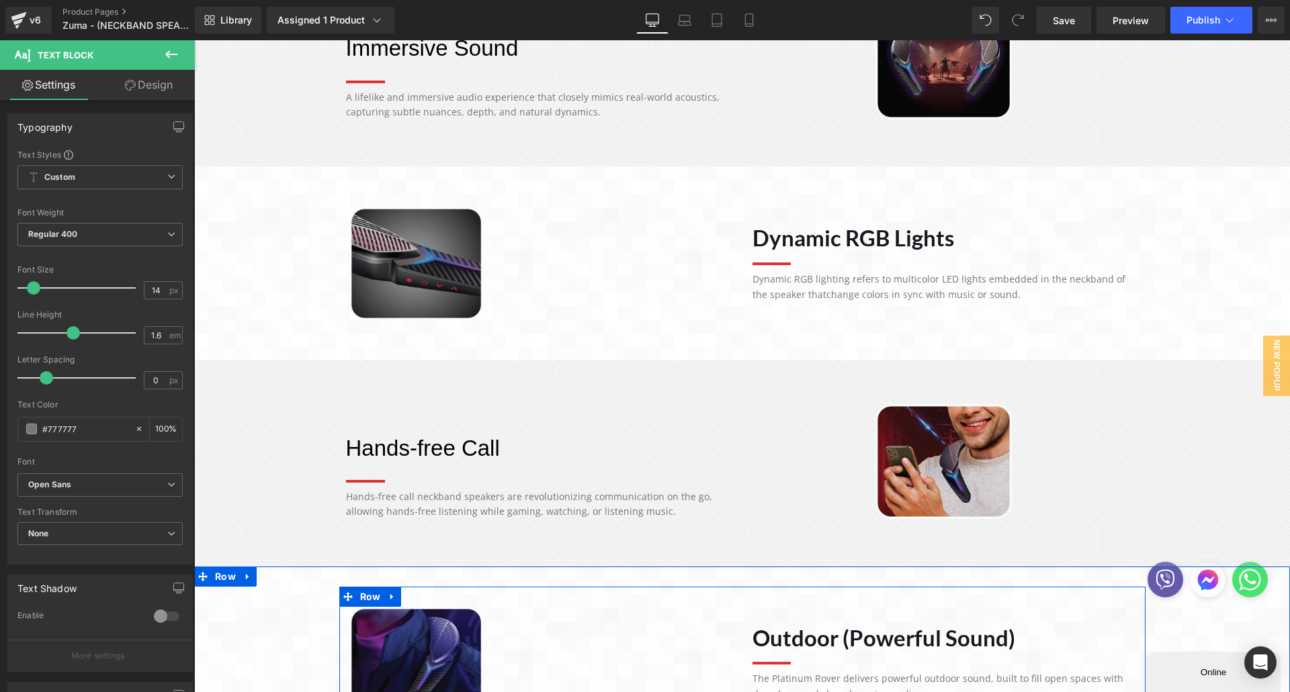
drag, startPoint x: 899, startPoint y: 655, endPoint x: 895, endPoint y: 643, distance: 12.1
click at [899, 654] on div "Outdoor (Powerful Sound) Heading" at bounding box center [943, 639] width 383 height 36
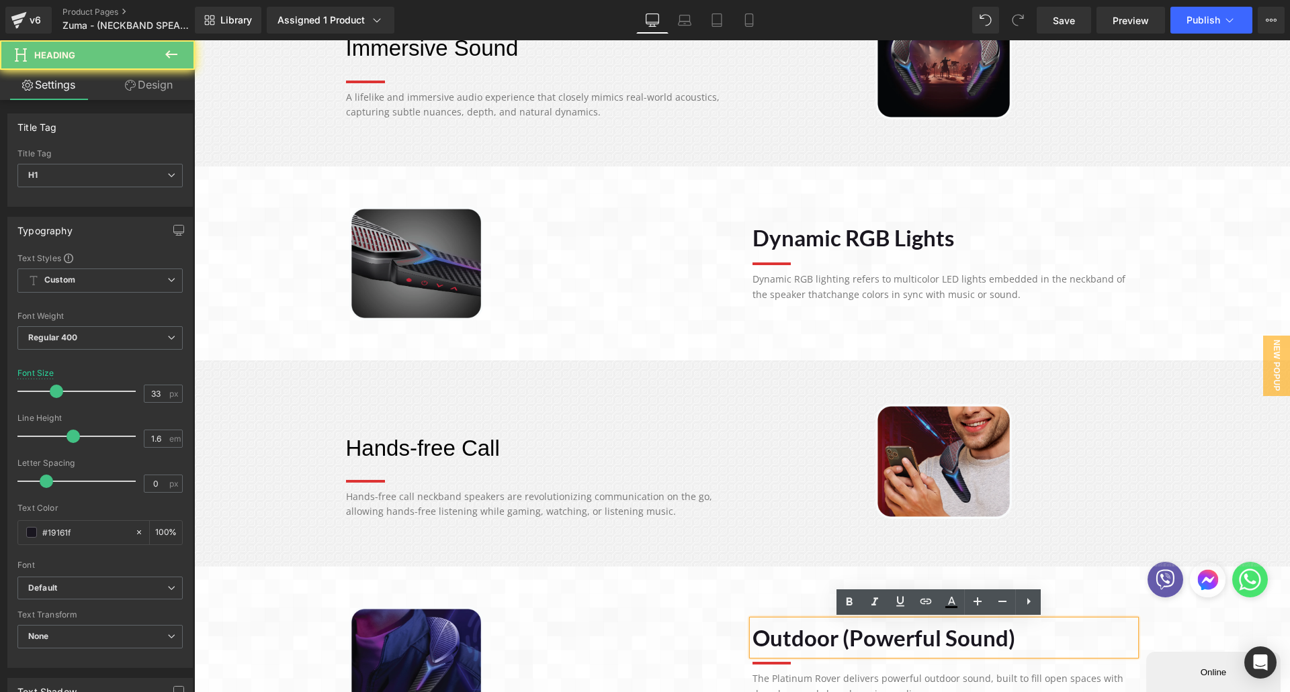
click at [895, 643] on h1 "Outdoor (Powerful Sound)" at bounding box center [943, 639] width 383 height 36
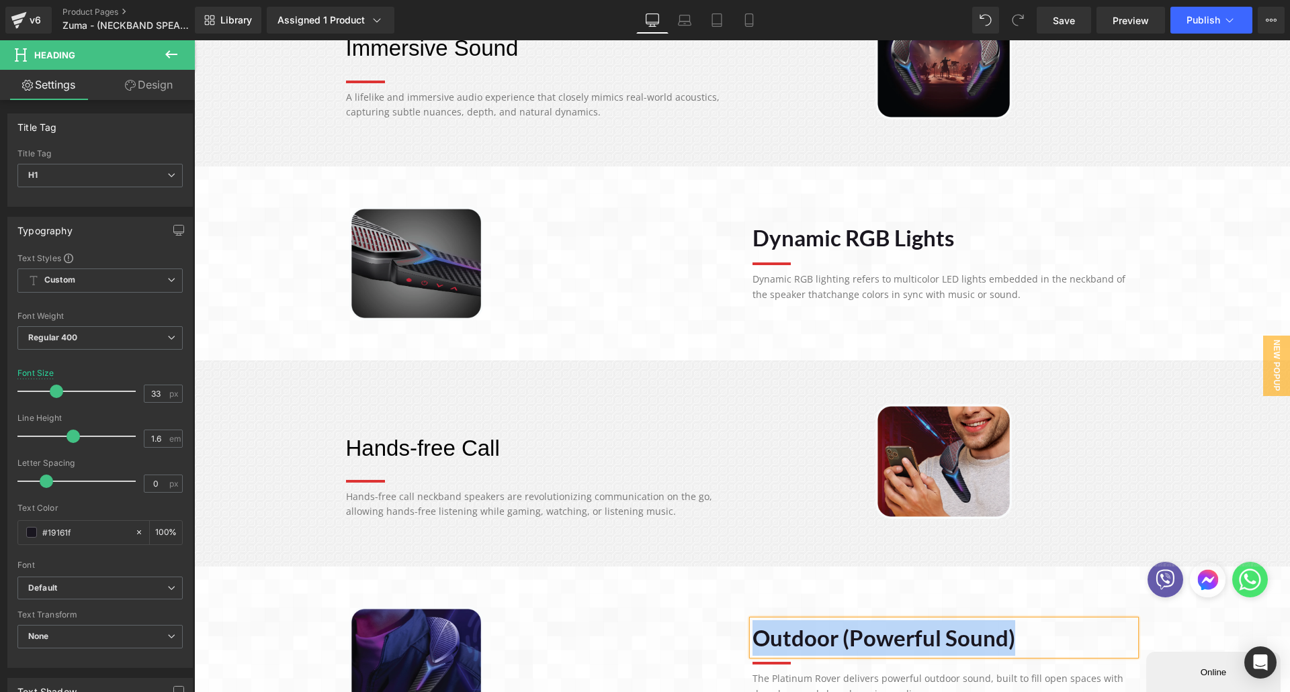
paste div
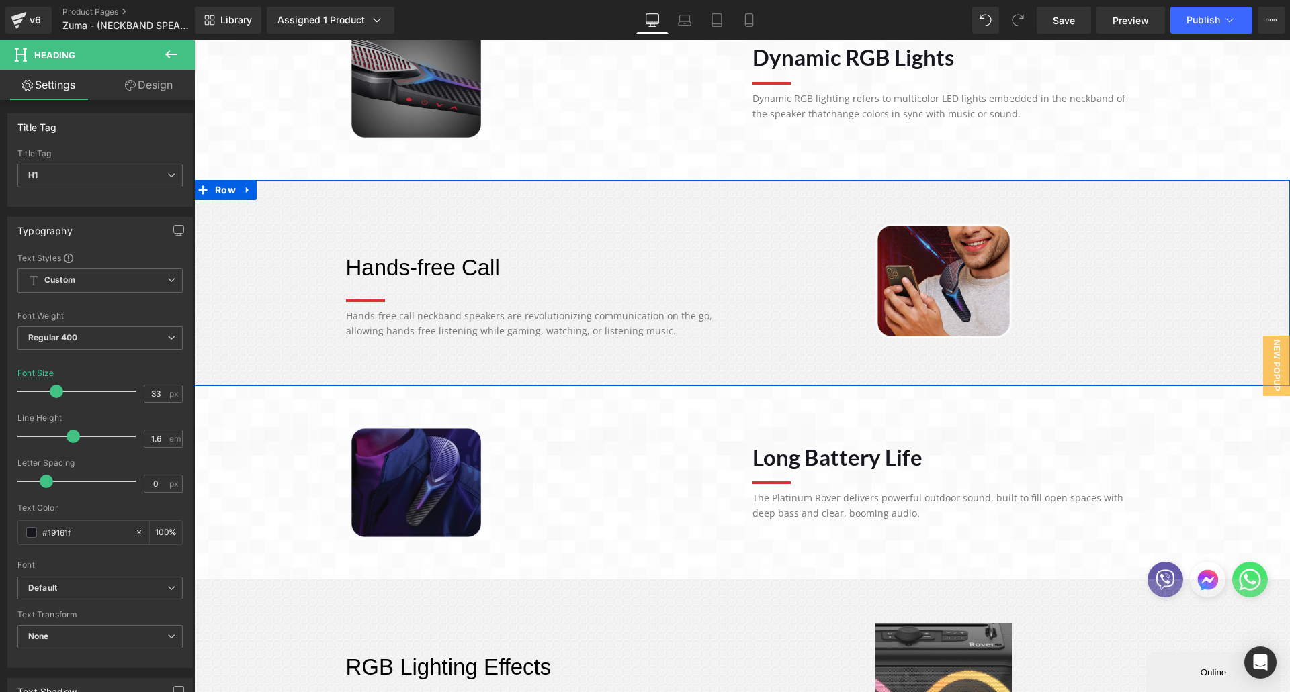
scroll to position [1276, 0]
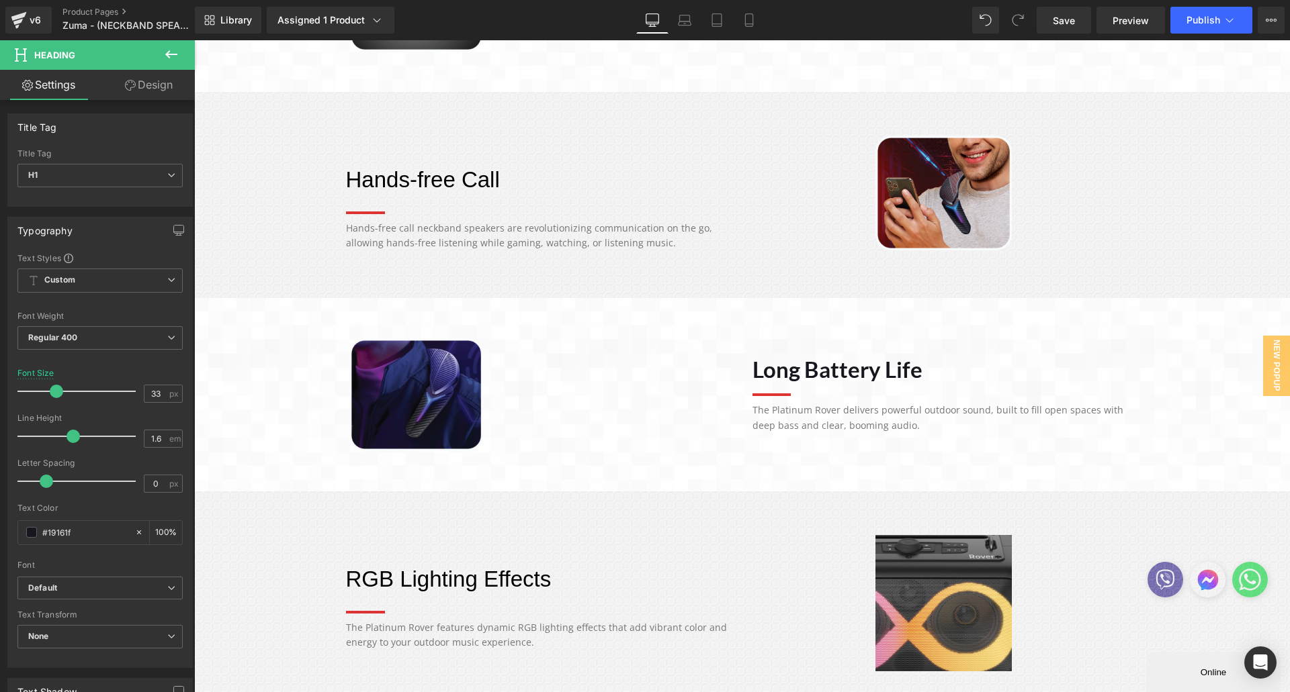
drag, startPoint x: 857, startPoint y: 406, endPoint x: 856, endPoint y: 414, distance: 8.2
click at [857, 406] on div "The Platinum Rover delivers powerful outdoor sound, built to fill open spaces w…" at bounding box center [943, 418] width 383 height 30
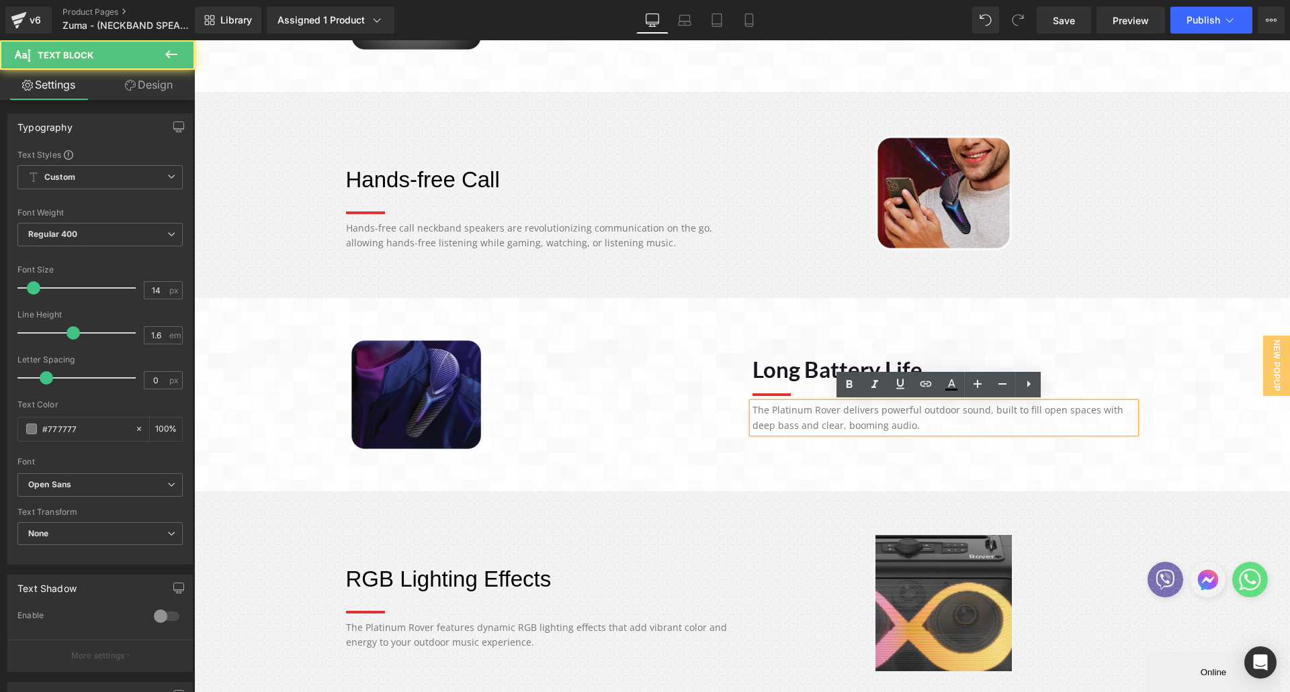
click at [842, 423] on p "The Platinum Rover delivers powerful outdoor sound, built to fill open spaces w…" at bounding box center [943, 418] width 383 height 30
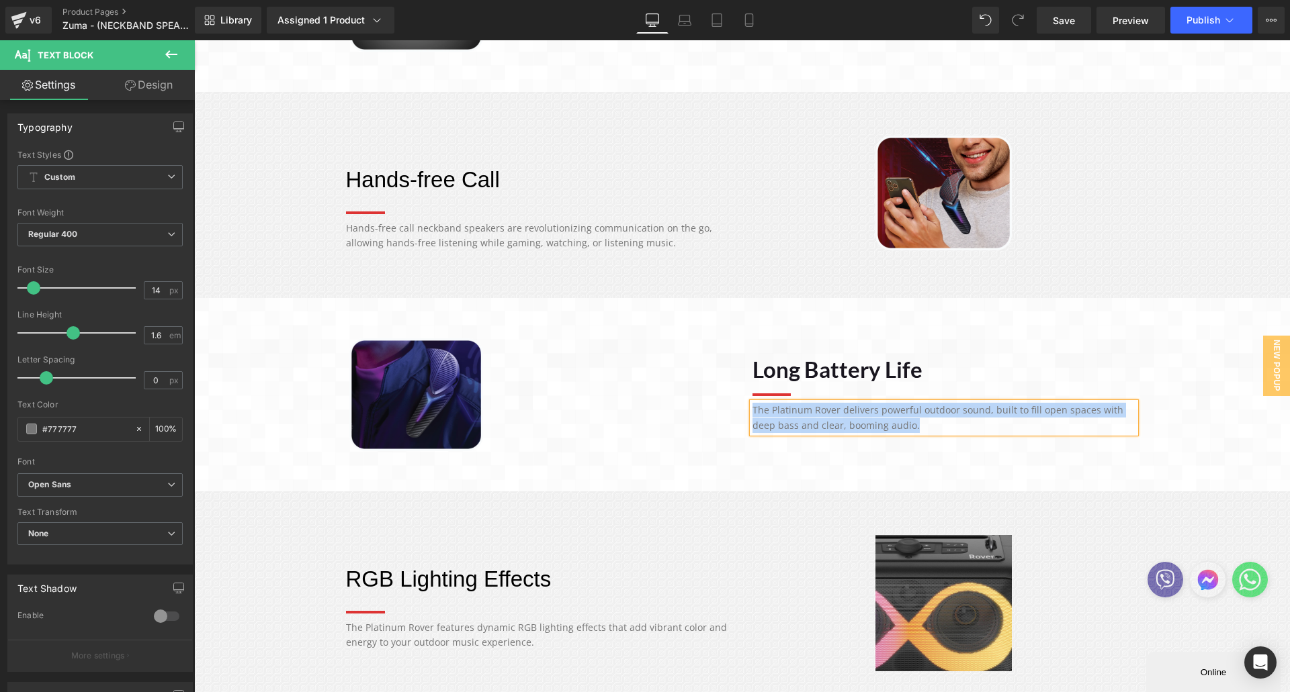
paste div
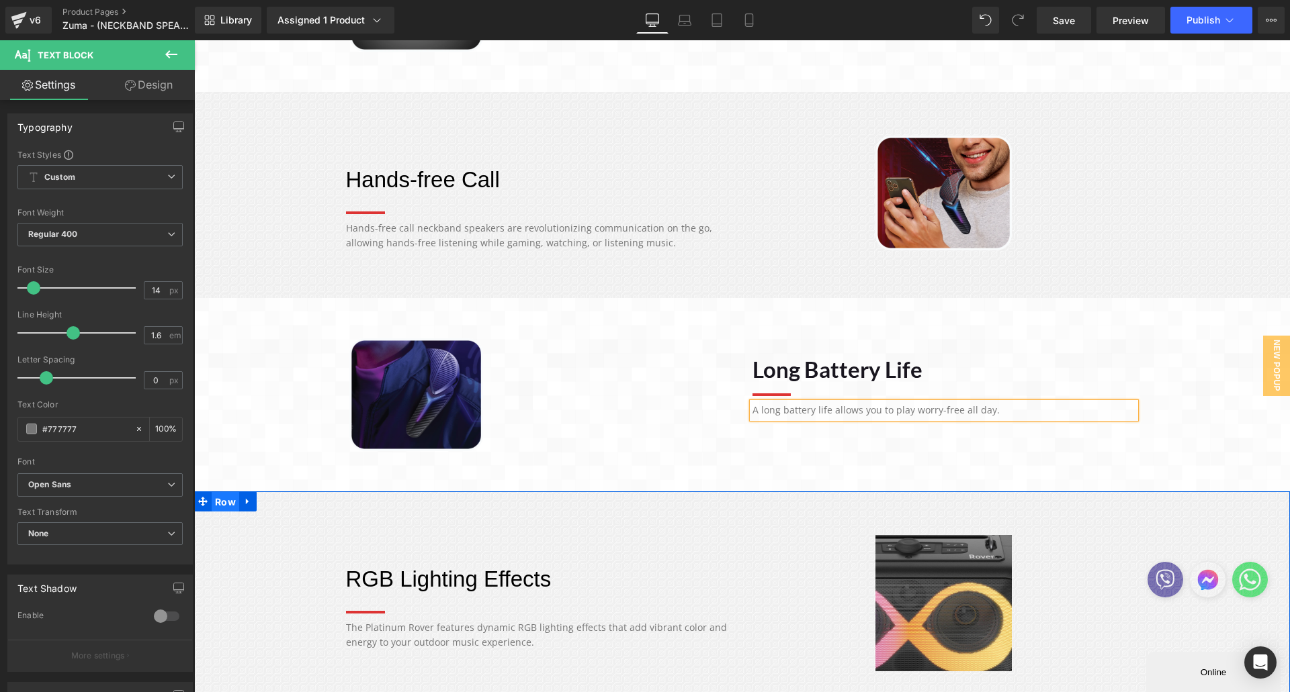
click at [220, 498] on span "Row" at bounding box center [226, 502] width 28 height 20
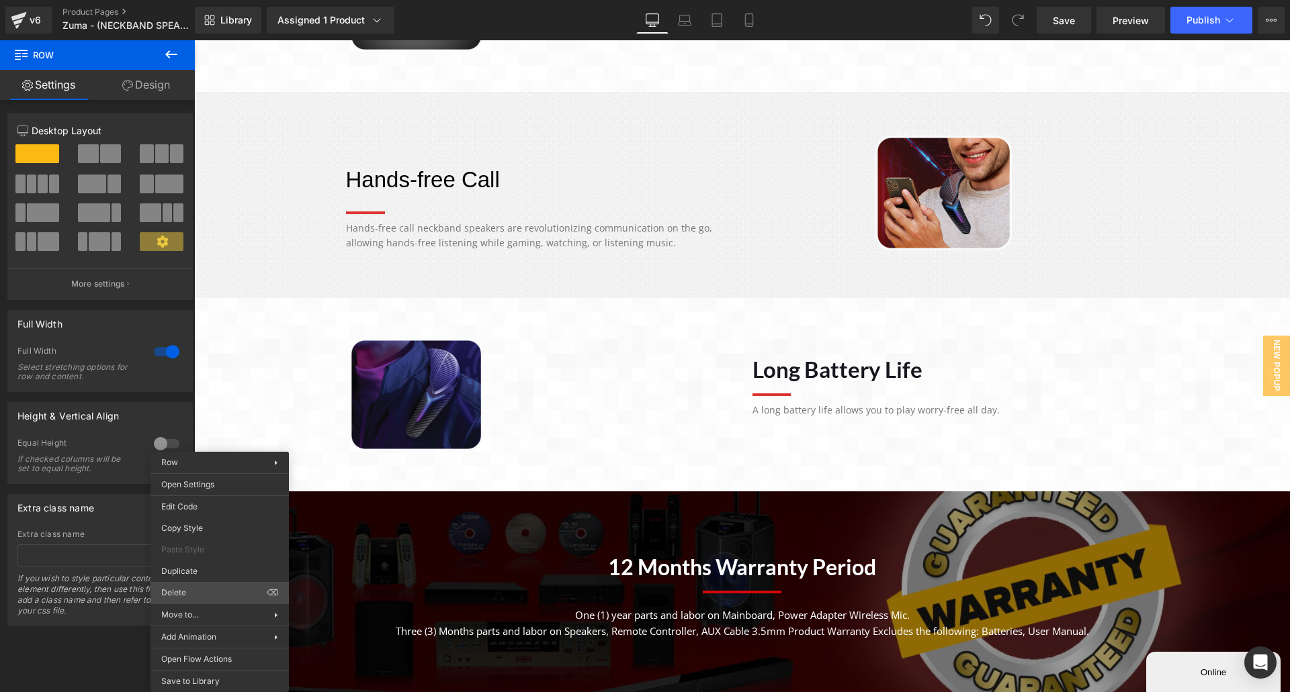
click at [185, 594] on div "Row You are previewing how the will restyle your page. You can not edit Element…" at bounding box center [645, 357] width 1290 height 715
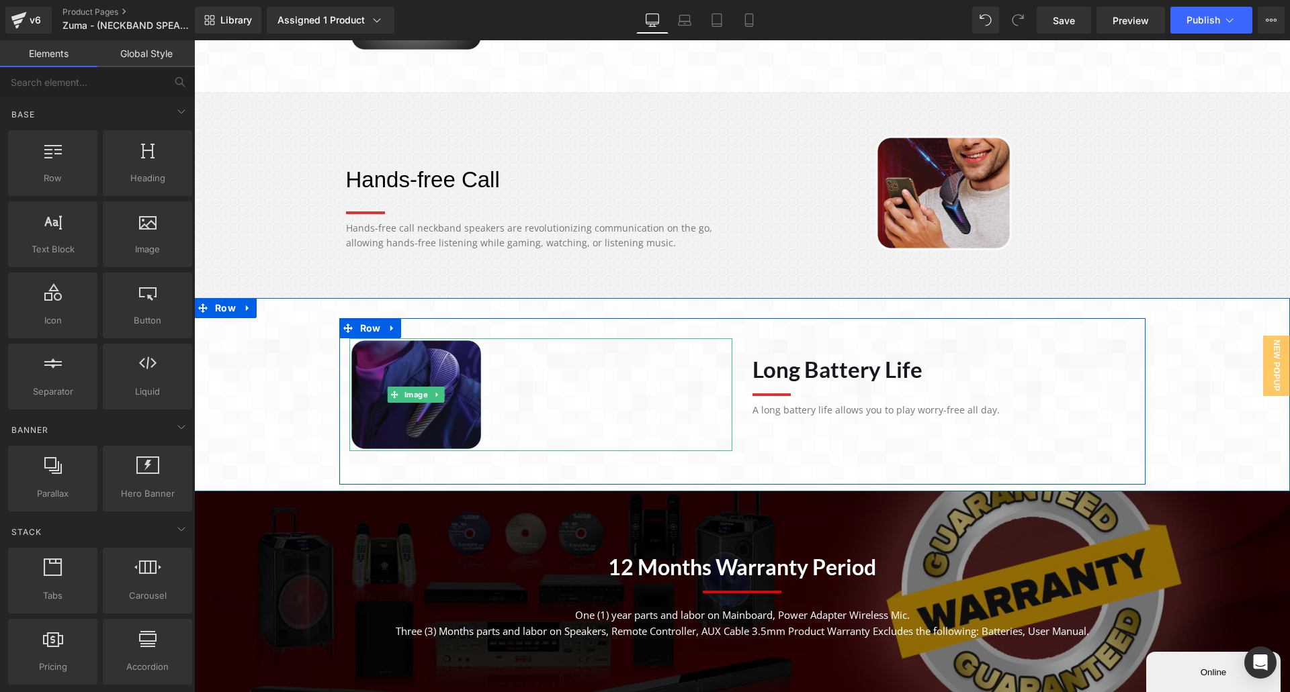
click at [609, 342] on div at bounding box center [540, 395] width 383 height 113
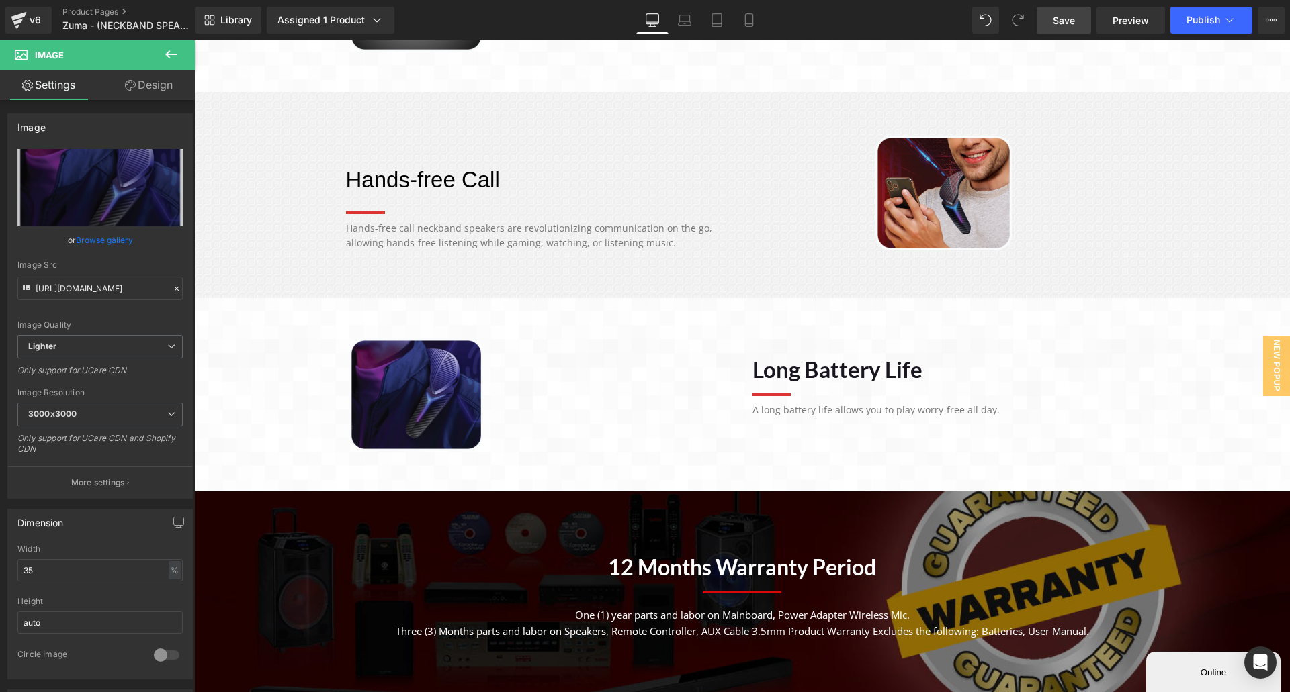
click at [1076, 21] on link "Save" at bounding box center [1063, 20] width 54 height 27
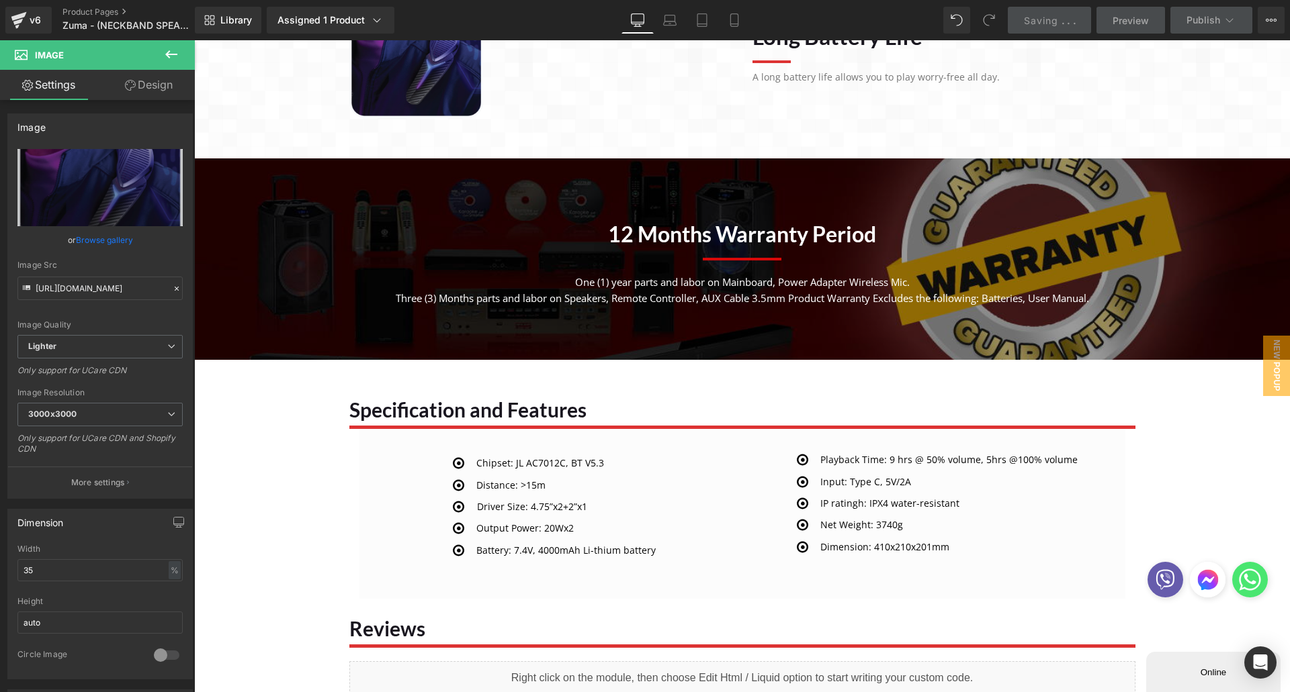
scroll to position [1612, 0]
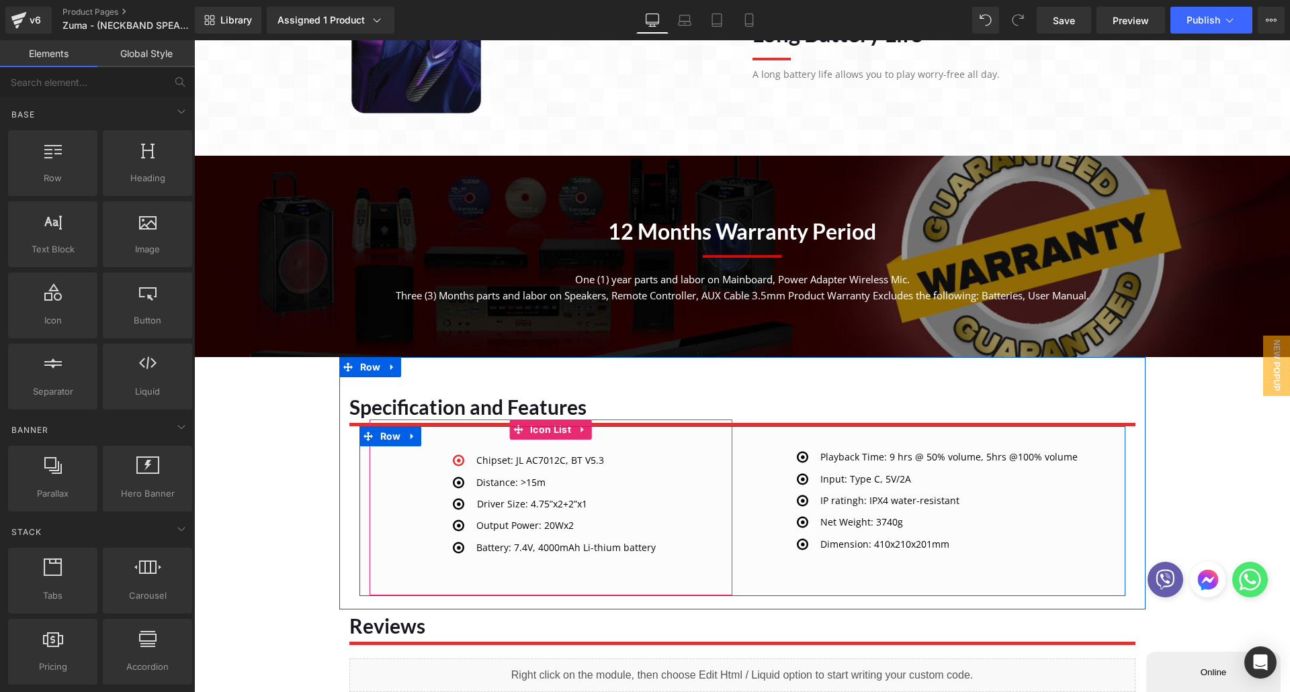
click at [490, 452] on div "Icon Chipset: JL AC7012C, BT V5.3 Text Block Icon Distance: >15m Text Block" at bounding box center [550, 508] width 363 height 176
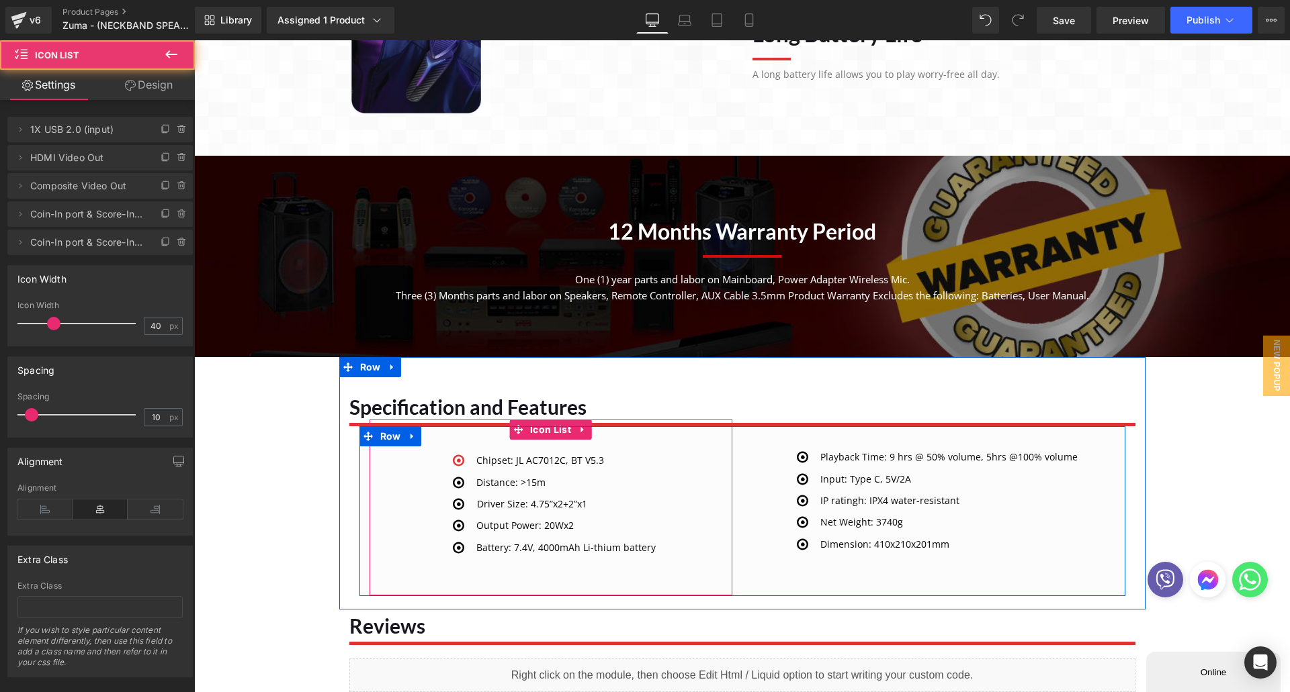
click at [487, 459] on p "Chipset: JL AC7012C, BT V5.3" at bounding box center [565, 460] width 179 height 15
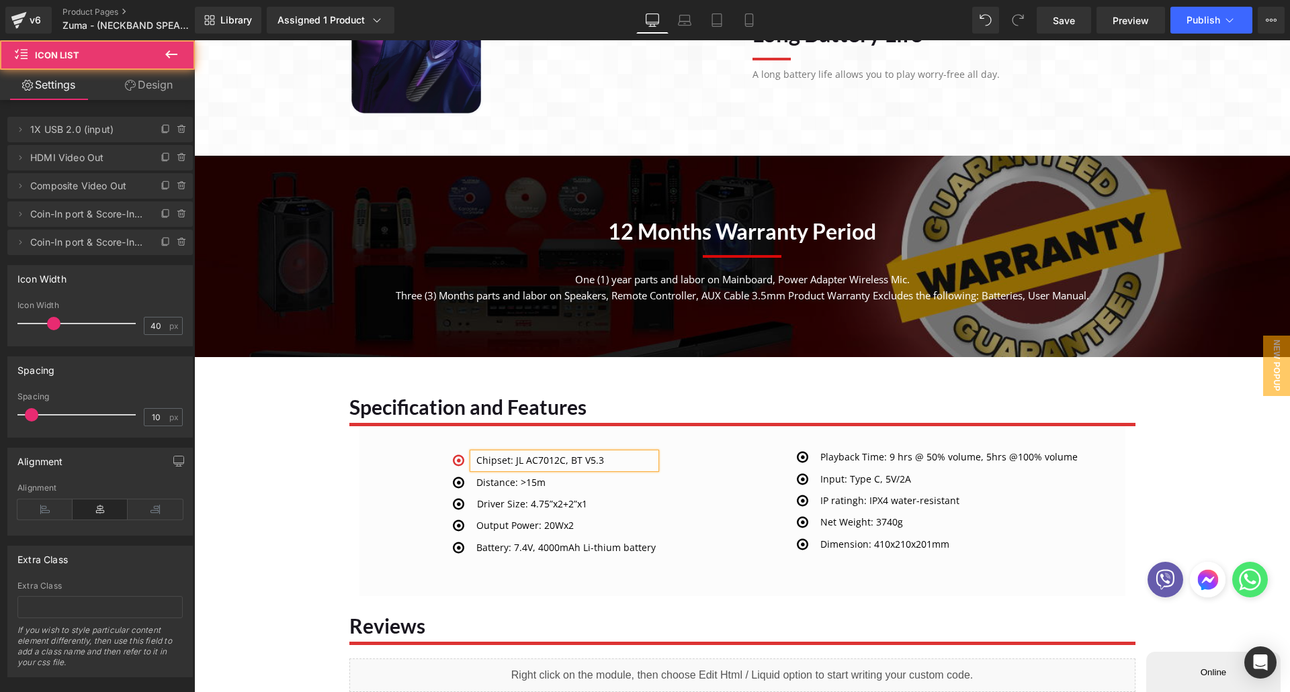
click at [487, 459] on p "Chipset: JL AC7012C, BT V5.3" at bounding box center [565, 460] width 179 height 15
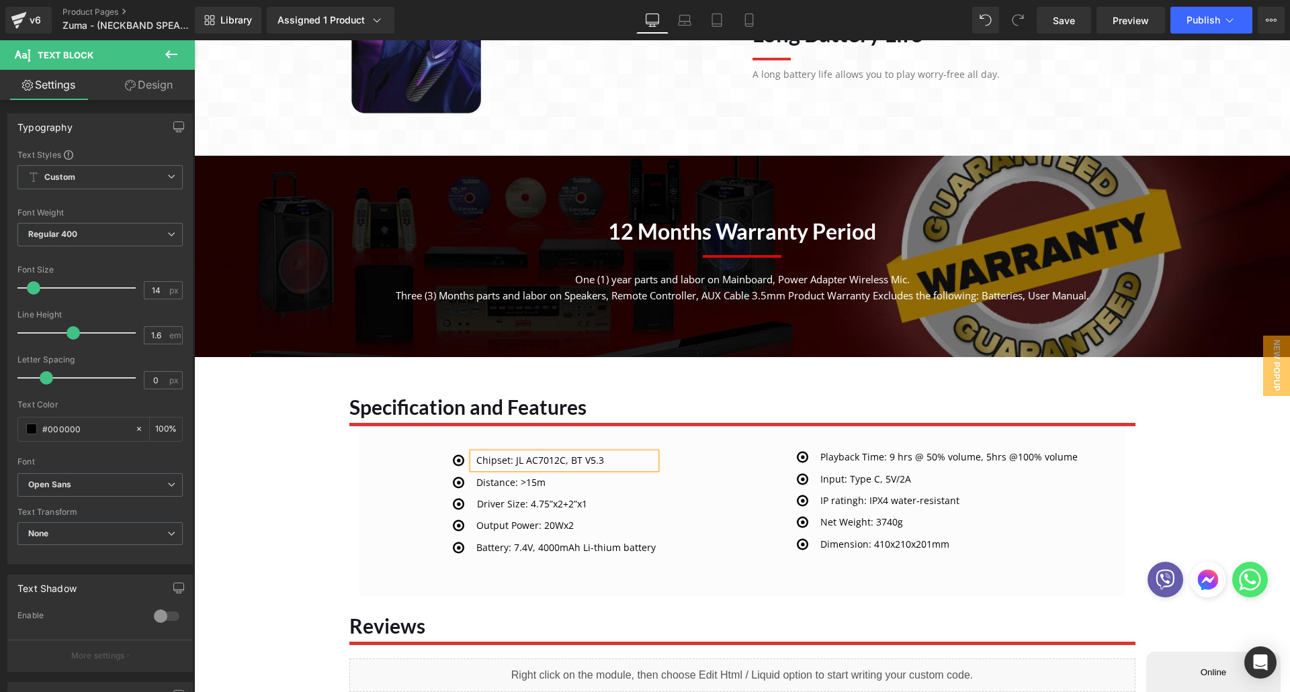
paste div
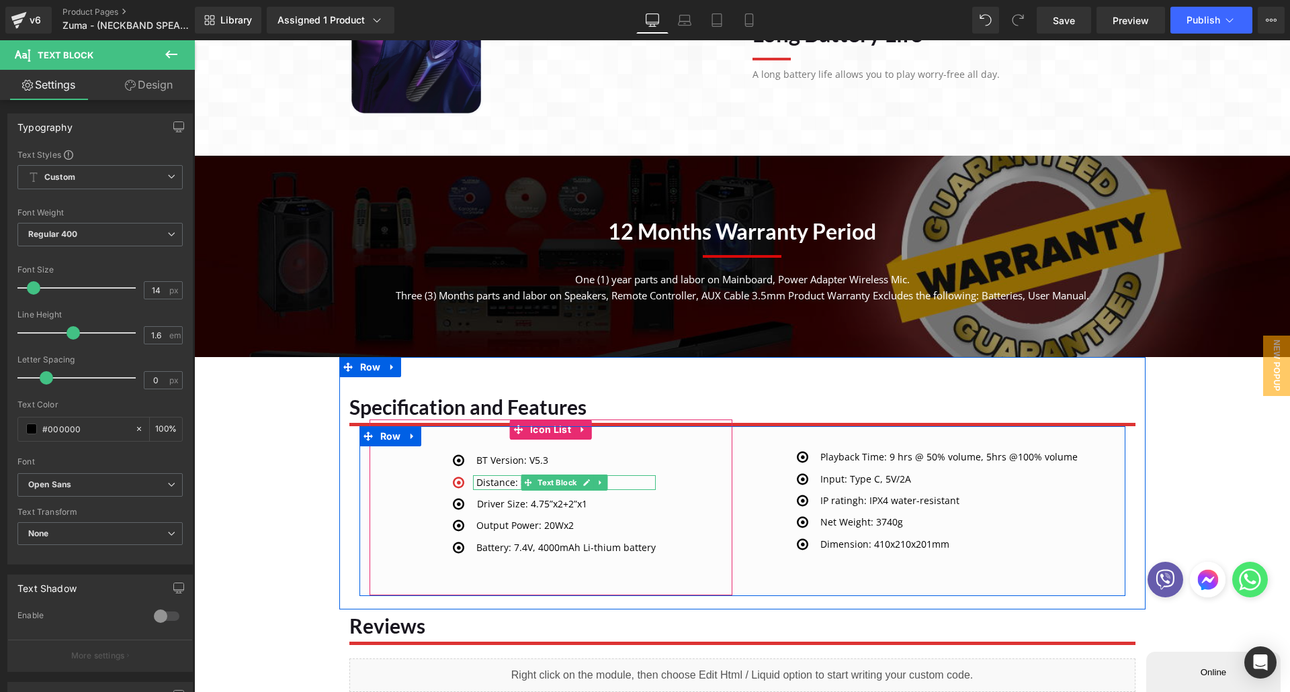
click at [490, 482] on div "Distance: >15m" at bounding box center [564, 483] width 183 height 15
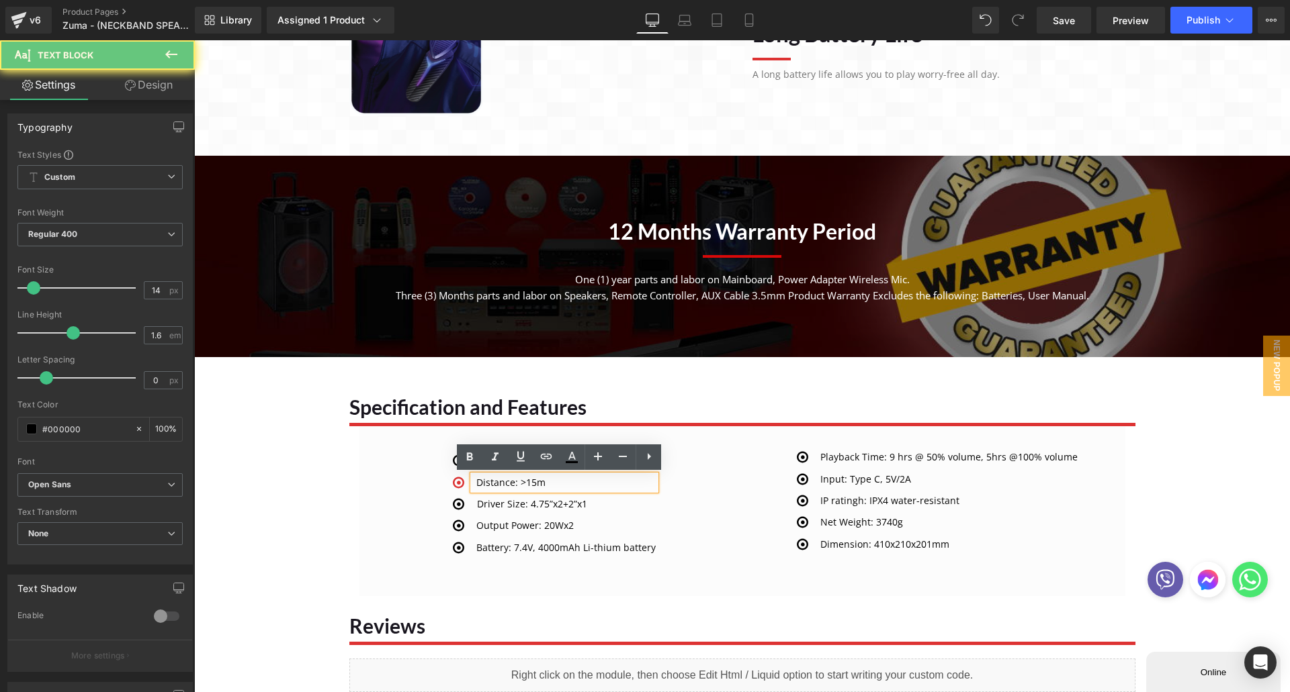
click at [496, 488] on div "Distance: >15m" at bounding box center [564, 483] width 183 height 15
paste div
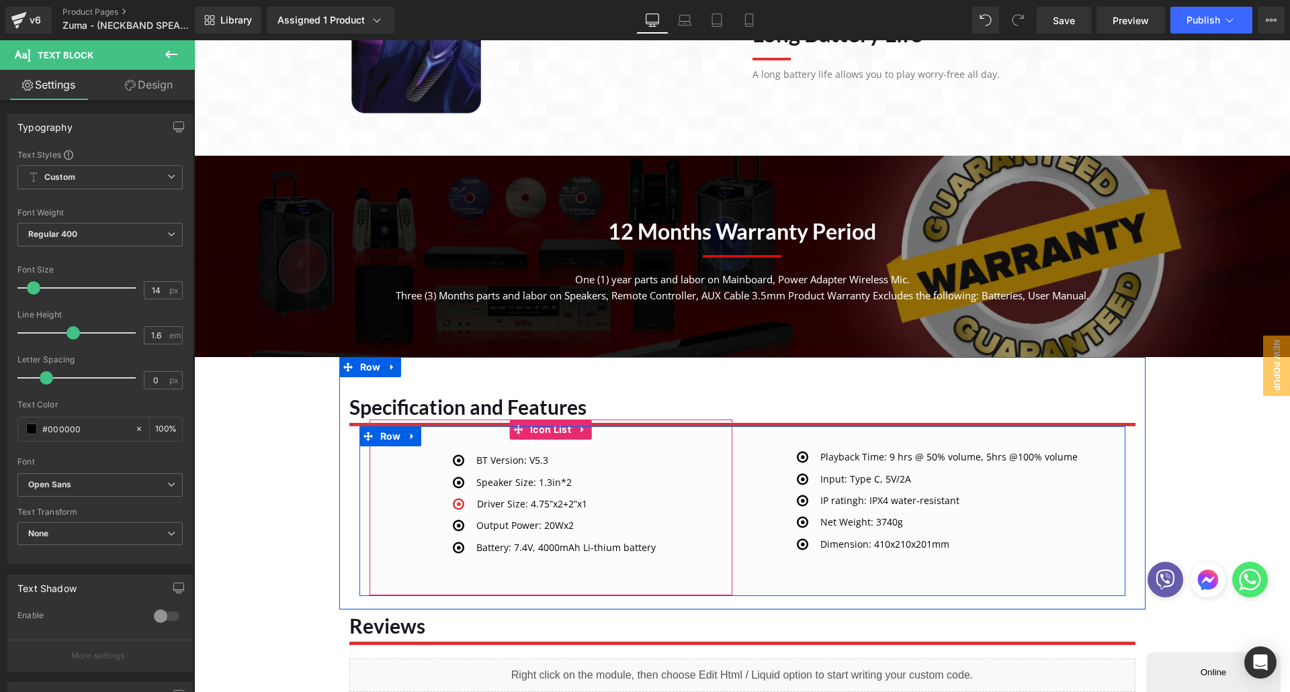
click at [490, 502] on p "Driver Size: 4.75”x2+2”x1" at bounding box center [566, 504] width 179 height 15
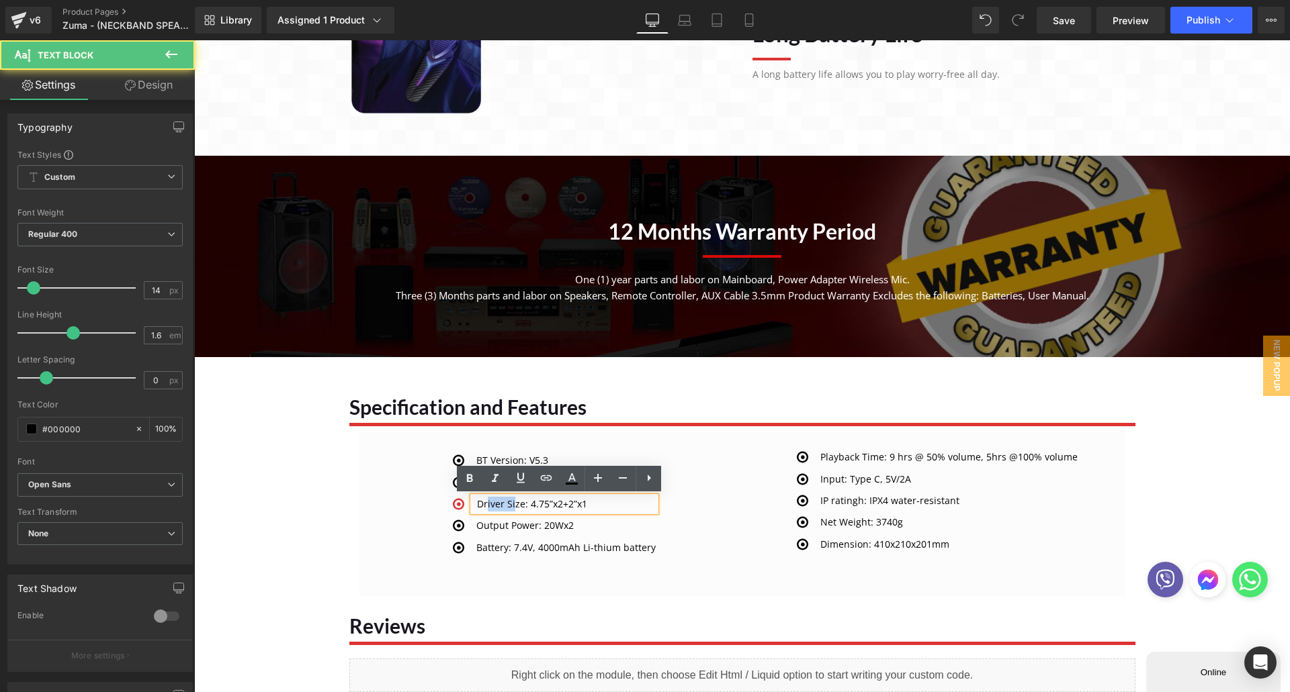
click at [490, 502] on p "Driver Size: 4.75”x2+2”x1" at bounding box center [566, 504] width 179 height 15
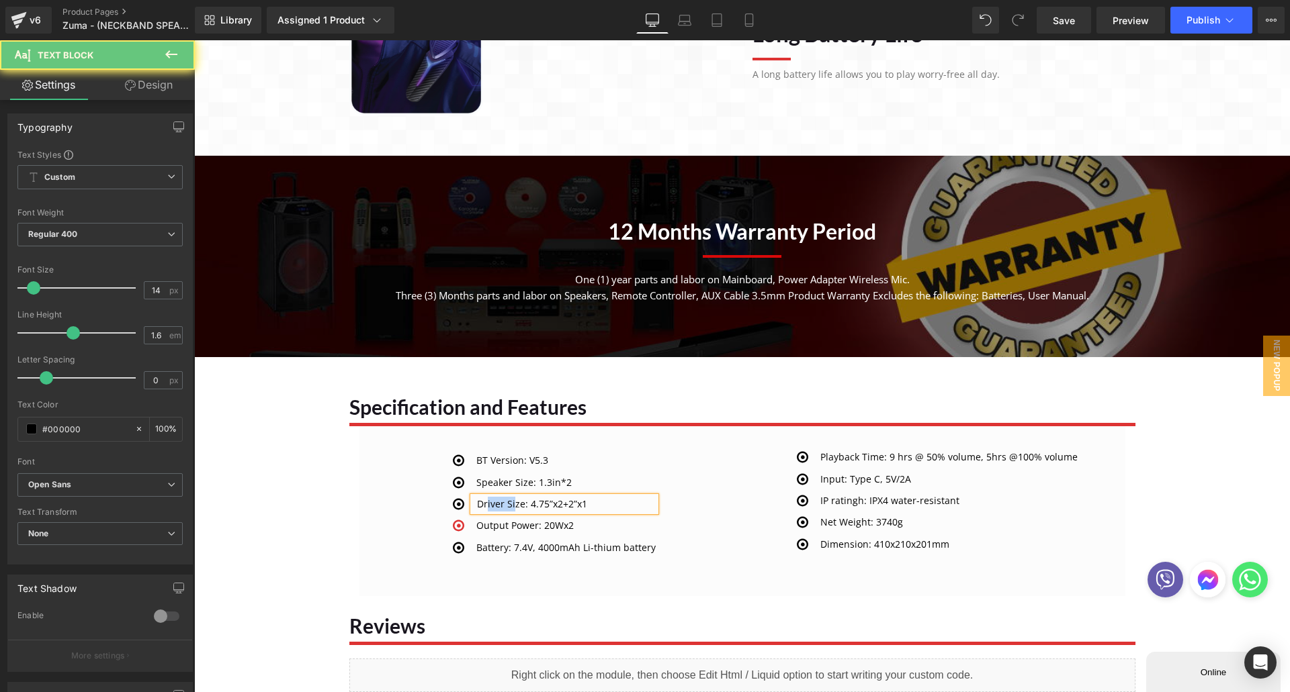
paste div
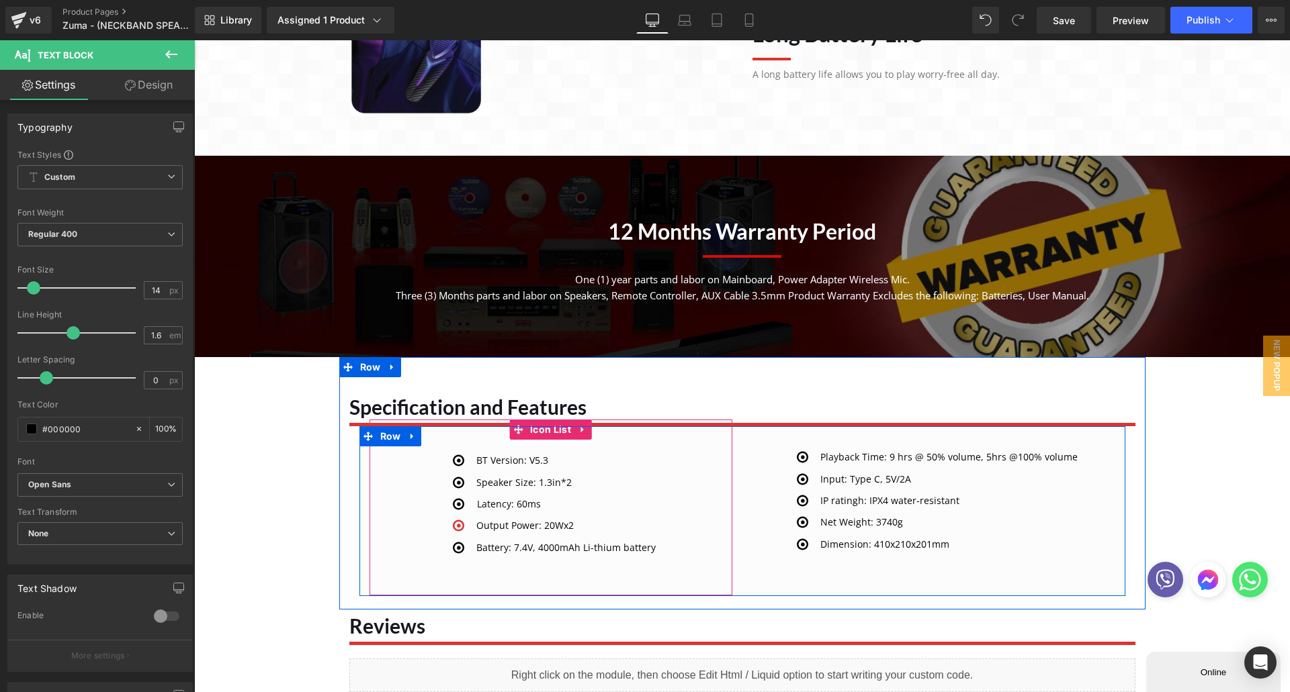
click at [496, 523] on p "Output Power: 20Wx2" at bounding box center [565, 526] width 179 height 15
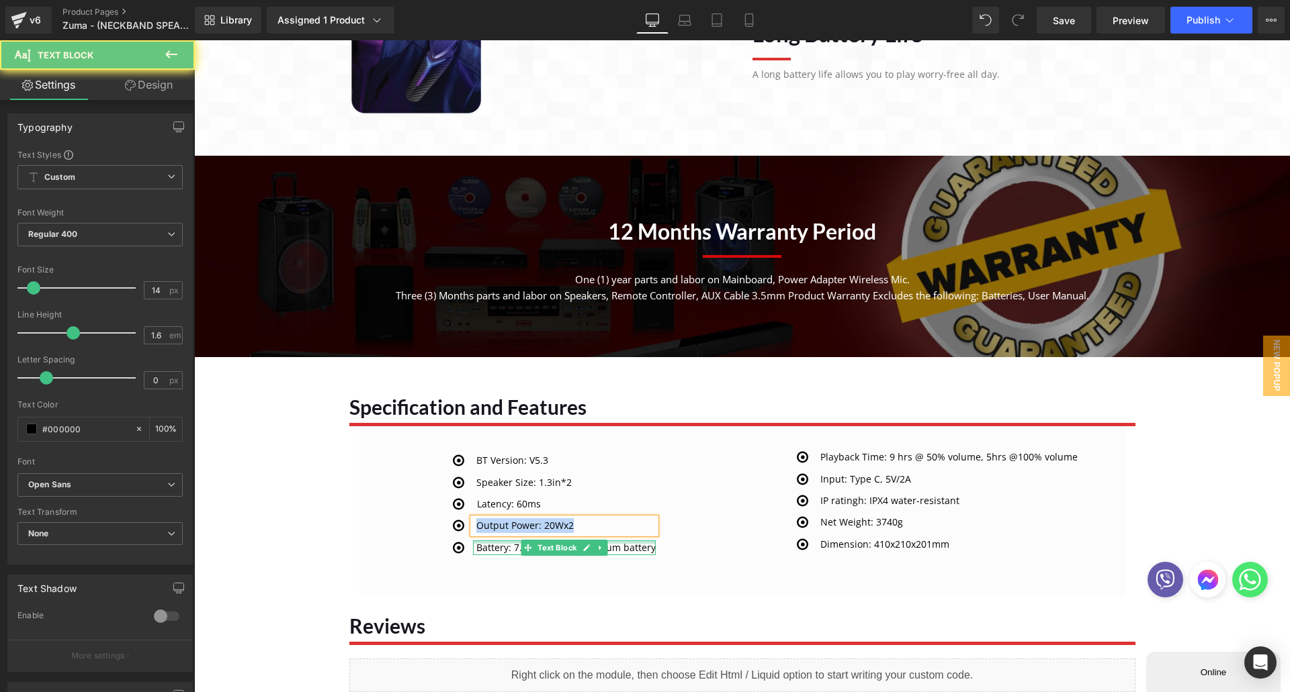
paste div
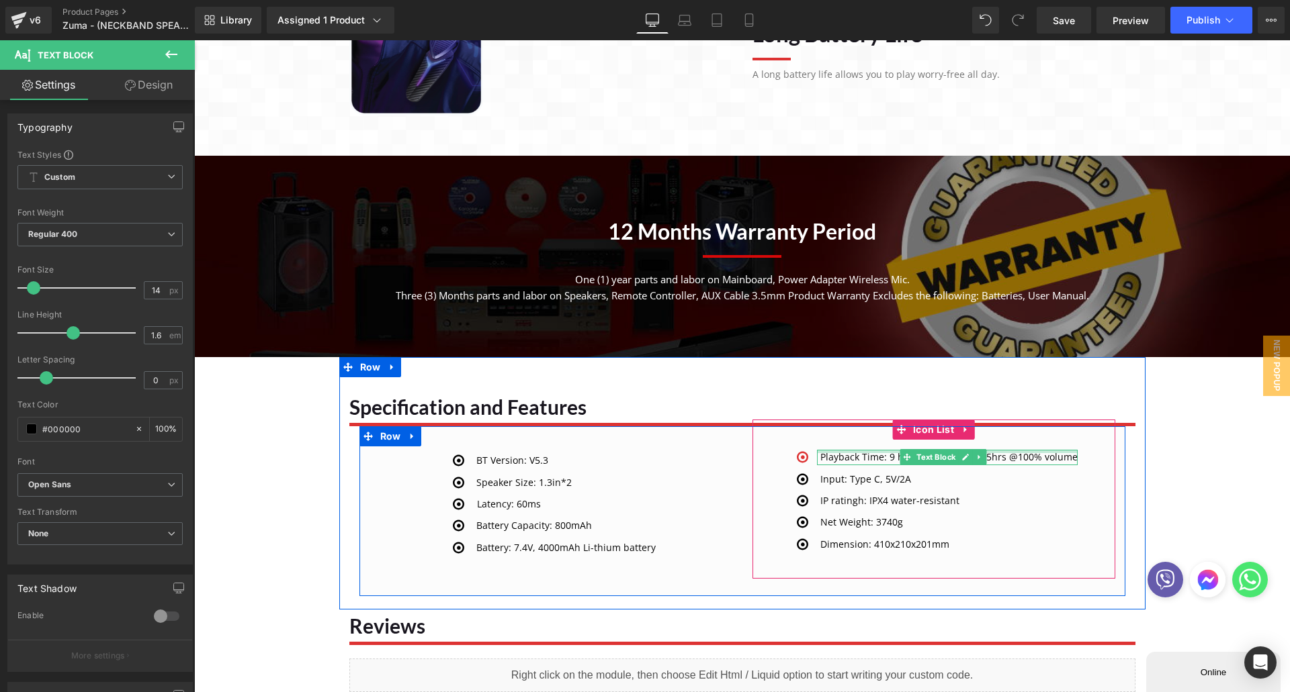
click at [877, 452] on div "Playback Time: 9 hrs @ 50% volume, 5hrs @100% volume Text Block" at bounding box center [947, 457] width 261 height 15
click at [873, 460] on p "Playback Time: 9 hrs @ 50% volume, 5hrs @100% volume" at bounding box center [948, 457] width 257 height 15
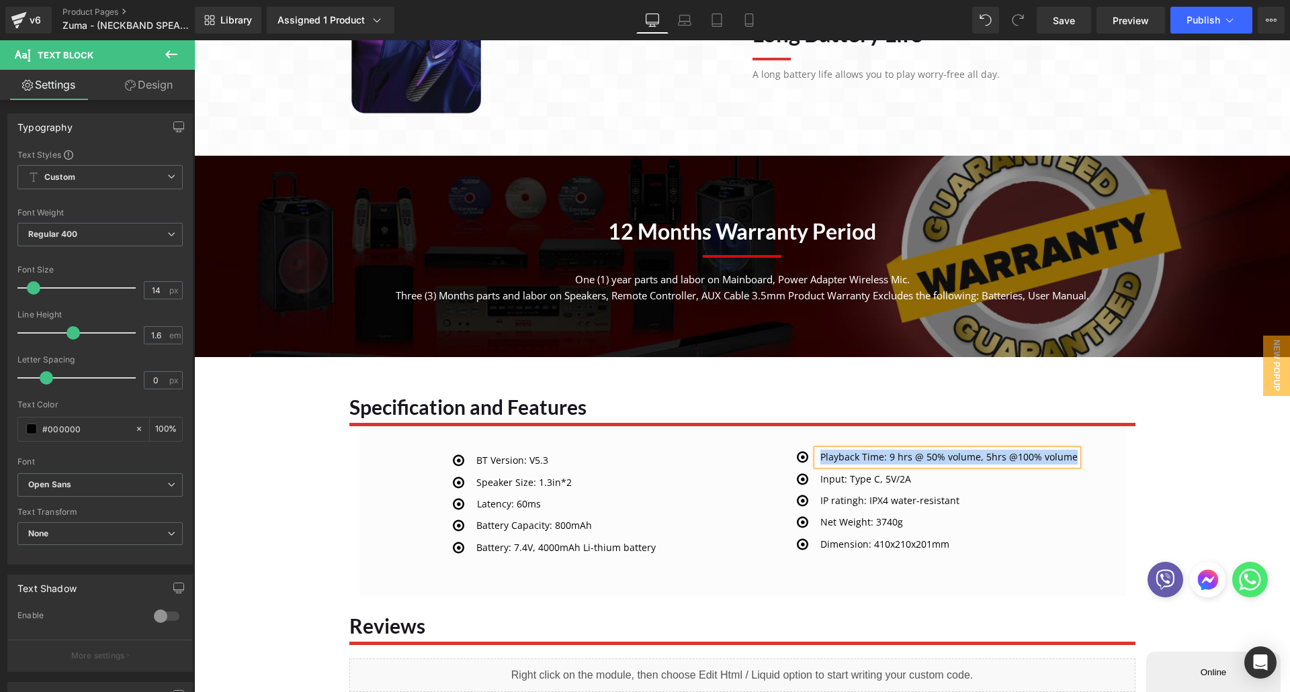
paste div
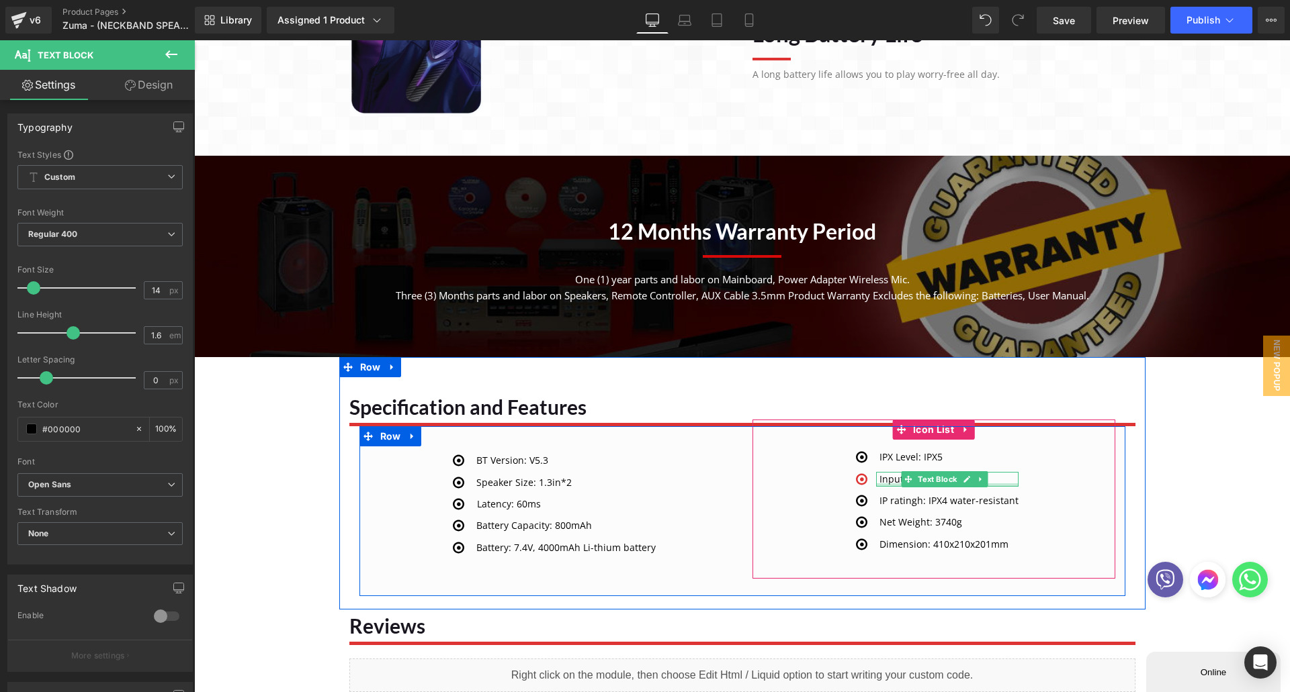
click at [883, 478] on p "Input: Type C, 5V/2A" at bounding box center [948, 479] width 139 height 15
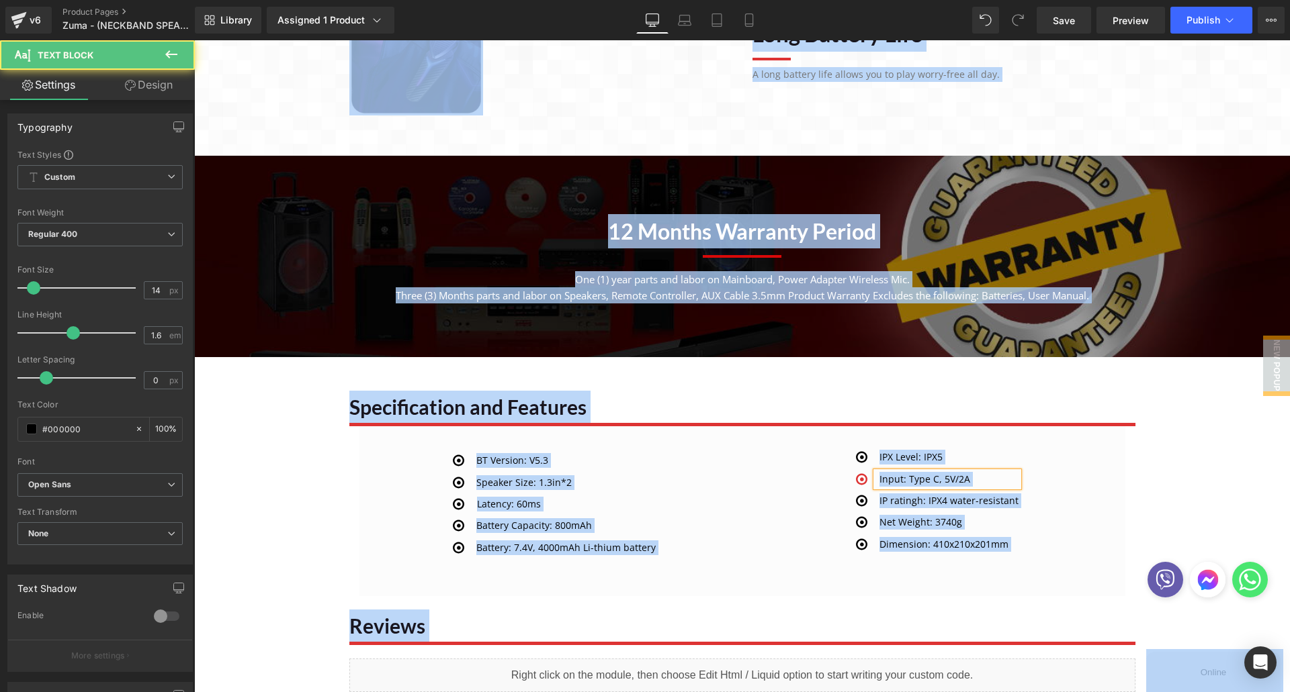
click at [894, 484] on p "Input: Type C, 5V/2A" at bounding box center [948, 479] width 139 height 15
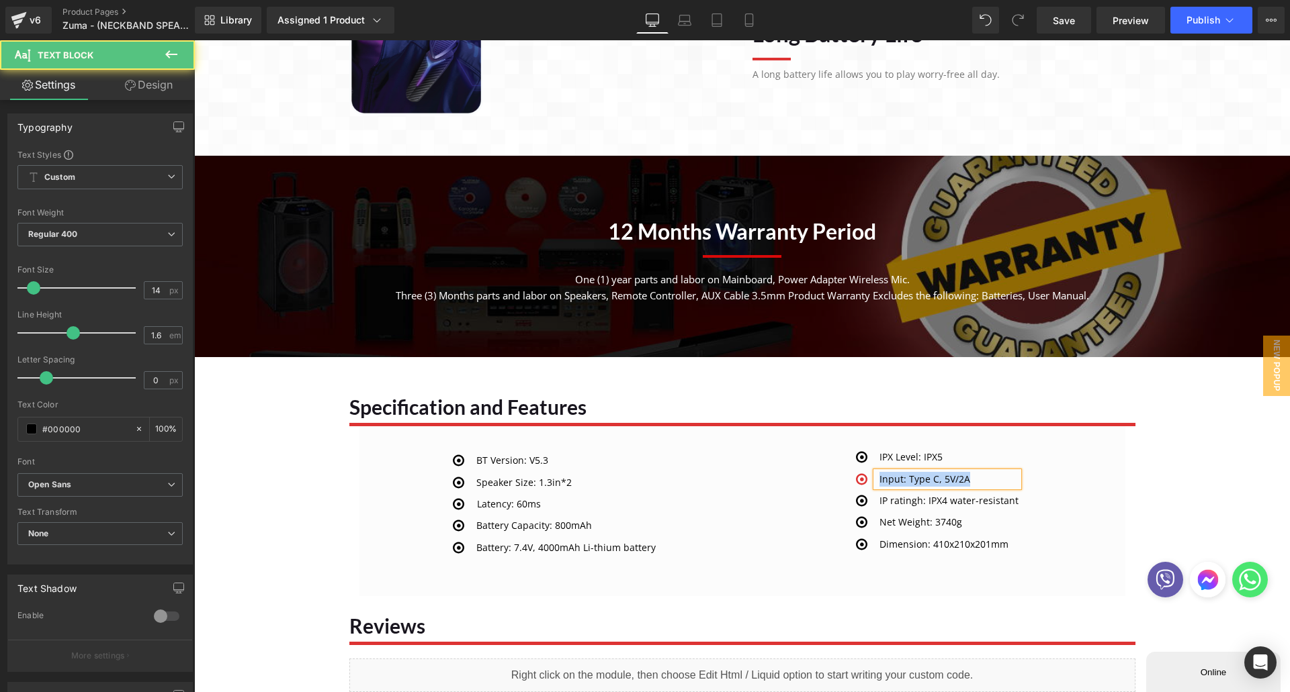
paste div
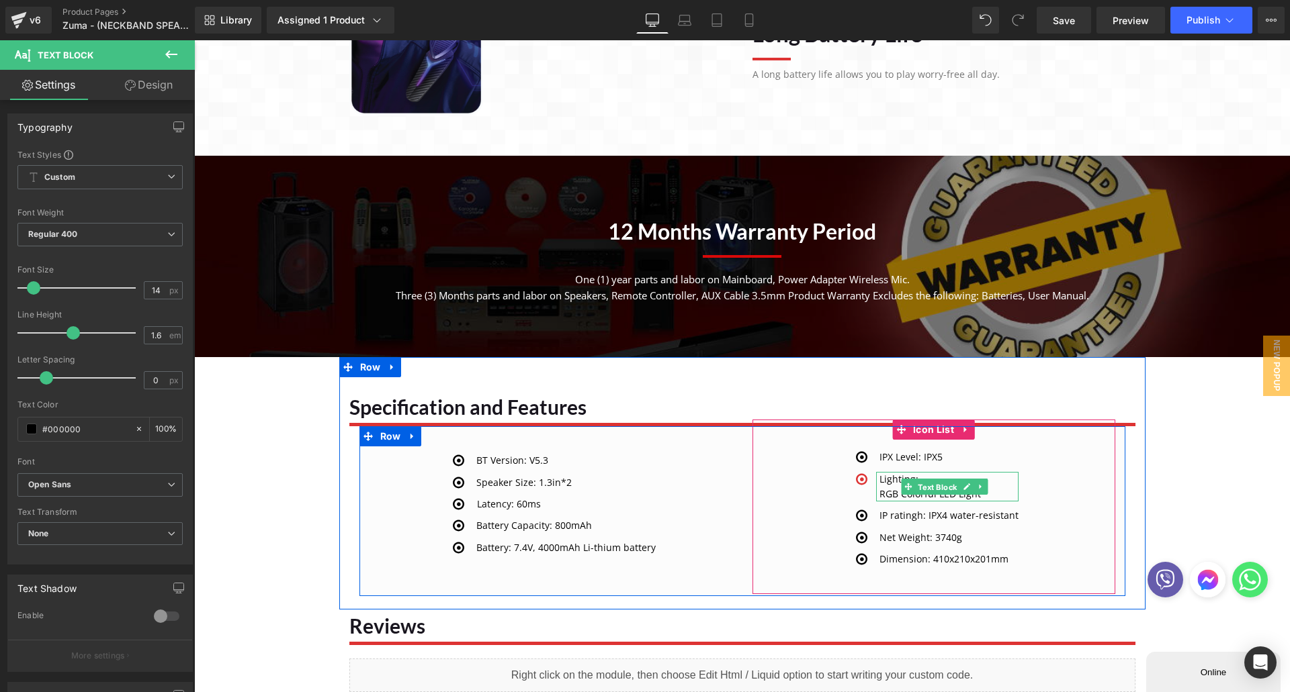
click at [926, 480] on span "Text Block" at bounding box center [937, 488] width 44 height 16
click at [925, 476] on p "Lighting:" at bounding box center [948, 479] width 139 height 15
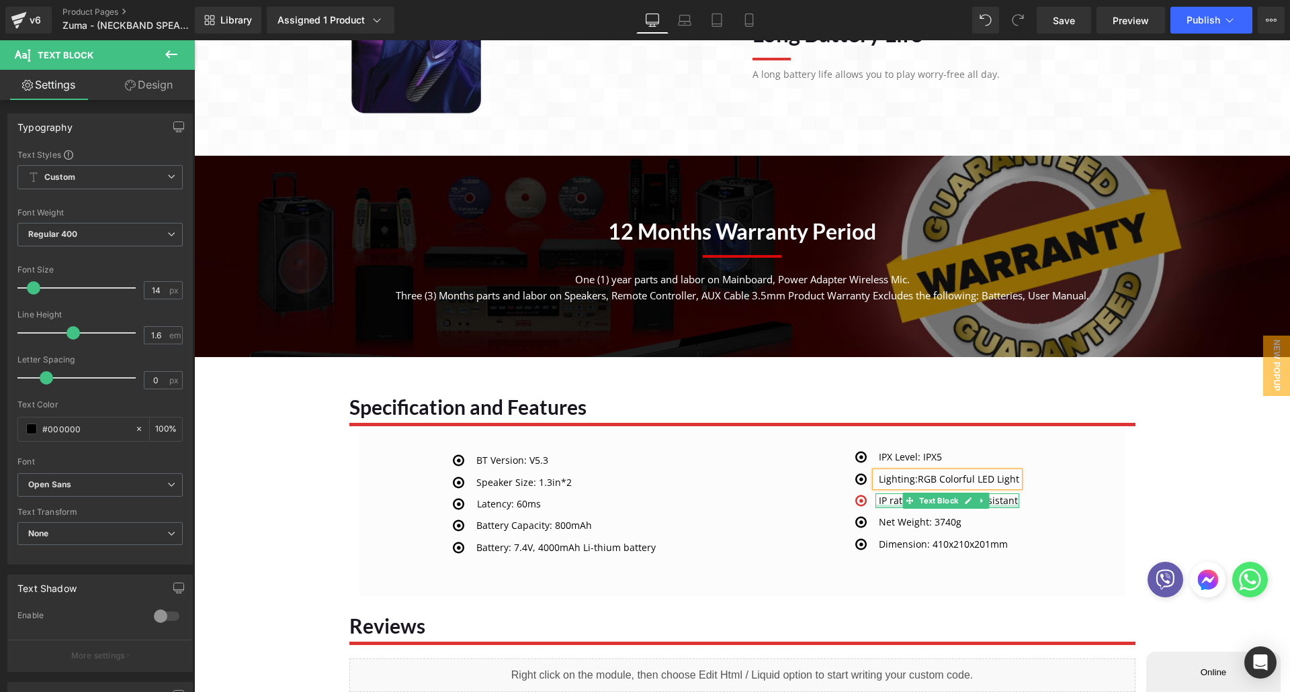
click at [888, 500] on p "IP ratingh: IPX4 water-resistant" at bounding box center [949, 501] width 140 height 15
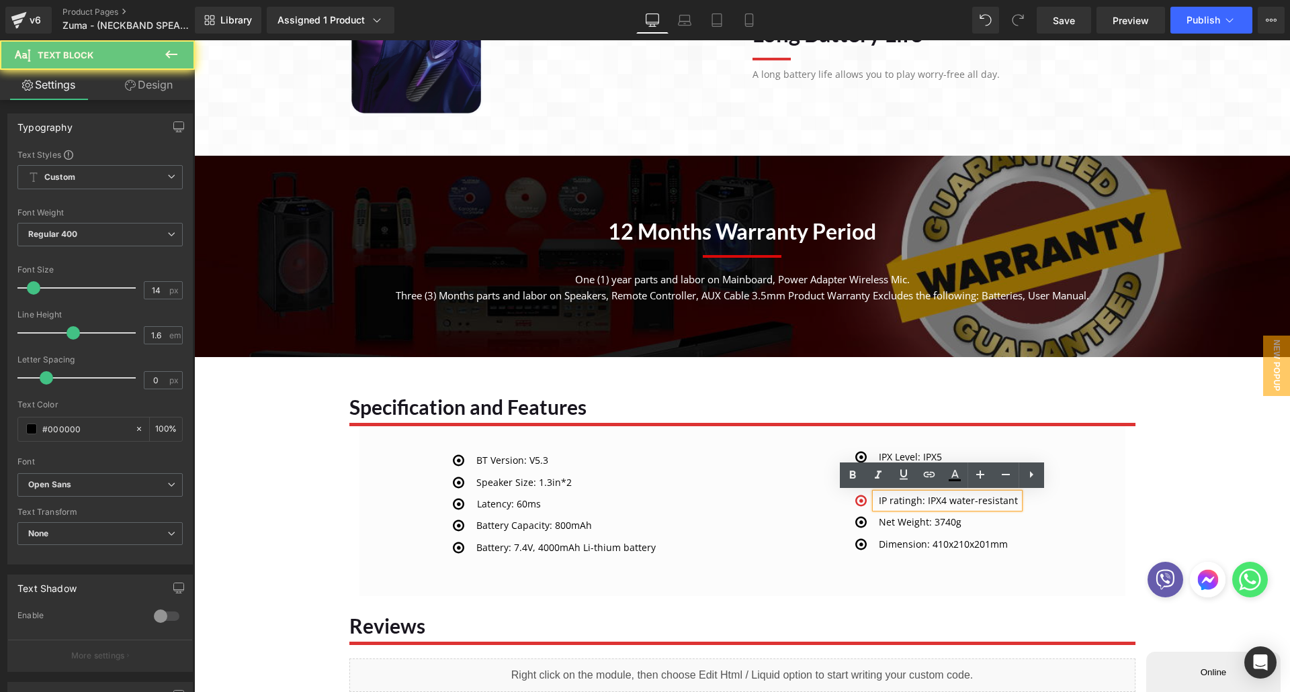
click at [889, 502] on p "IP ratingh: IPX4 water-resistant" at bounding box center [949, 501] width 140 height 15
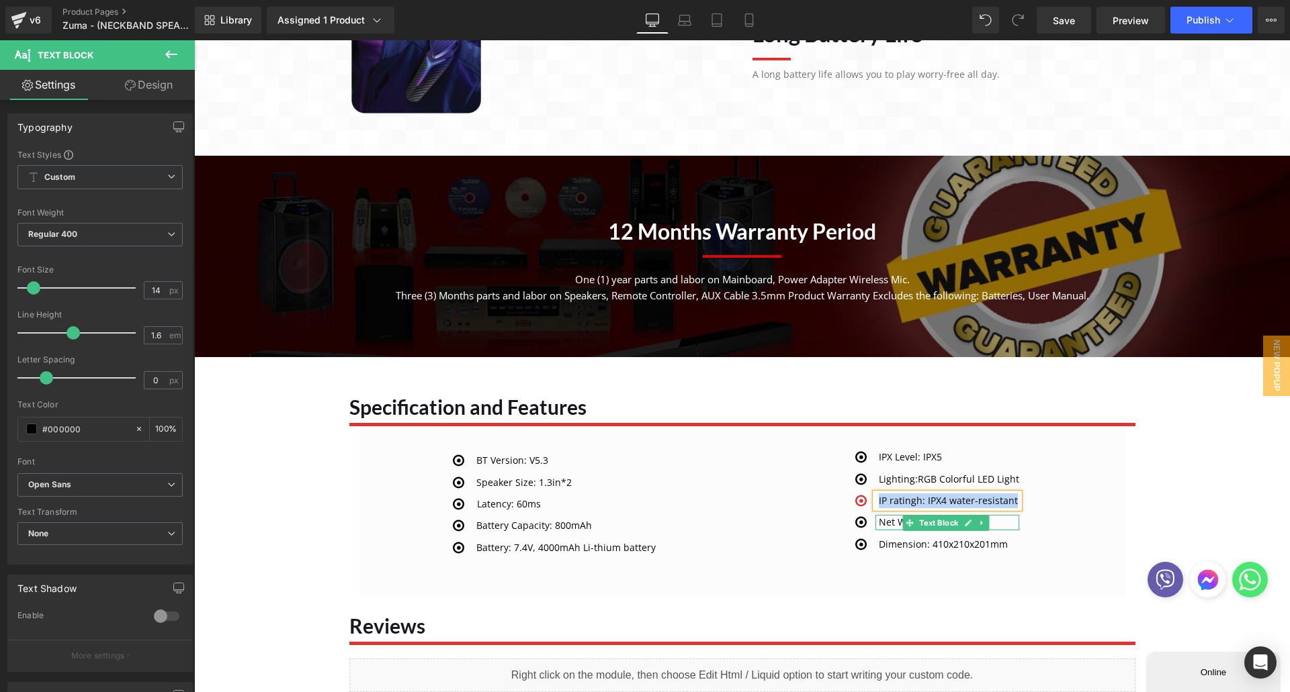
paste div
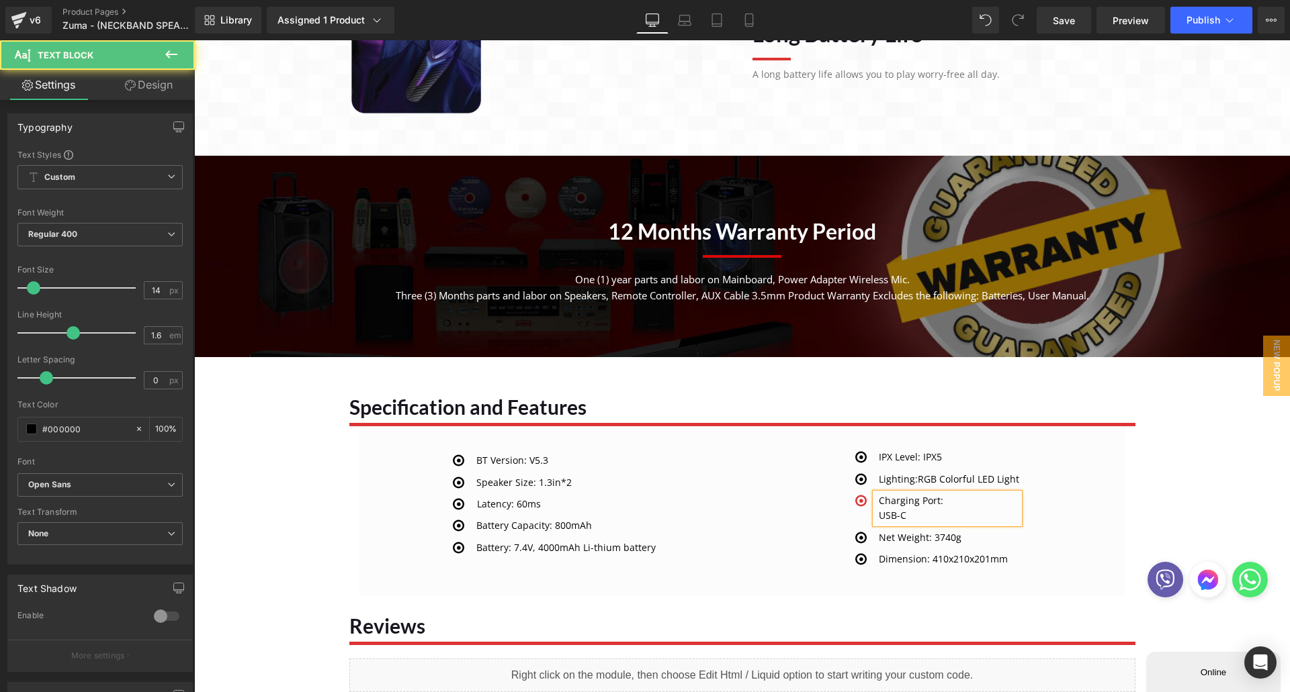
click at [938, 503] on p "Charging Port:" at bounding box center [949, 501] width 140 height 15
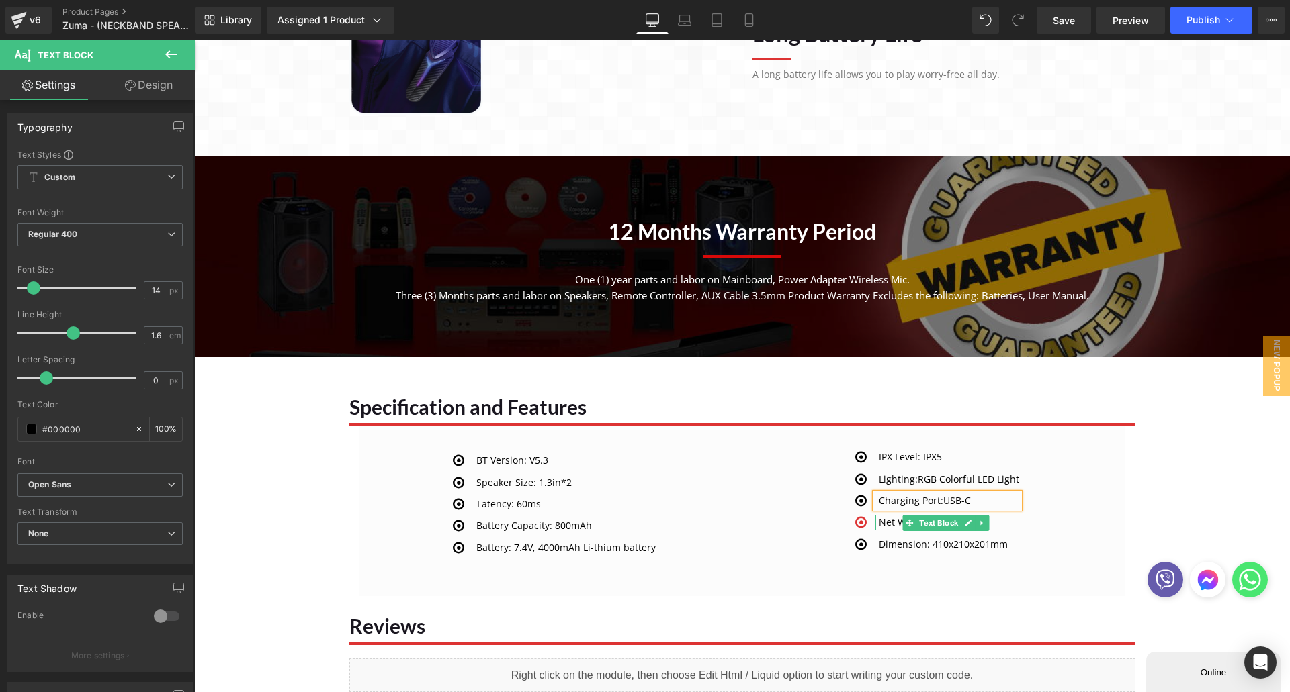
drag, startPoint x: 894, startPoint y: 521, endPoint x: 886, endPoint y: 523, distance: 8.5
click at [894, 521] on p "Net Weight: 3740g" at bounding box center [949, 522] width 140 height 15
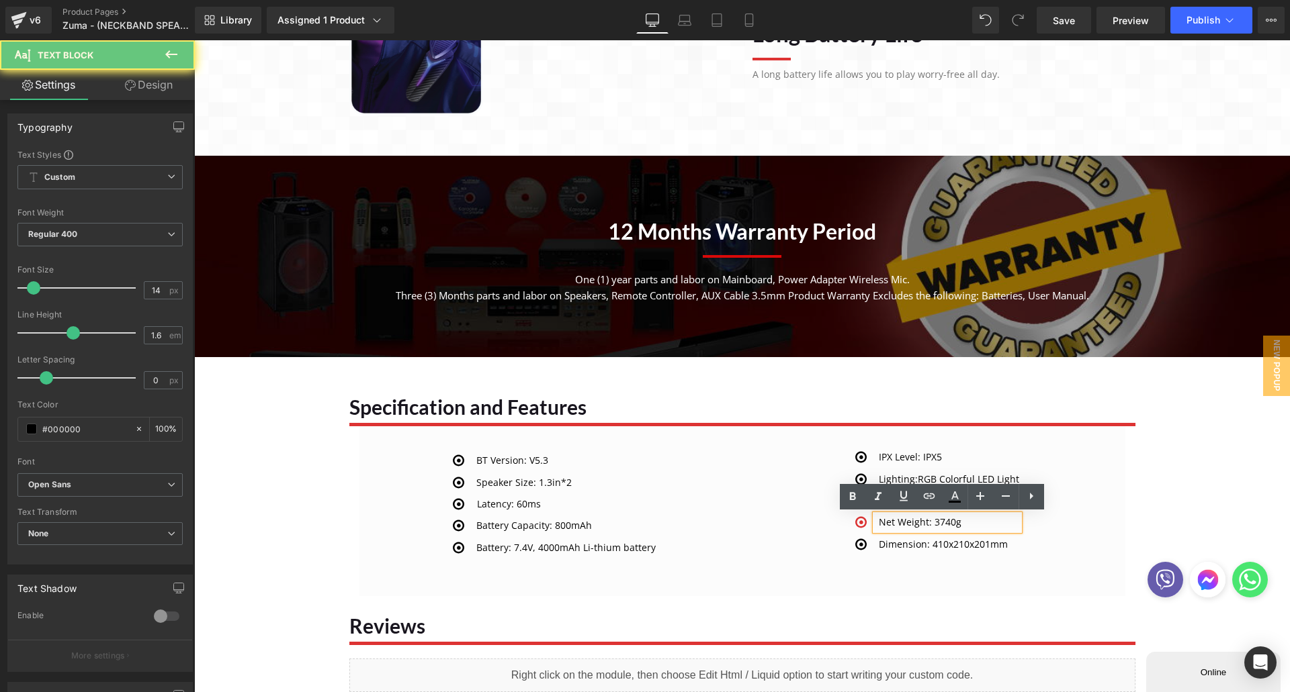
click at [884, 524] on p "Net Weight: 3740g" at bounding box center [949, 522] width 140 height 15
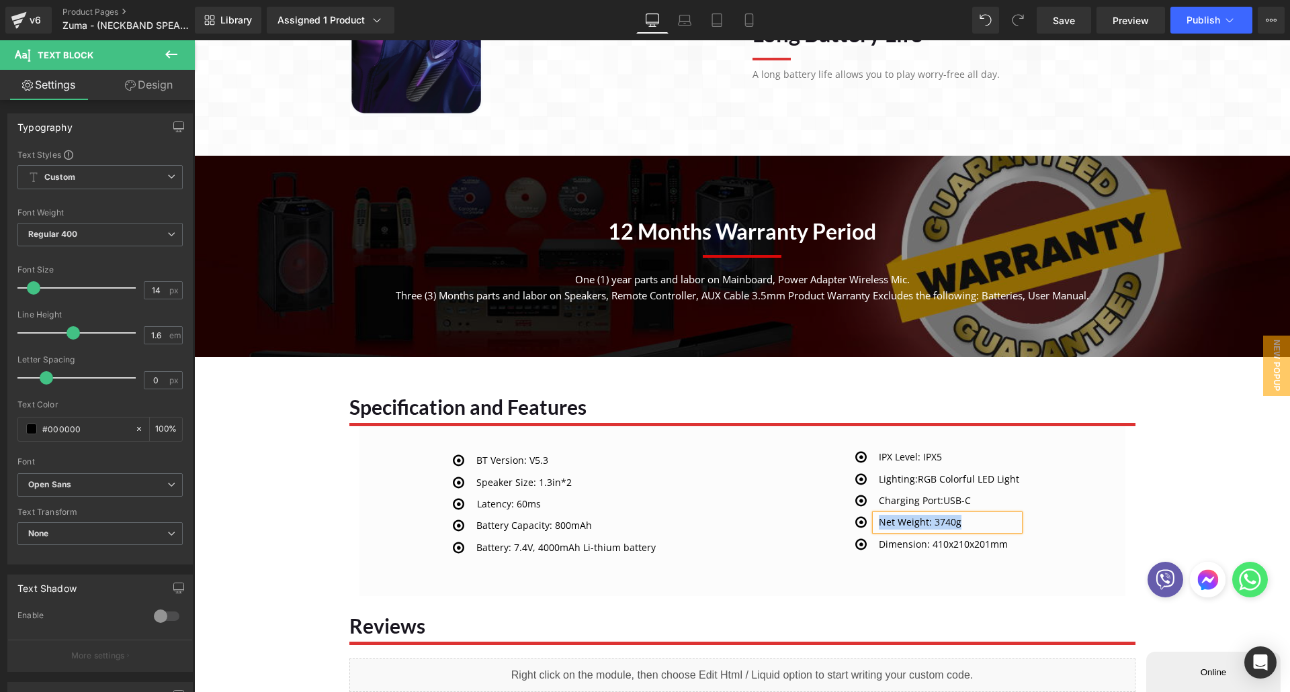
paste div
click at [946, 443] on div "Icon IPX Level: IPX5 Text Block Icon Lighting: RGB Colorful LED Light Text Bloc…" at bounding box center [933, 499] width 363 height 159
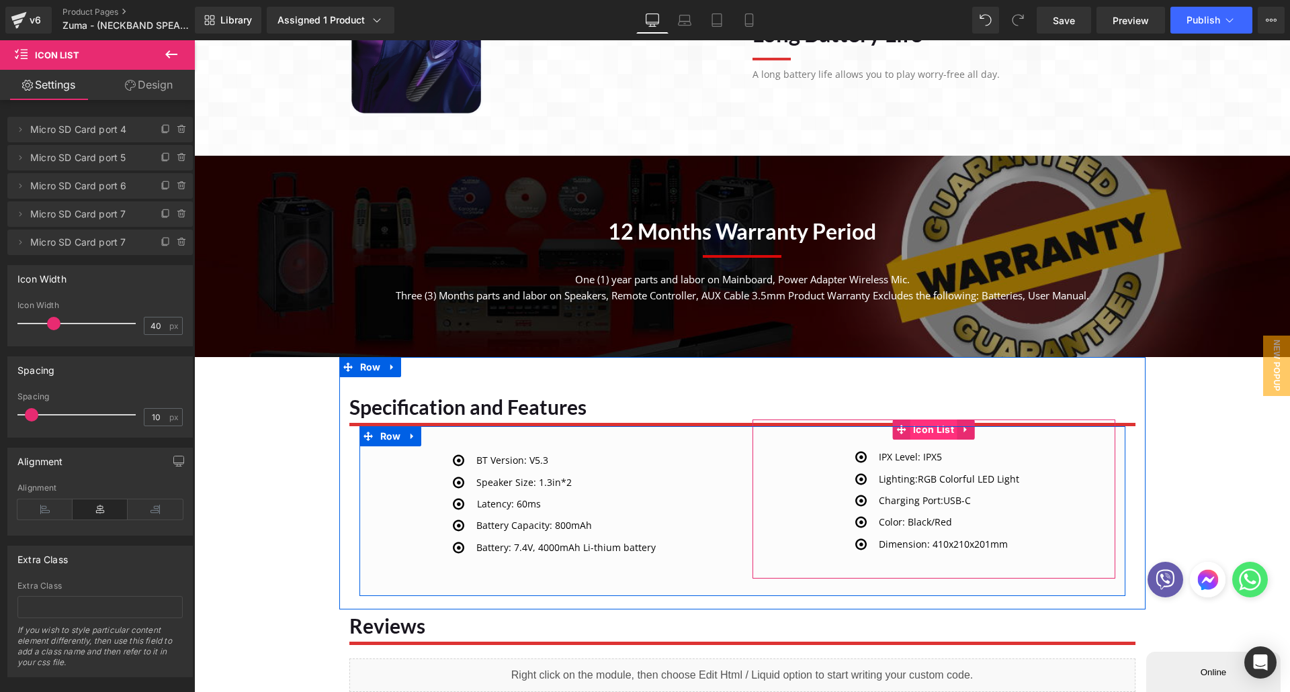
click at [913, 435] on span "Icon List" at bounding box center [933, 430] width 48 height 20
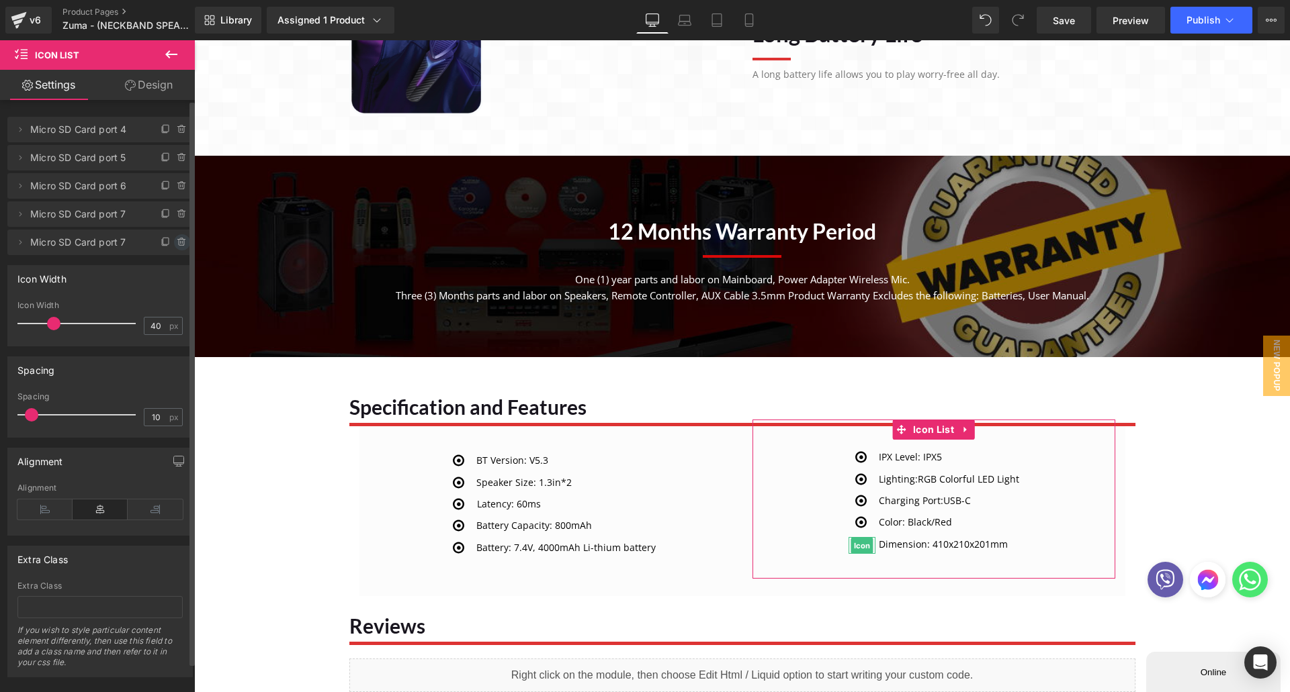
click at [179, 242] on icon at bounding box center [181, 243] width 5 height 6
click at [174, 242] on button "Delete" at bounding box center [167, 242] width 42 height 17
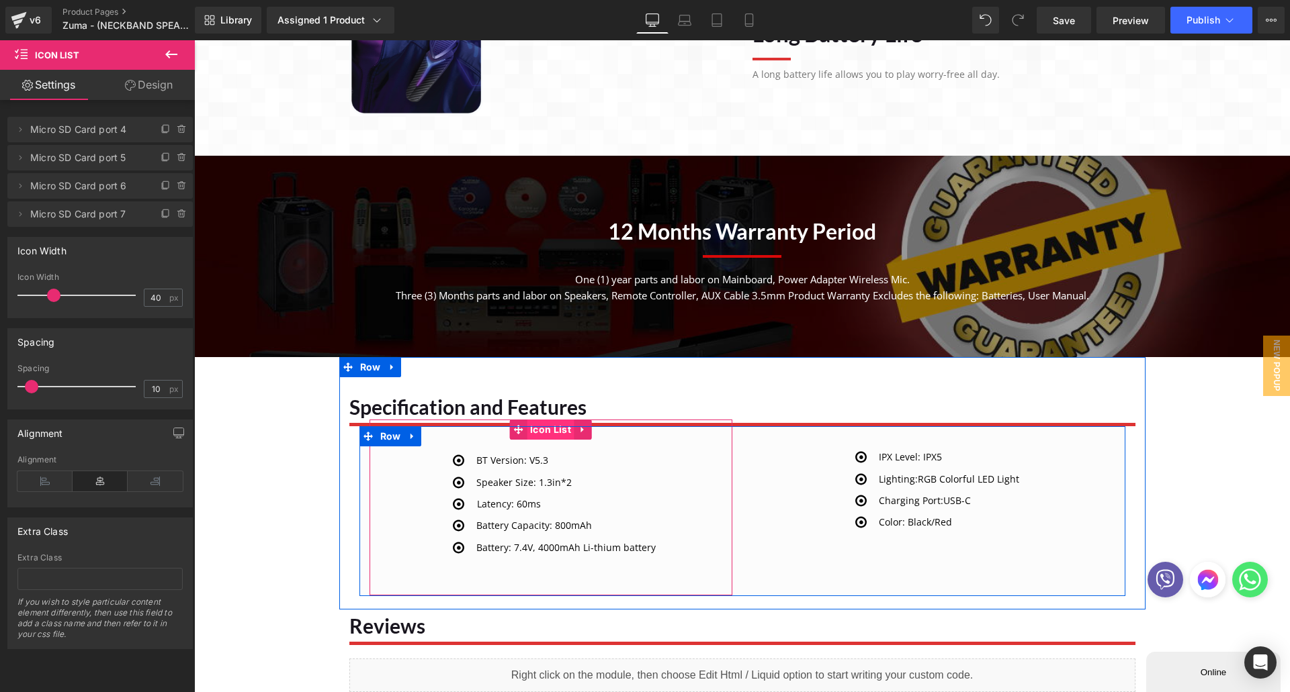
click at [547, 437] on link "Icon List" at bounding box center [541, 430] width 65 height 20
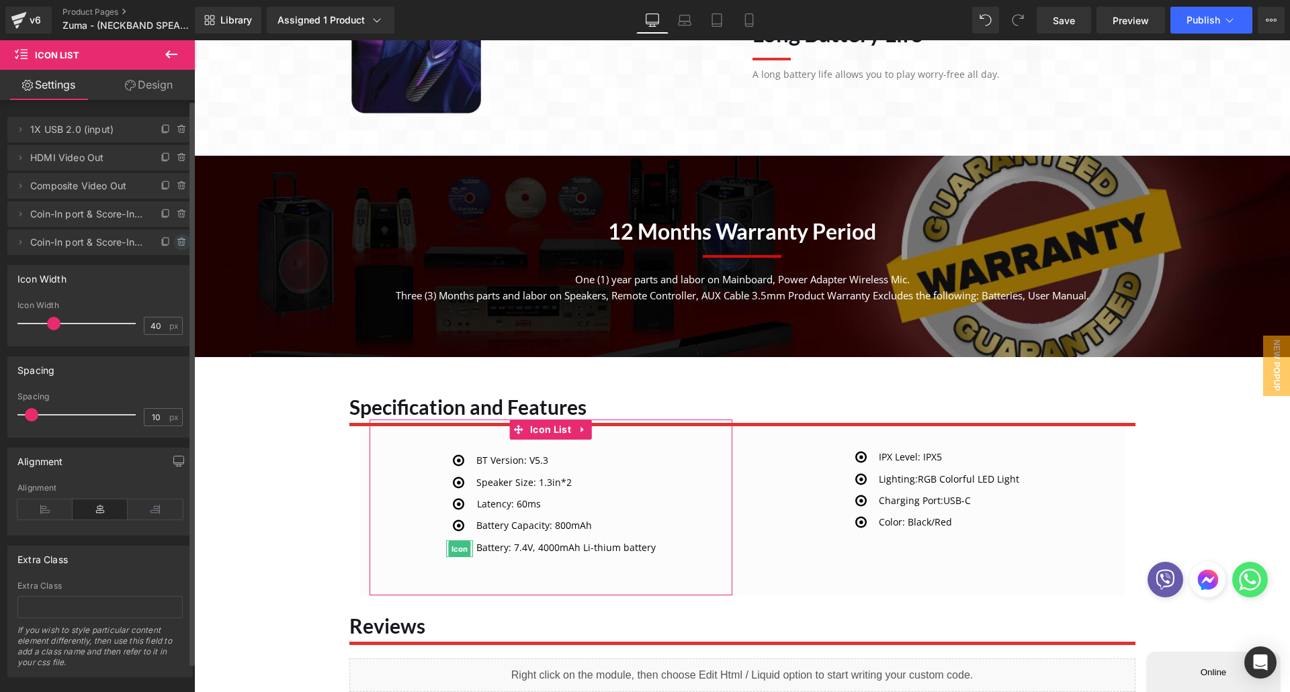
click at [177, 240] on icon at bounding box center [182, 242] width 11 height 11
drag, startPoint x: 163, startPoint y: 244, endPoint x: 173, endPoint y: 249, distance: 10.9
click at [163, 244] on button "Delete" at bounding box center [167, 242] width 42 height 17
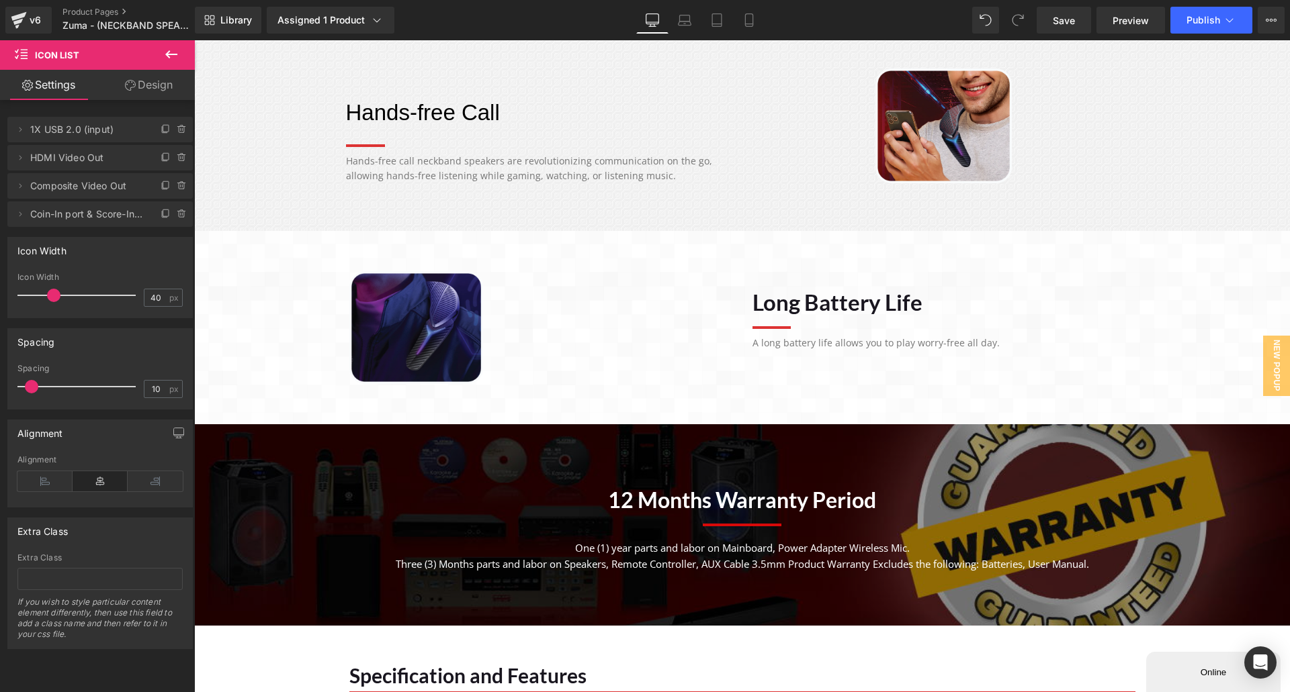
scroll to position [1411, 0]
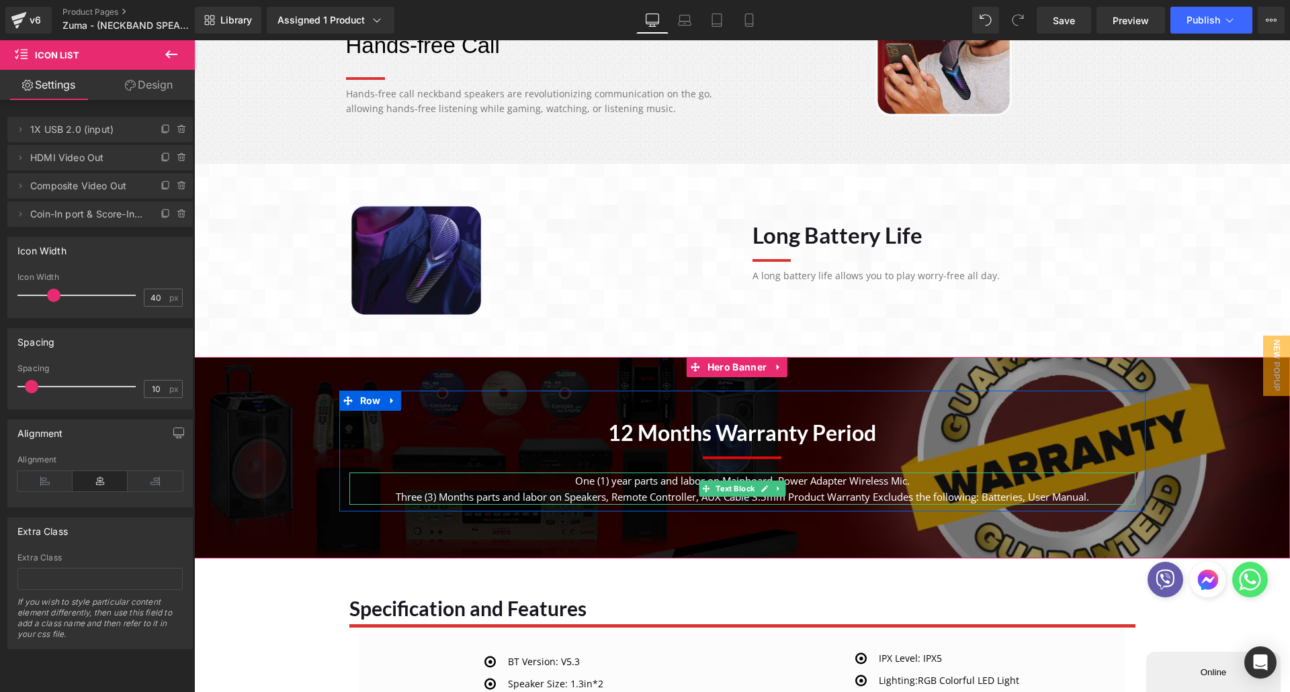
click at [658, 492] on p "One (1) year parts and labor on Mainboard, Power Adapter Wireless Mic. Three (3…" at bounding box center [742, 489] width 786 height 32
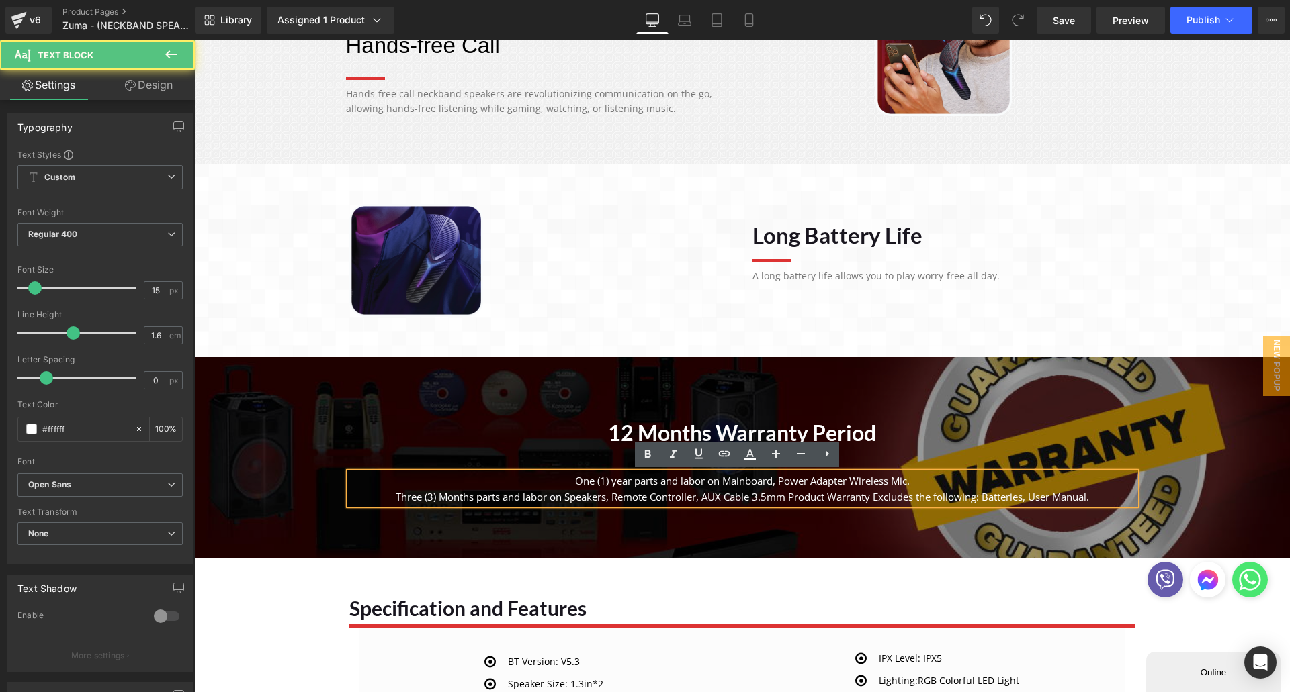
click at [610, 494] on p "One (1) year parts and labor on Mainboard, Power Adapter Wireless Mic. Three (3…" at bounding box center [742, 489] width 786 height 32
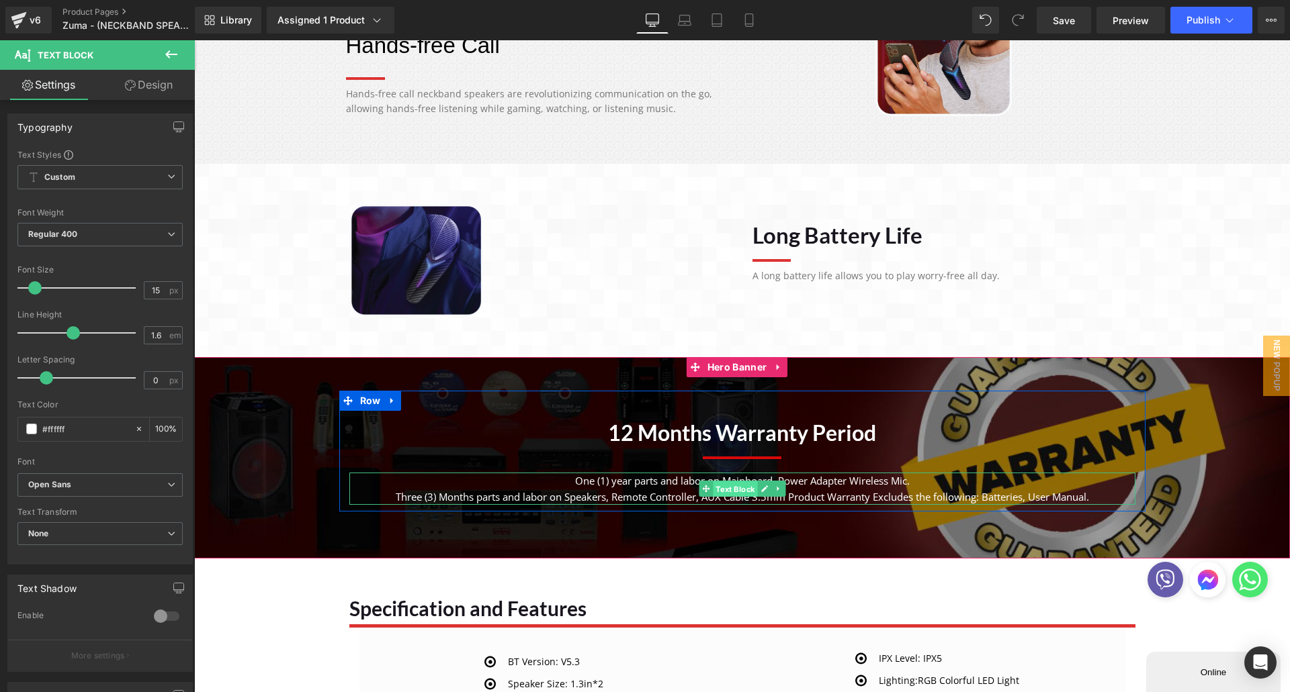
click at [723, 487] on div "One (1) year parts and labor on Mainboard, Power Adapter Wireless Mic. Three (3…" at bounding box center [742, 489] width 786 height 32
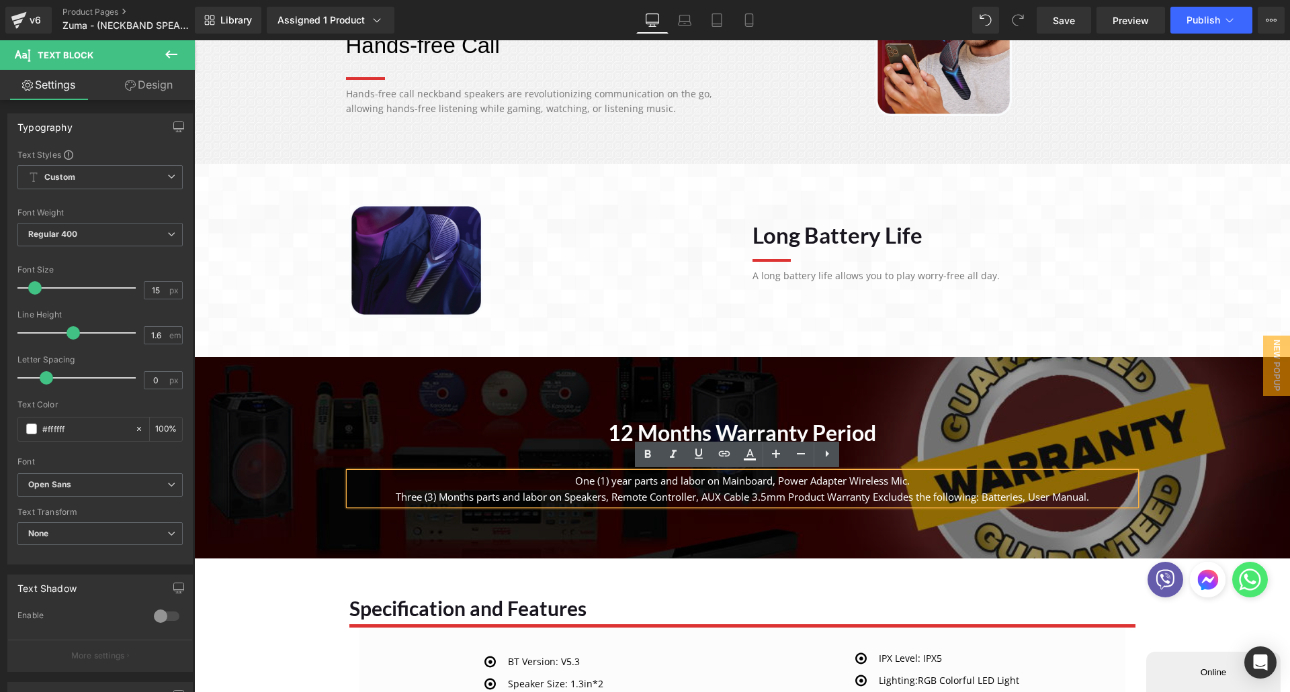
click at [326, 506] on span "12 Months Warranty Period Heading Separator One (1) year parts and labor on Mai…" at bounding box center [742, 451] width 1096 height 121
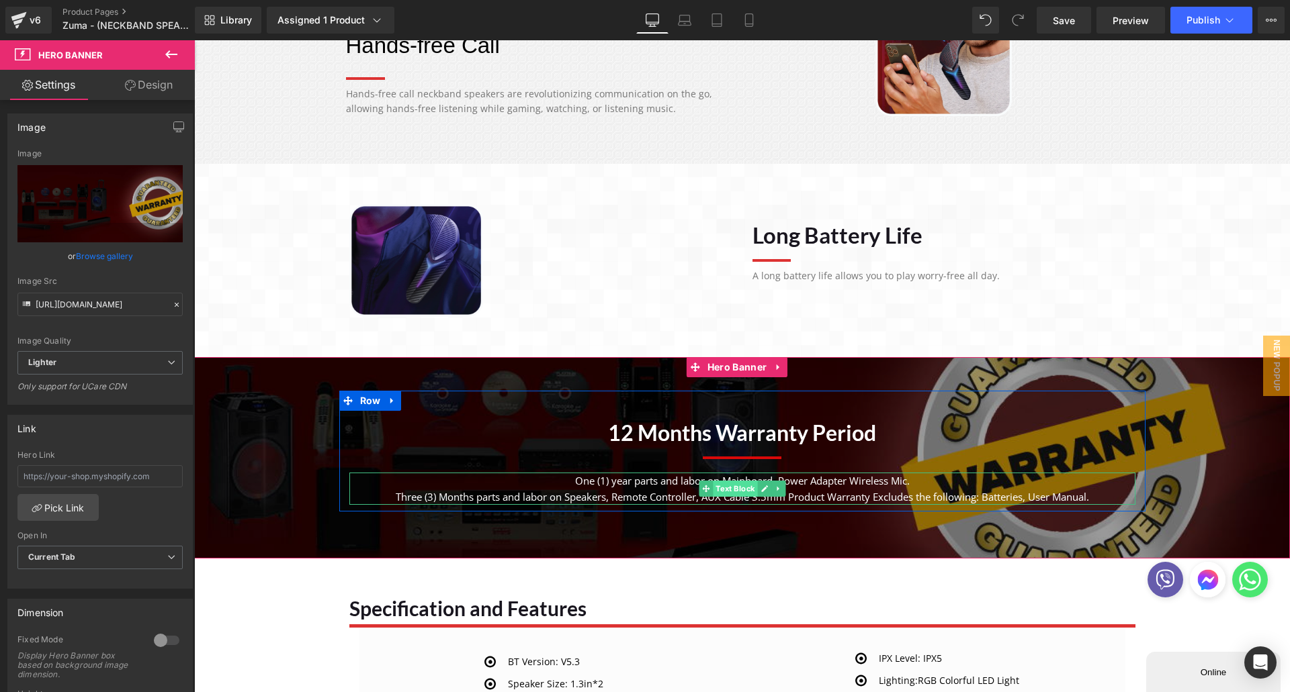
click at [725, 488] on div "One (1) year parts and labor on Mainboard, Power Adapter Wireless Mic. Three (3…" at bounding box center [742, 489] width 786 height 32
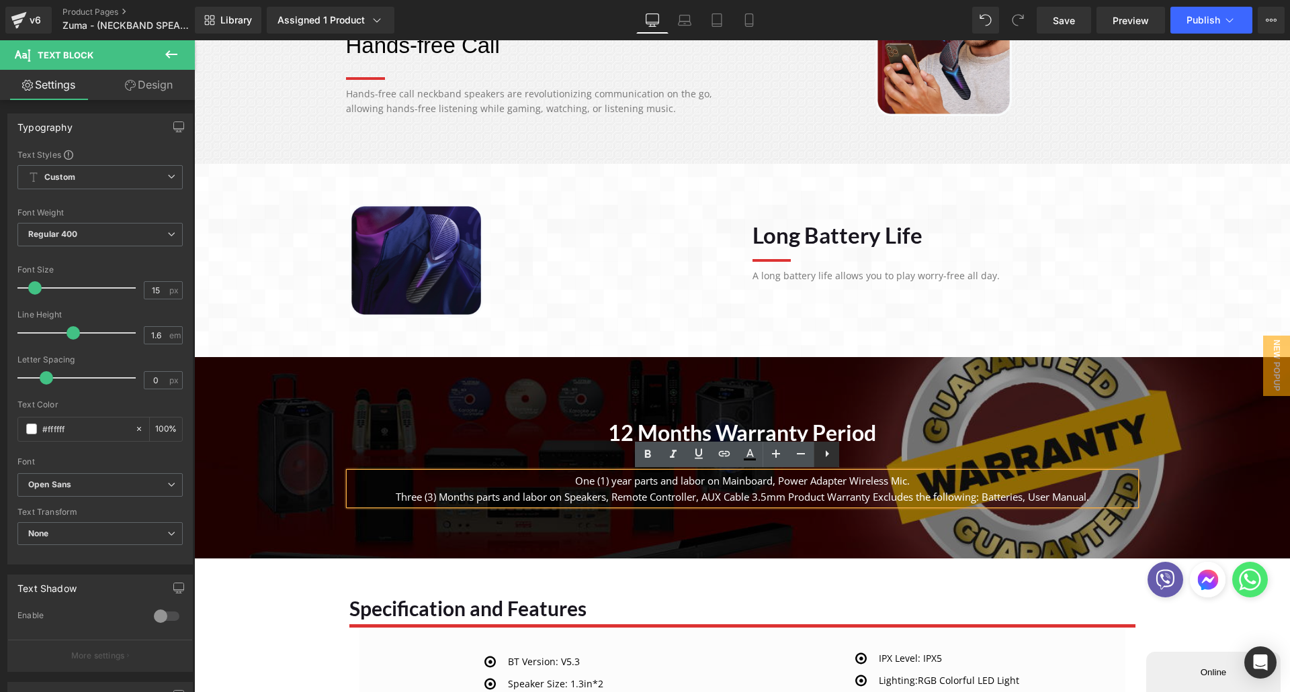
click at [821, 456] on icon at bounding box center [827, 454] width 16 height 16
click at [852, 461] on icon at bounding box center [852, 454] width 16 height 16
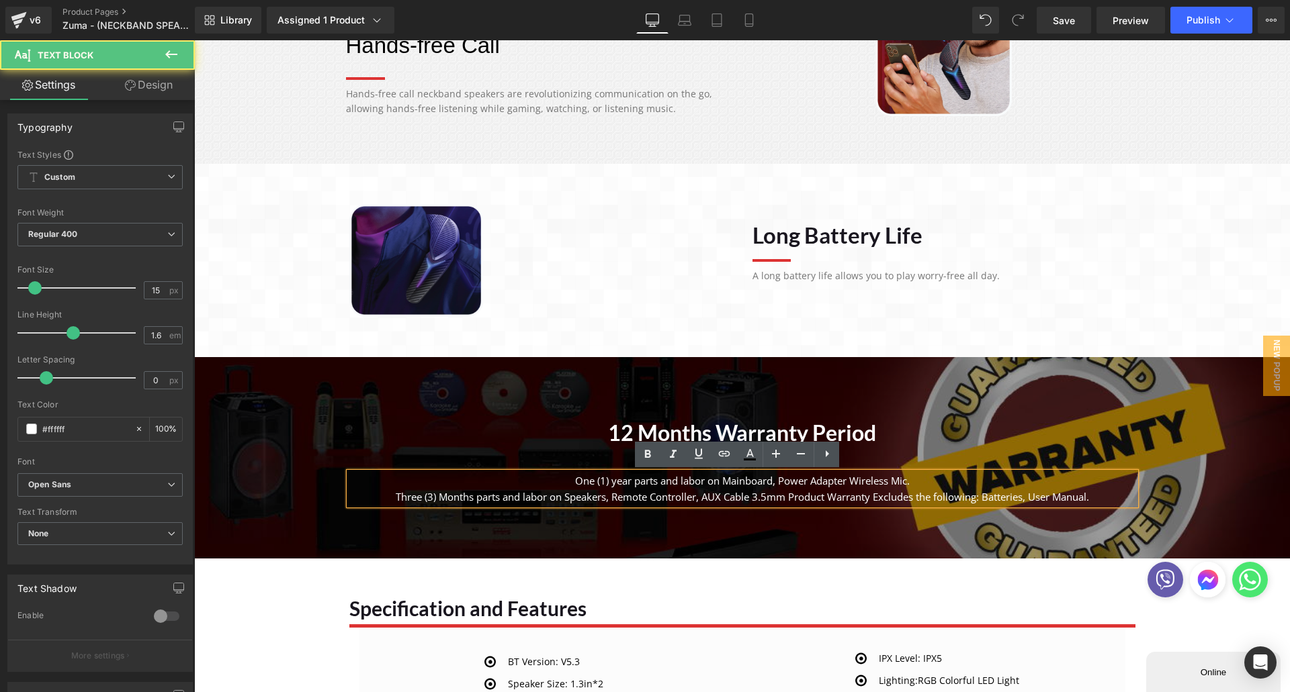
click at [668, 490] on p "One (1) year parts and labor on Mainboard, Power Adapter Wireless Mic. Three (3…" at bounding box center [742, 489] width 786 height 32
click at [341, 468] on div "12 Months Warranty Period Heading Separator One (1) year parts and labor on Mai…" at bounding box center [742, 458] width 806 height 94
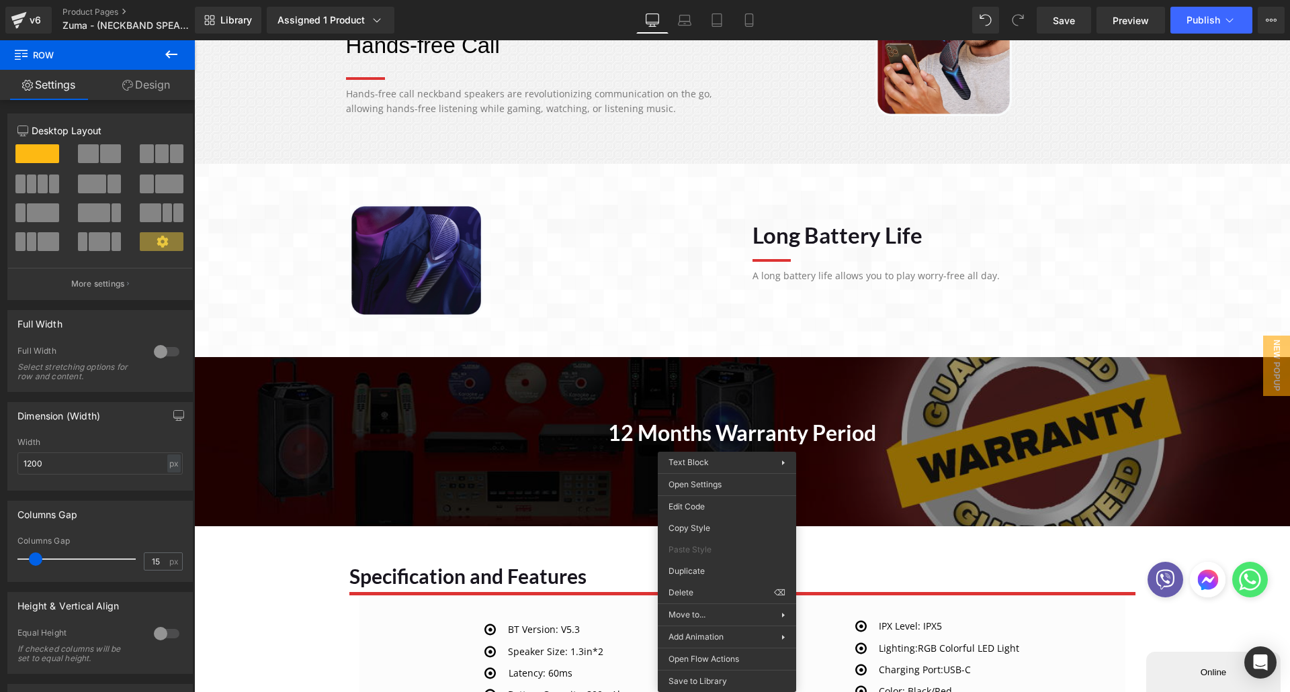
drag, startPoint x: 882, startPoint y: 629, endPoint x: 625, endPoint y: 555, distance: 267.0
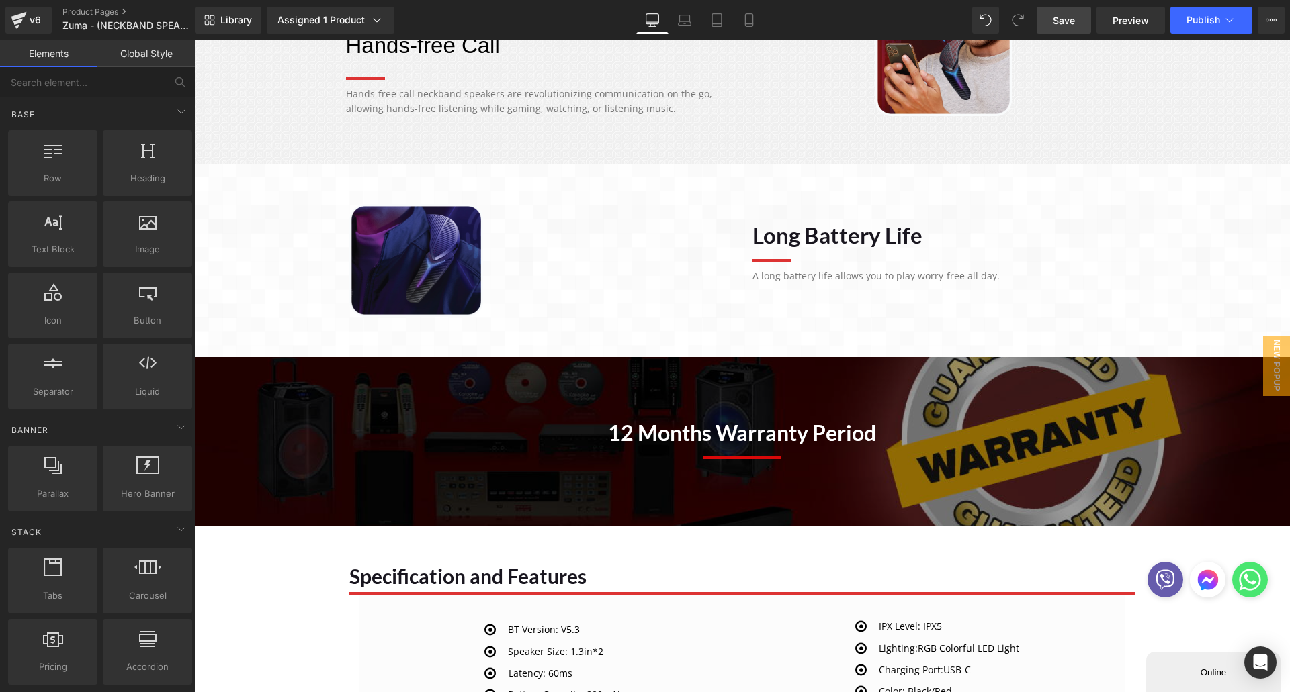
click at [1049, 18] on link "Save" at bounding box center [1063, 20] width 54 height 27
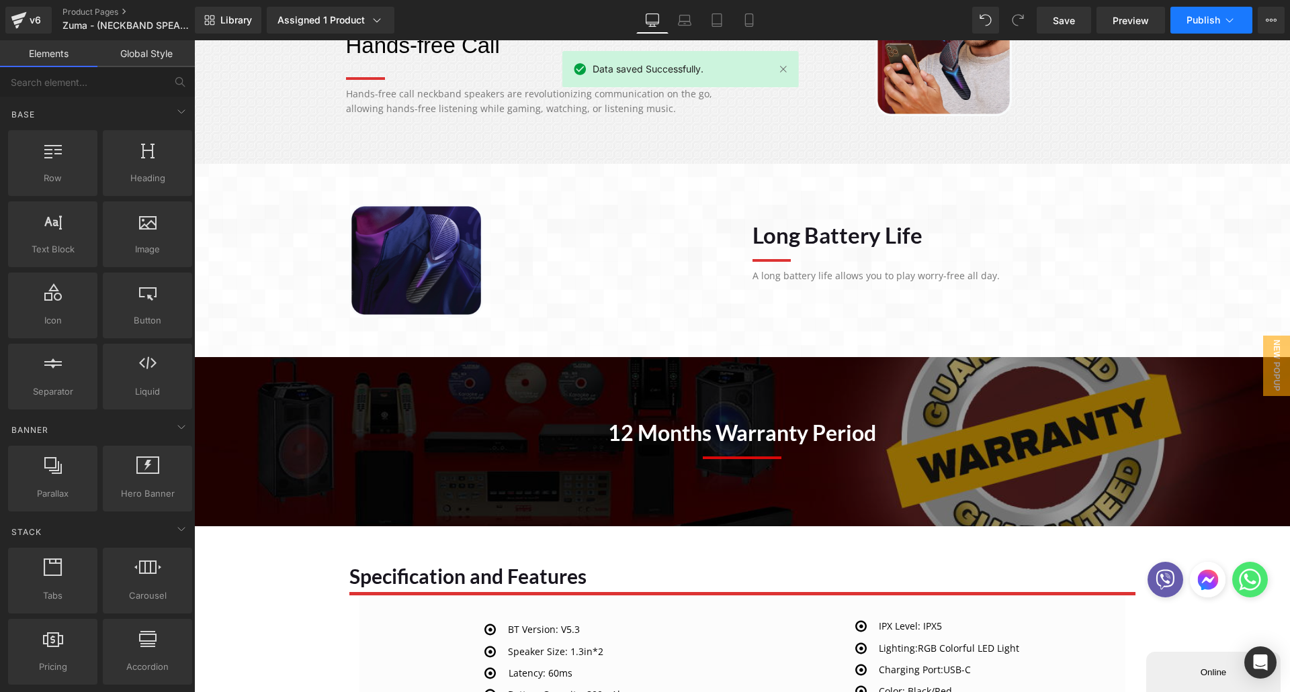
click at [1188, 15] on span "Publish" at bounding box center [1203, 20] width 34 height 11
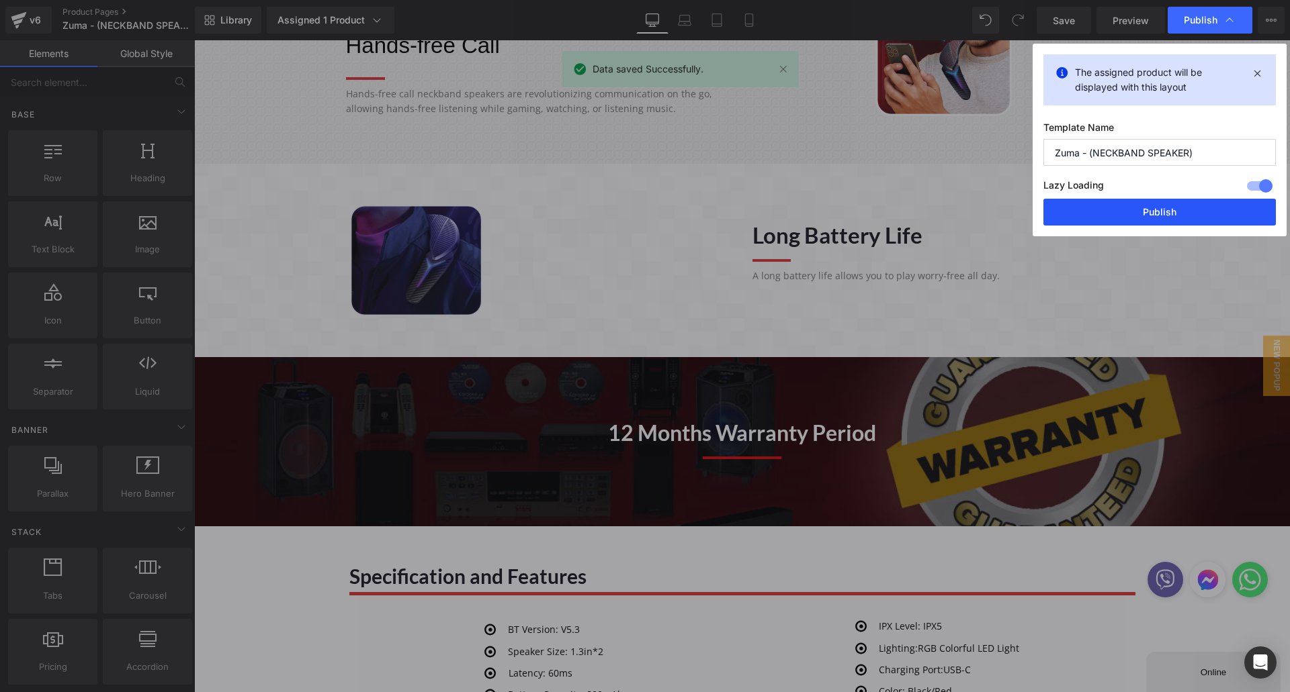
drag, startPoint x: 1105, startPoint y: 210, endPoint x: 907, endPoint y: 169, distance: 202.3
click at [1105, 210] on button "Publish" at bounding box center [1159, 212] width 232 height 27
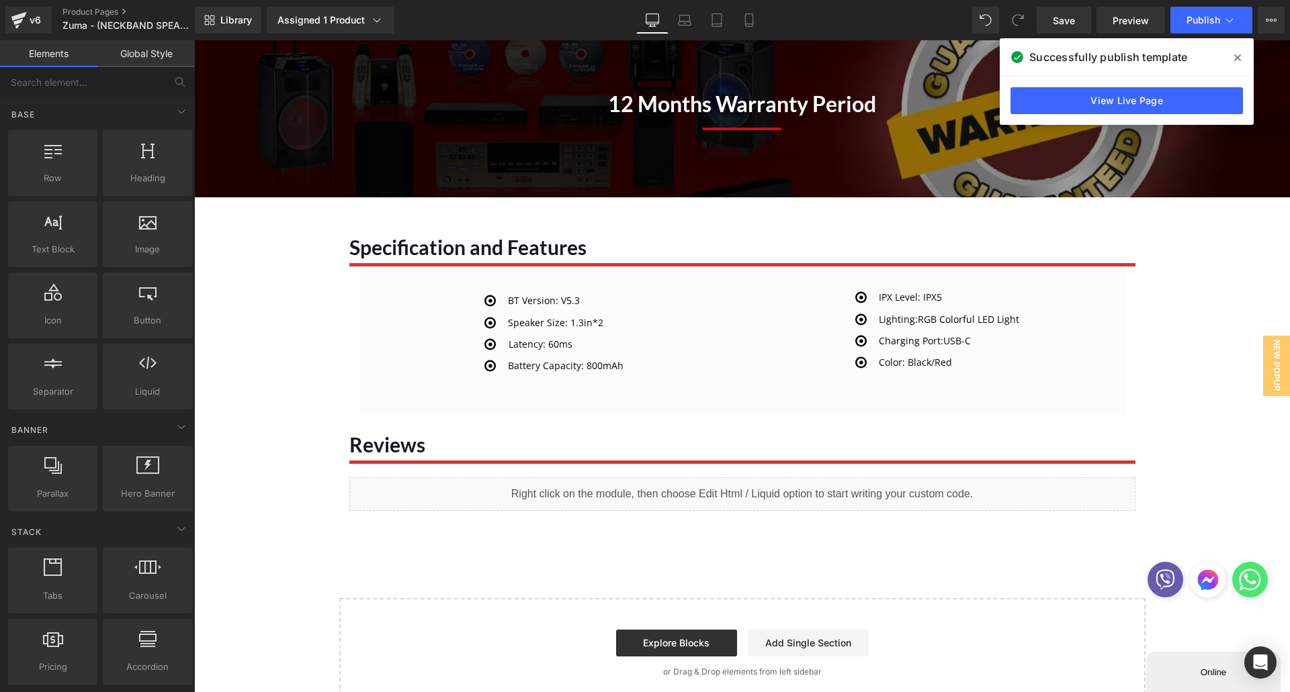
scroll to position [1746, 0]
